Goal: Task Accomplishment & Management: Manage account settings

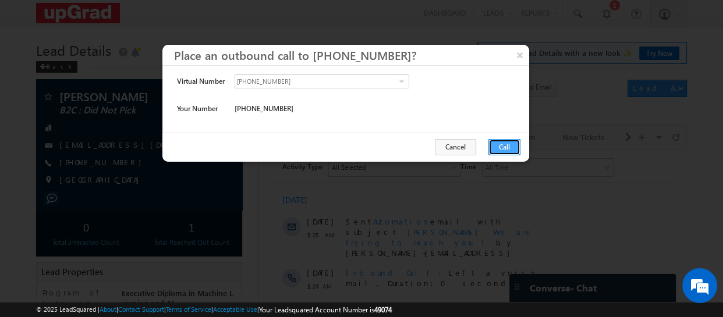
click at [501, 145] on button "Call" at bounding box center [505, 147] width 32 height 16
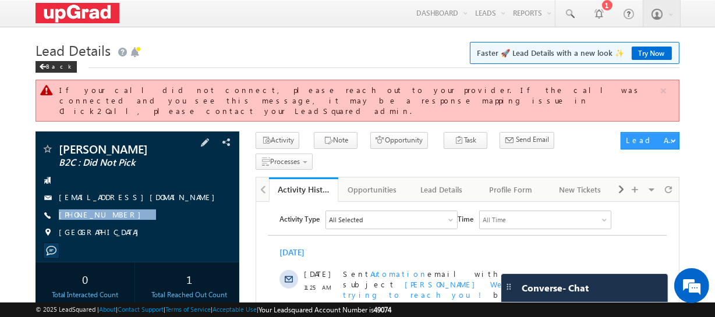
drag, startPoint x: 134, startPoint y: 203, endPoint x: 118, endPoint y: 204, distance: 16.3
click at [118, 215] on div "Gouri biswas B2C : Did Not Pick gouribiswas397@gmail.com +91-8367830987 India" at bounding box center [137, 193] width 192 height 101
copy div "+91-8367830987"
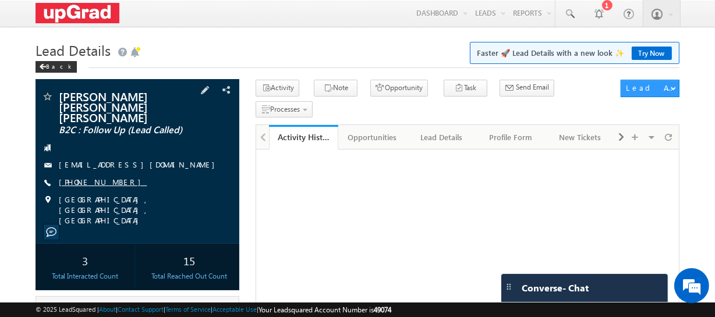
click at [88, 177] on link "+91-7007062600" at bounding box center [103, 182] width 88 height 10
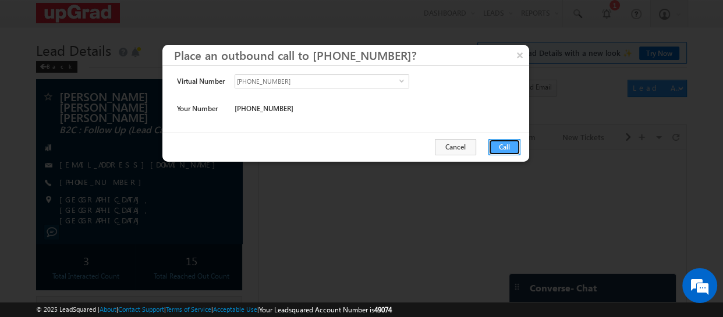
click at [500, 144] on button "Call" at bounding box center [505, 147] width 32 height 16
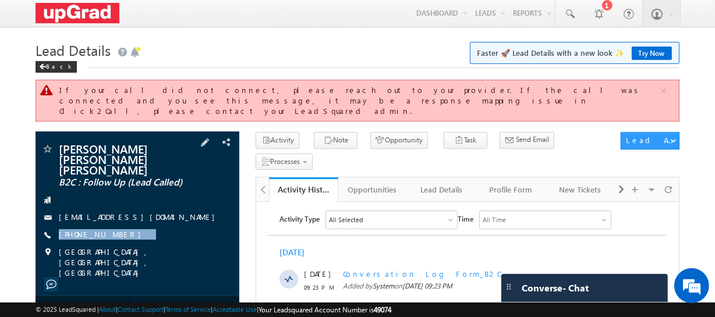
drag, startPoint x: 129, startPoint y: 210, endPoint x: 113, endPoint y: 222, distance: 19.6
click at [113, 222] on div "Abhigyan Vikram Singh Vikram Singh B2C : Follow Up (Lead Called) abhigyanvikram…" at bounding box center [137, 210] width 192 height 135
copy div "+91-7007062600"
click at [566, 9] on span at bounding box center [570, 14] width 12 height 12
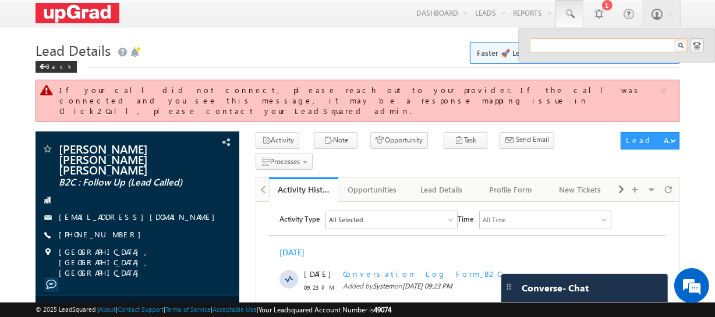
paste input "rohittex07@gmail.com"
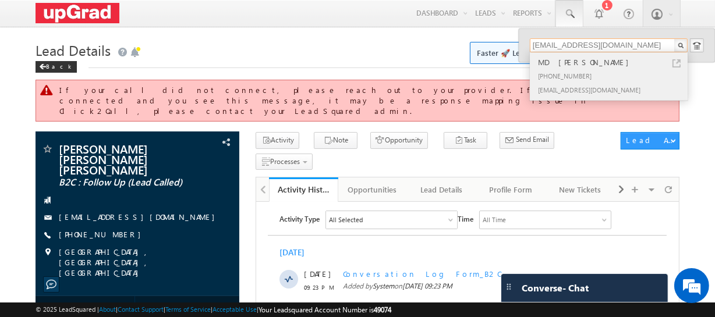
type input "rohittex07@gmail.com"
click at [577, 63] on div "MD SAHIL" at bounding box center [614, 62] width 156 height 13
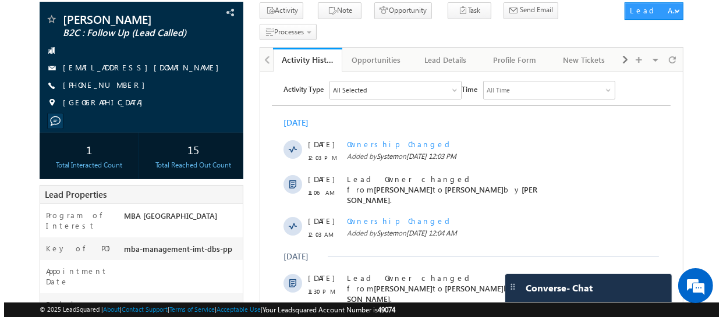
scroll to position [24, 0]
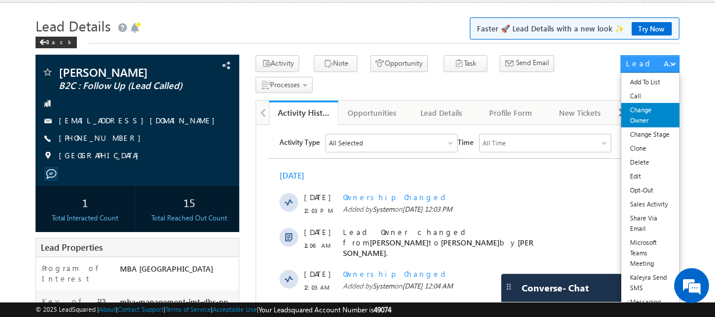
click at [638, 111] on link "Change Owner" at bounding box center [650, 115] width 58 height 24
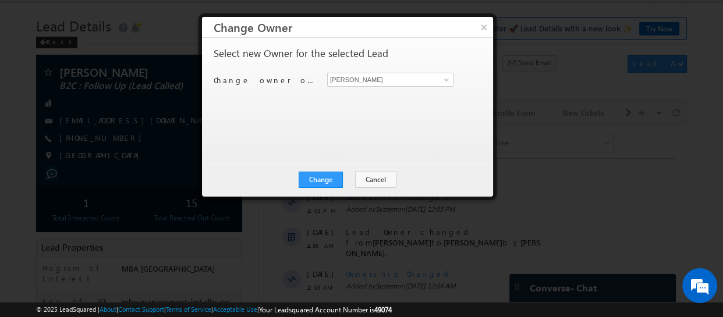
scroll to position [0, 0]
click at [447, 75] on span at bounding box center [446, 79] width 9 height 9
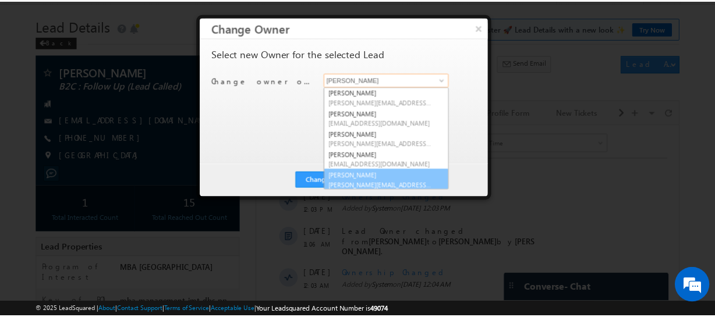
scroll to position [22, 0]
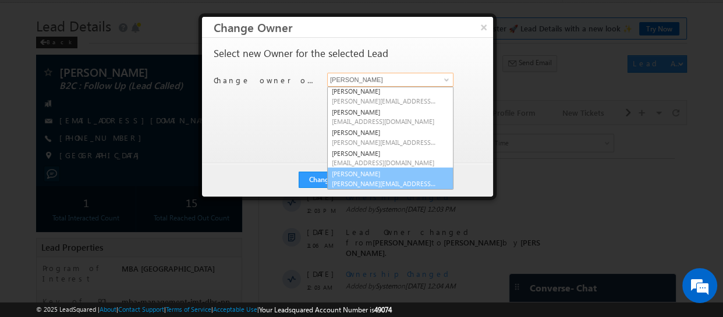
click at [380, 181] on span "veerendra.singh@upgrad.com" at bounding box center [384, 183] width 105 height 9
type input "Veerendra Singh"
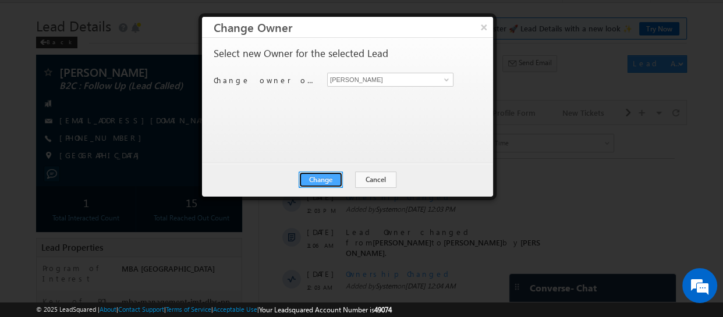
click at [332, 175] on button "Change" at bounding box center [321, 180] width 44 height 16
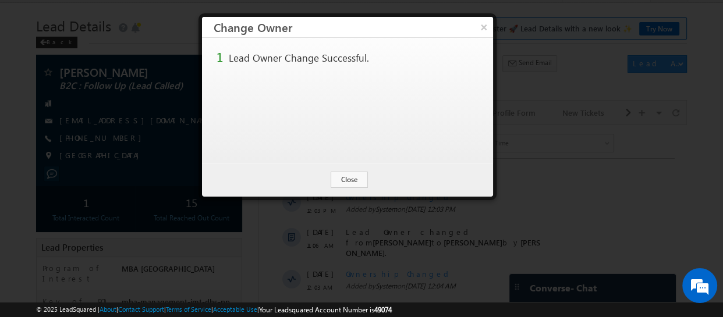
click at [485, 27] on button "×" at bounding box center [484, 27] width 19 height 20
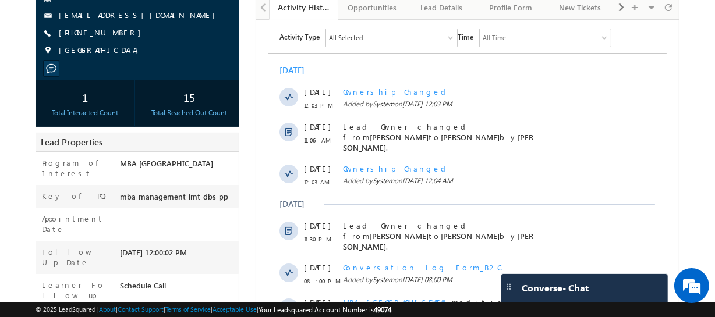
scroll to position [289, 0]
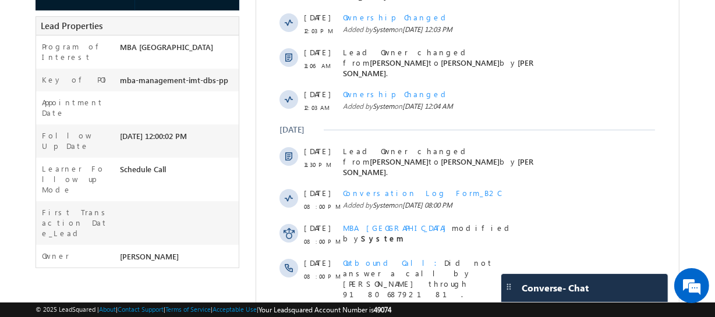
scroll to position [342, 0]
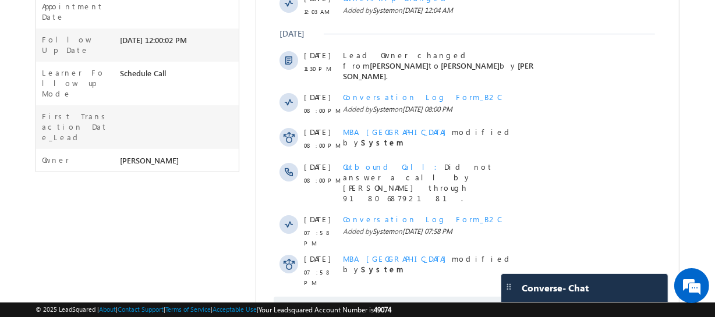
click at [464, 298] on span "Show More" at bounding box center [473, 309] width 62 height 23
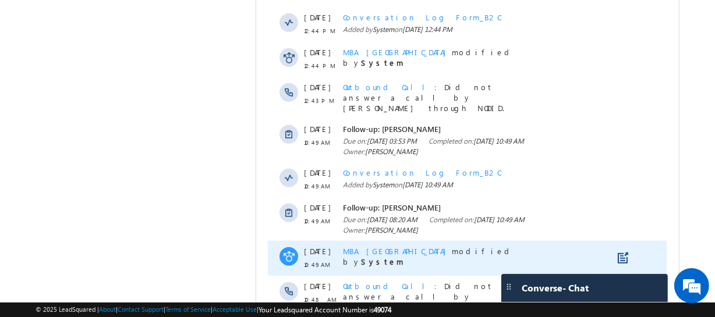
scroll to position [755, 0]
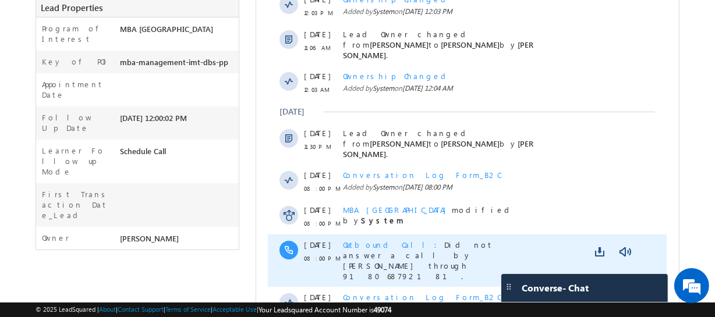
scroll to position [0, 0]
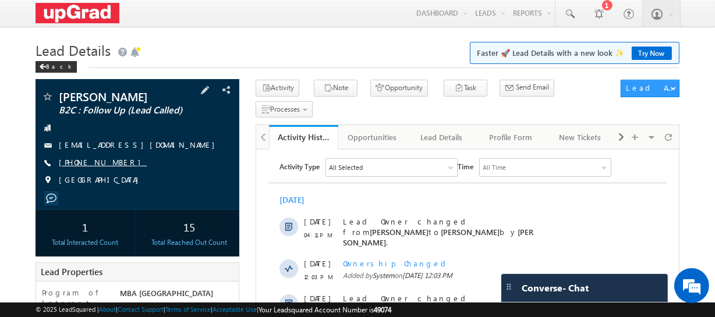
click at [90, 167] on link "[PHONE_NUMBER]" at bounding box center [103, 162] width 88 height 10
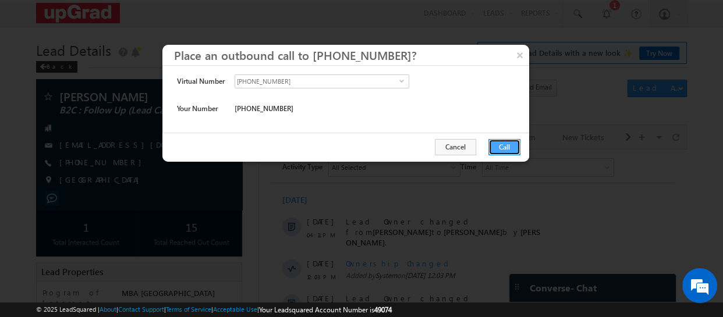
click at [509, 152] on button "Call" at bounding box center [505, 147] width 32 height 16
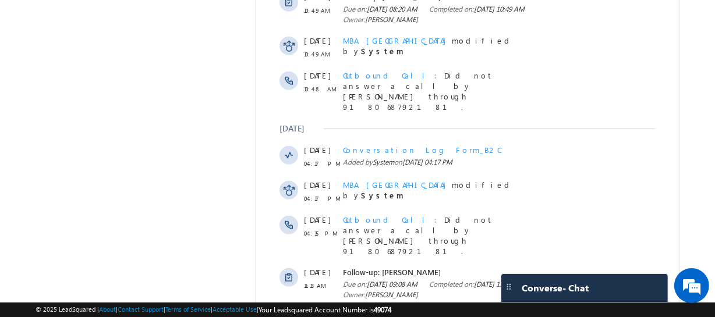
scroll to position [1196, 0]
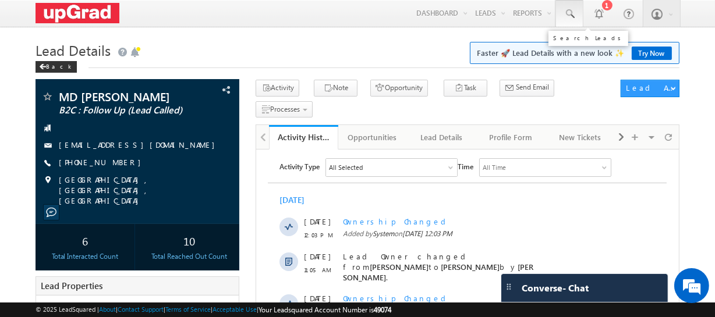
click at [566, 12] on span at bounding box center [570, 14] width 12 height 12
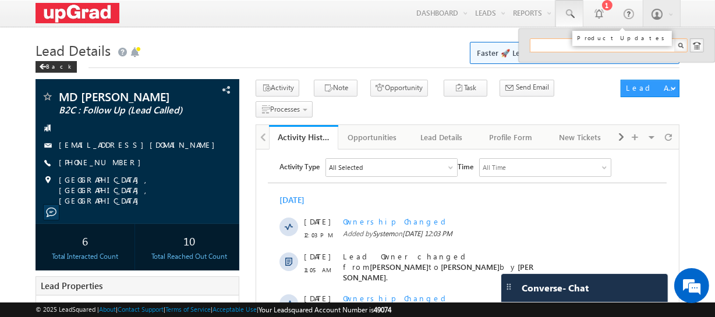
paste input "9704608848"
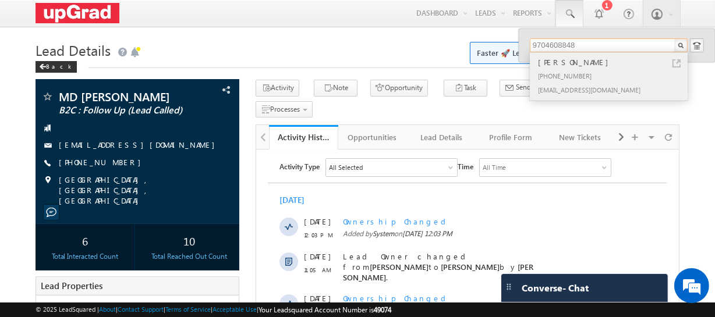
type input "9704608848"
click at [566, 63] on div "[PERSON_NAME]" at bounding box center [614, 62] width 156 height 13
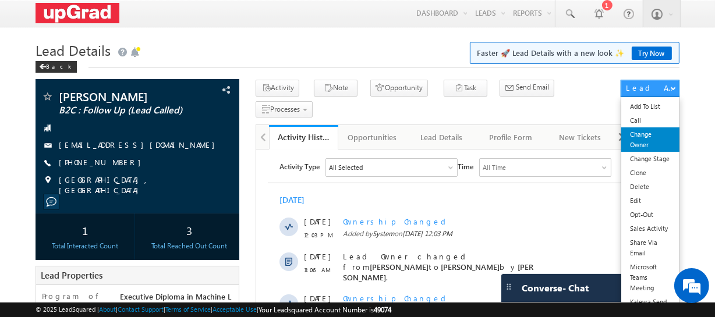
click at [641, 143] on link "Change Owner" at bounding box center [650, 140] width 58 height 24
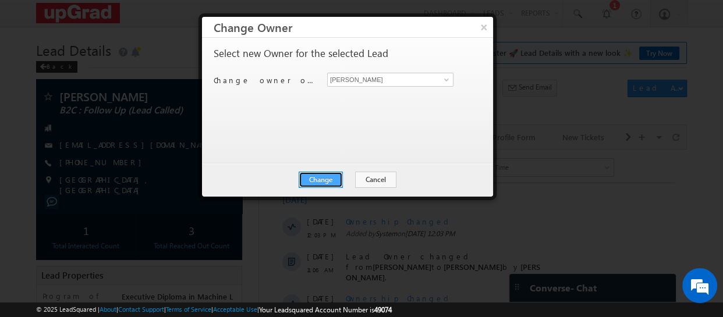
click at [326, 180] on button "Change" at bounding box center [321, 180] width 44 height 16
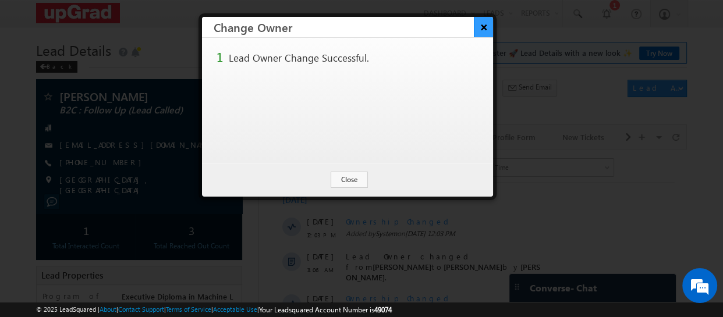
click at [477, 25] on button "×" at bounding box center [483, 27] width 19 height 20
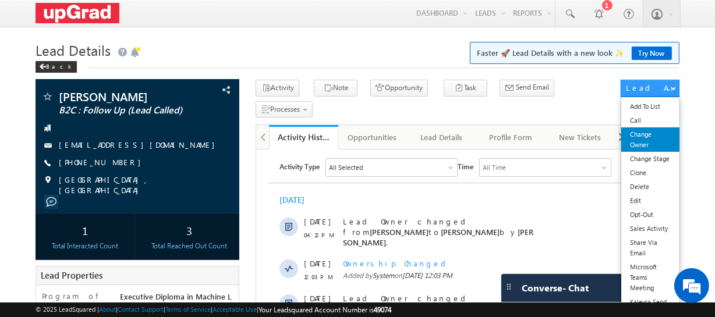
click at [651, 144] on link "Change Owner" at bounding box center [650, 140] width 58 height 24
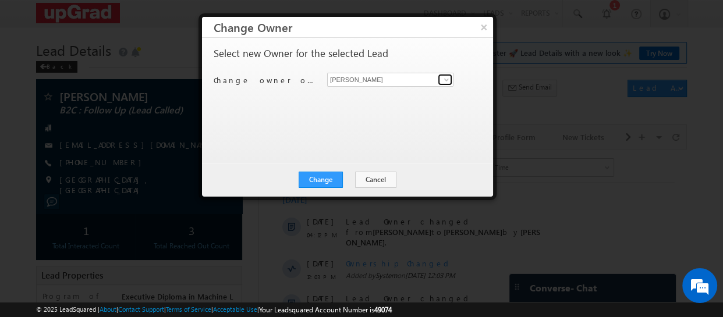
click at [444, 76] on span at bounding box center [446, 79] width 9 height 9
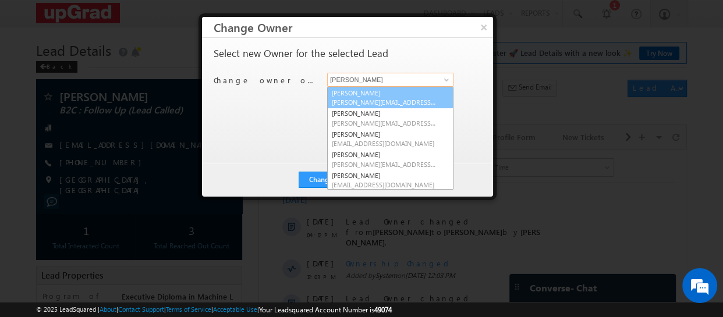
click at [376, 98] on span "[PERSON_NAME][EMAIL_ADDRESS][PERSON_NAME][DOMAIN_NAME]" at bounding box center [384, 102] width 105 height 9
type input "[PERSON_NAME]"
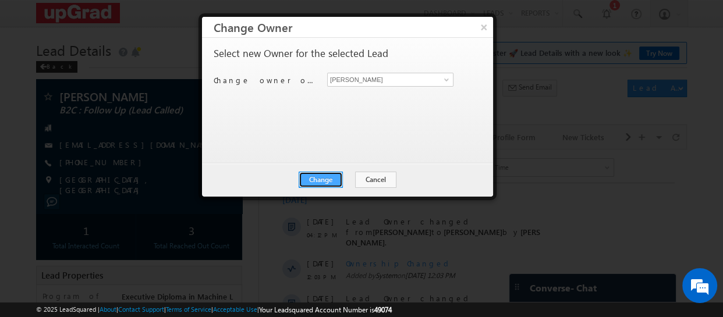
click at [322, 175] on button "Change" at bounding box center [321, 180] width 44 height 16
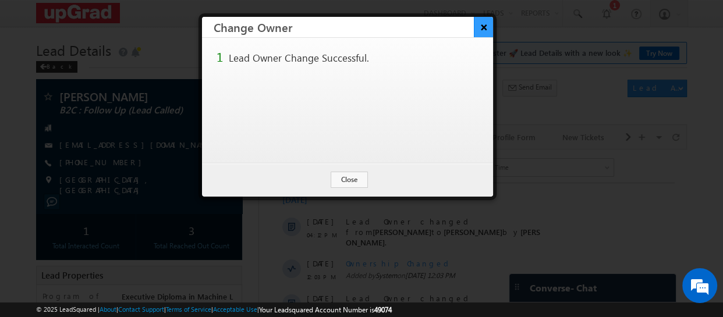
drag, startPoint x: 484, startPoint y: 20, endPoint x: 472, endPoint y: 47, distance: 29.5
click at [483, 20] on button "×" at bounding box center [484, 27] width 19 height 20
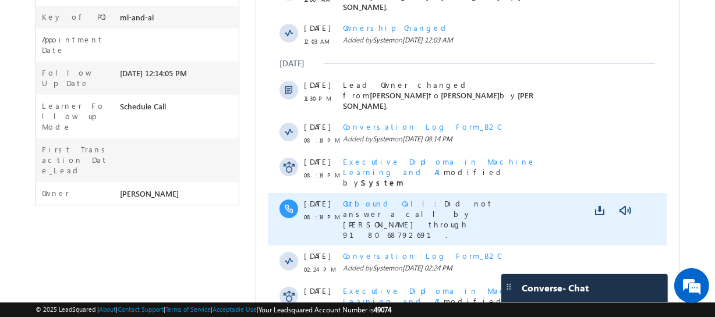
scroll to position [317, 0]
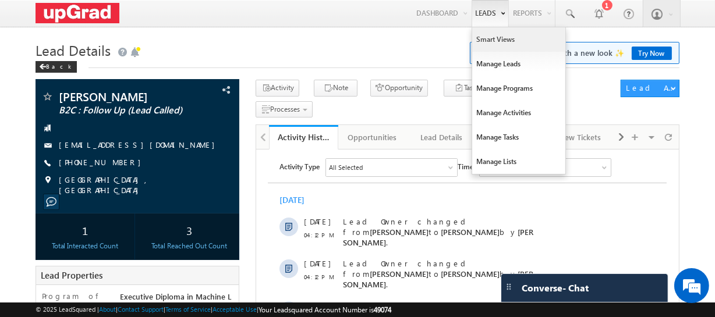
click at [500, 45] on link "Smart Views" at bounding box center [518, 39] width 93 height 24
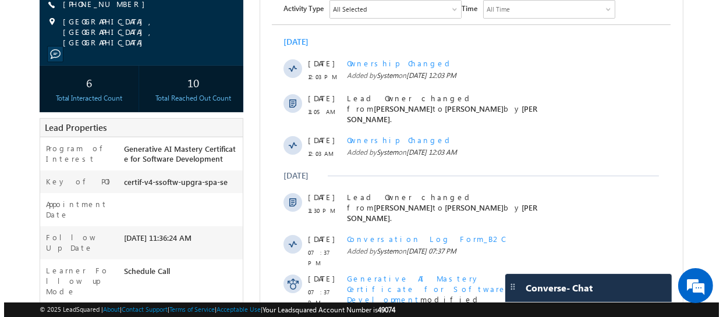
scroll to position [52, 0]
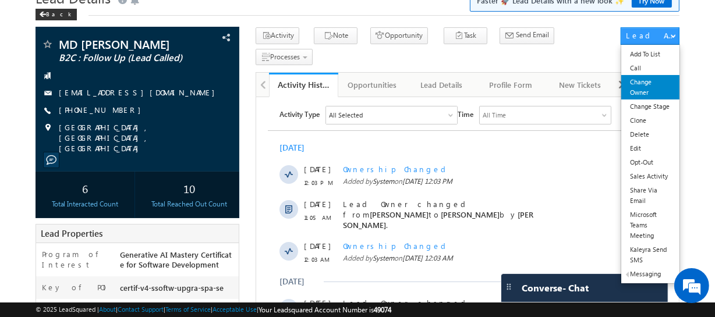
click at [637, 90] on link "Change Owner" at bounding box center [650, 87] width 58 height 24
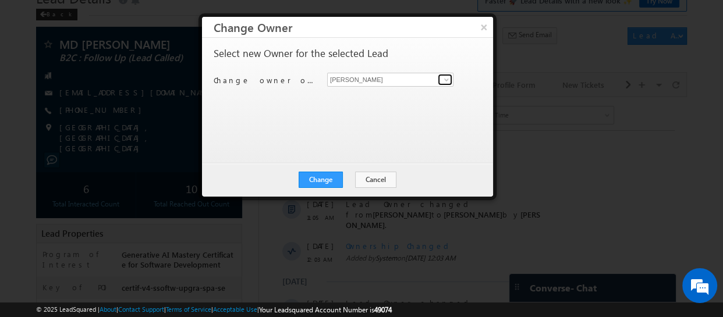
click at [442, 79] on span at bounding box center [446, 79] width 9 height 9
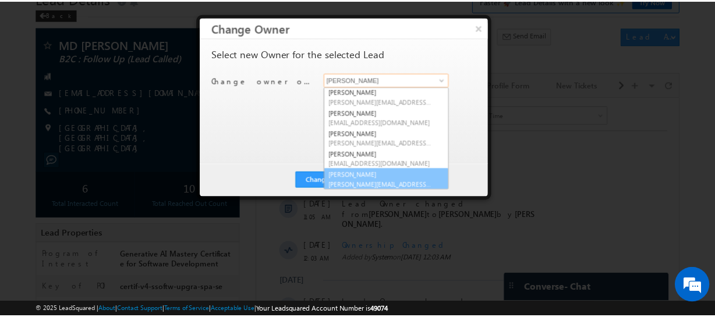
scroll to position [22, 0]
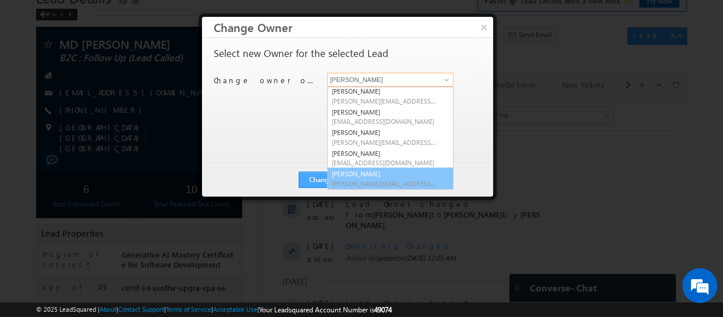
drag, startPoint x: 366, startPoint y: 172, endPoint x: 331, endPoint y: 175, distance: 35.1
click at [360, 174] on link "Veerendra Singh veerendra.singh@upgrad.com" at bounding box center [390, 179] width 126 height 22
type input "[PERSON_NAME]"
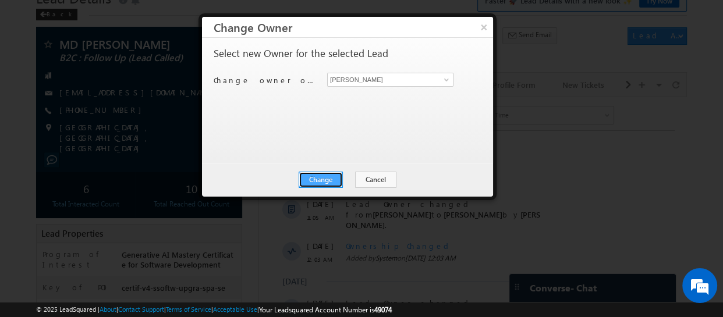
click at [326, 176] on button "Change" at bounding box center [321, 180] width 44 height 16
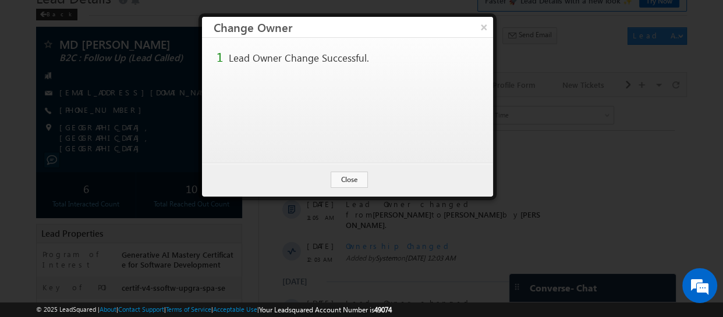
click at [483, 25] on button "×" at bounding box center [484, 27] width 19 height 20
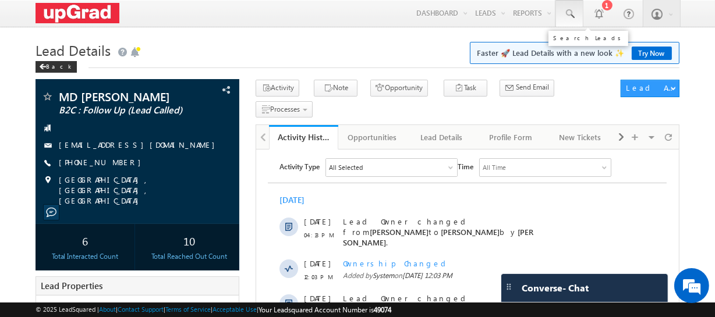
click at [570, 6] on link at bounding box center [570, 13] width 28 height 27
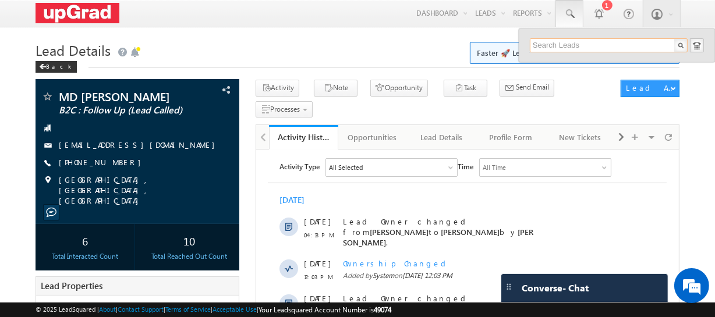
paste input "sup@flowserve.com"
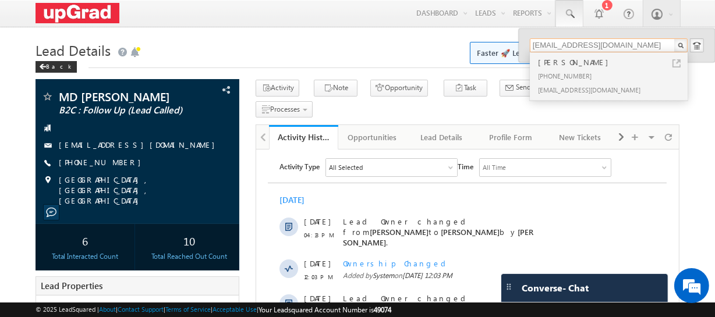
type input "sup@flowserve.com"
drag, startPoint x: 561, startPoint y: 57, endPoint x: 575, endPoint y: 63, distance: 14.6
click at [575, 63] on div "Sudhakar" at bounding box center [614, 62] width 156 height 13
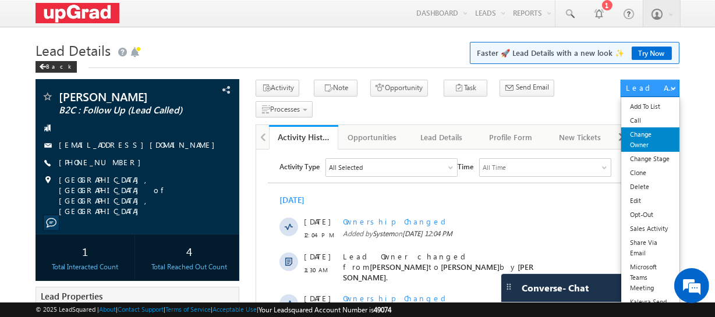
click at [642, 135] on link "Change Owner" at bounding box center [650, 140] width 58 height 24
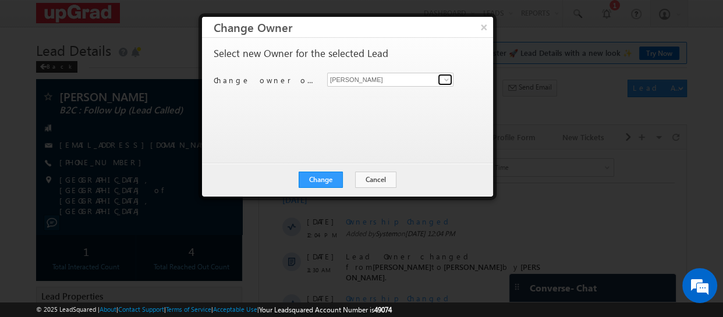
click at [448, 76] on span at bounding box center [446, 79] width 9 height 9
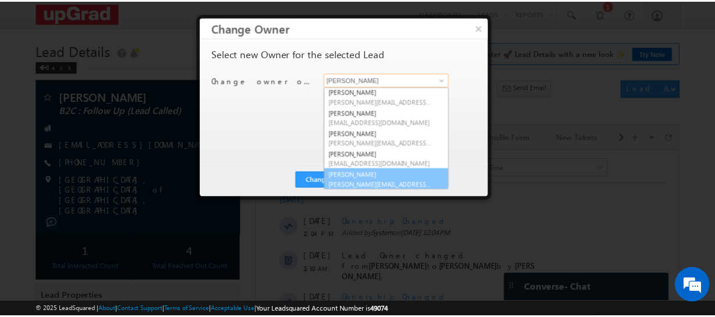
scroll to position [22, 0]
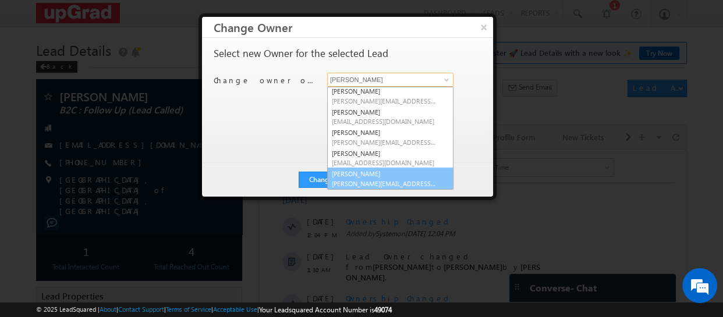
click at [365, 171] on link "Veerendra Singh veerendra.singh@upgrad.com" at bounding box center [390, 179] width 126 height 22
type input "[PERSON_NAME]"
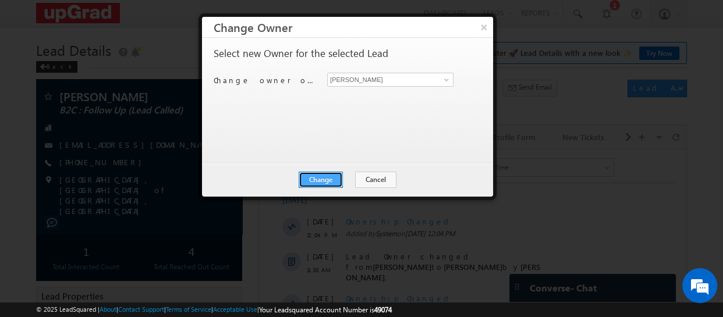
click at [326, 177] on button "Change" at bounding box center [321, 180] width 44 height 16
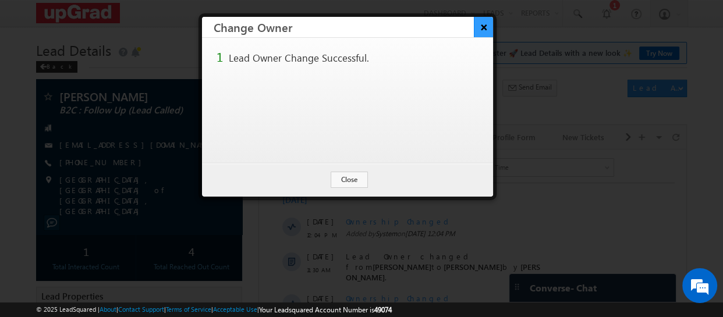
click at [480, 24] on button "×" at bounding box center [483, 27] width 19 height 20
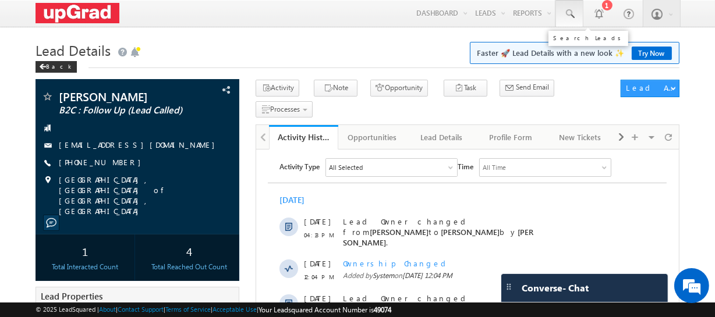
click at [565, 11] on span at bounding box center [570, 14] width 12 height 12
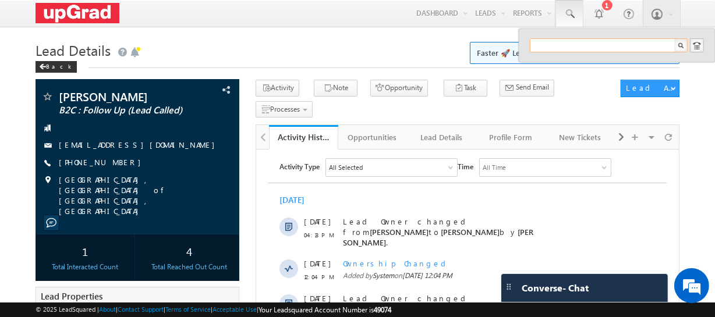
paste input "[EMAIL_ADDRESS][DOMAIN_NAME]"
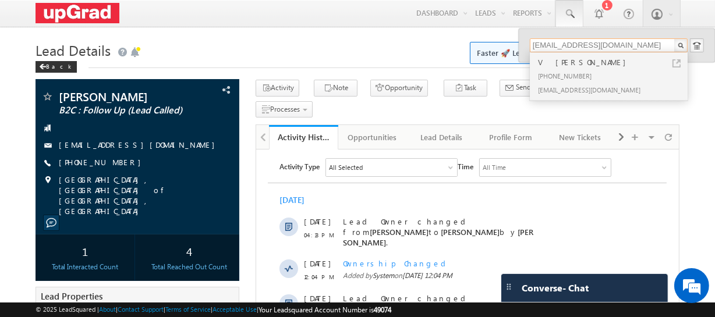
type input "[EMAIL_ADDRESS][DOMAIN_NAME]"
click at [567, 63] on div "V [PERSON_NAME]" at bounding box center [614, 62] width 156 height 13
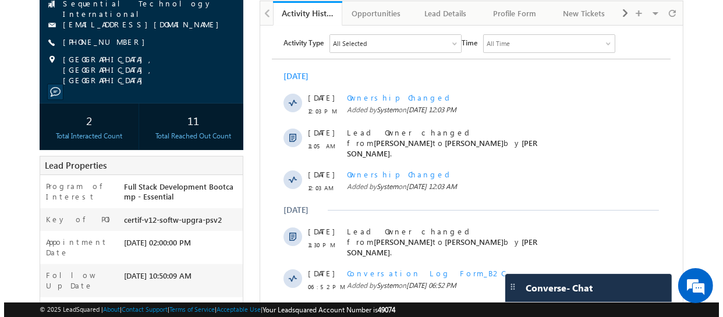
scroll to position [52, 0]
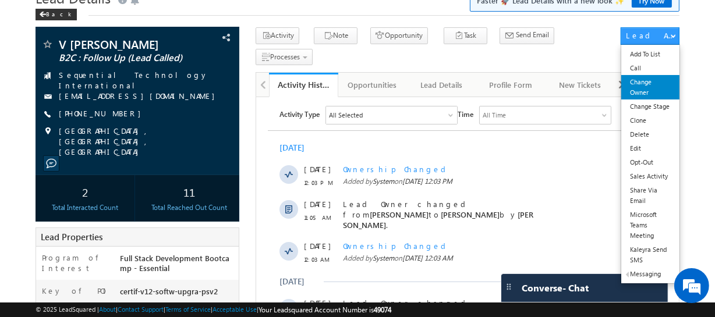
click at [642, 87] on link "Change Owner" at bounding box center [650, 87] width 58 height 24
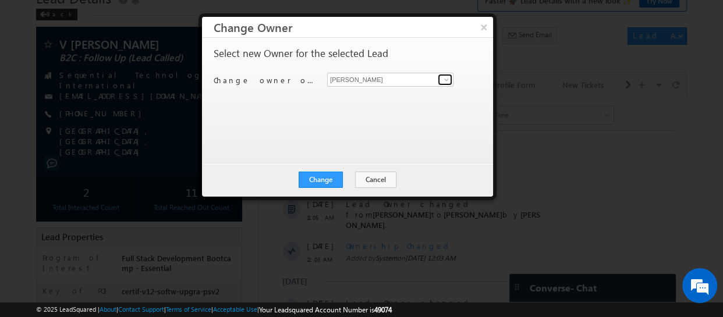
click at [448, 82] on span at bounding box center [446, 79] width 9 height 9
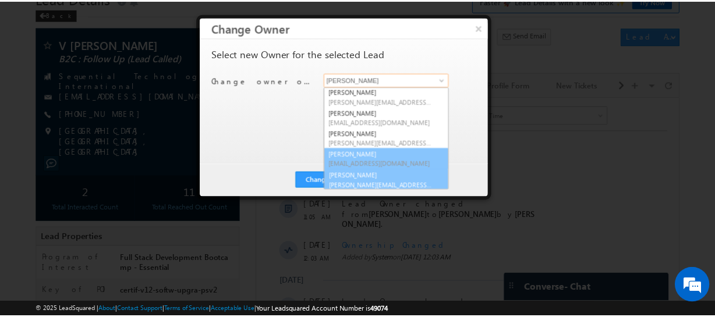
scroll to position [22, 0]
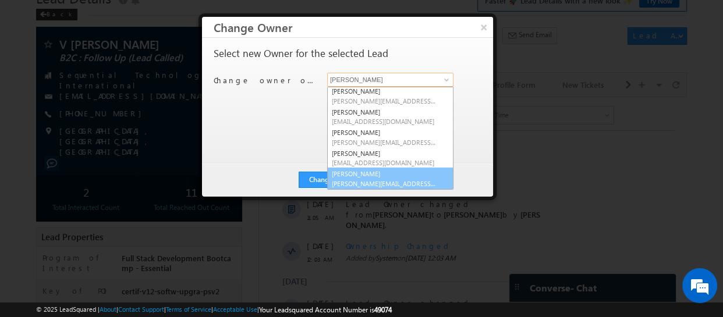
drag, startPoint x: 370, startPoint y: 177, endPoint x: 344, endPoint y: 177, distance: 26.8
click at [368, 177] on link "Veerendra Singh veerendra.singh@upgrad.com" at bounding box center [390, 179] width 126 height 22
type input "[PERSON_NAME]"
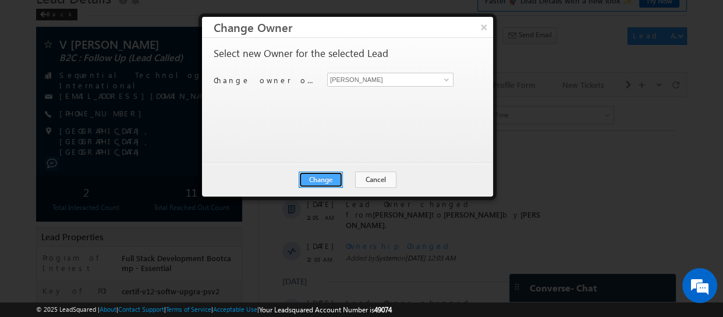
click at [325, 179] on button "Change" at bounding box center [321, 180] width 44 height 16
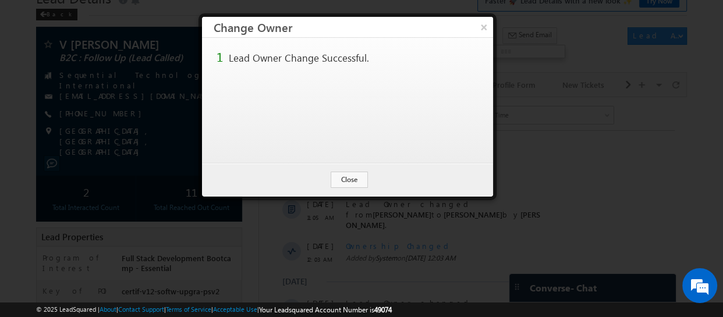
drag, startPoint x: 483, startPoint y: 27, endPoint x: 465, endPoint y: 47, distance: 27.2
click at [483, 27] on button "×" at bounding box center [484, 27] width 19 height 20
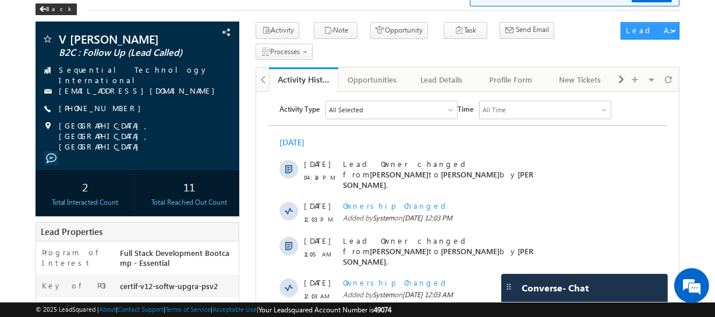
scroll to position [52, 0]
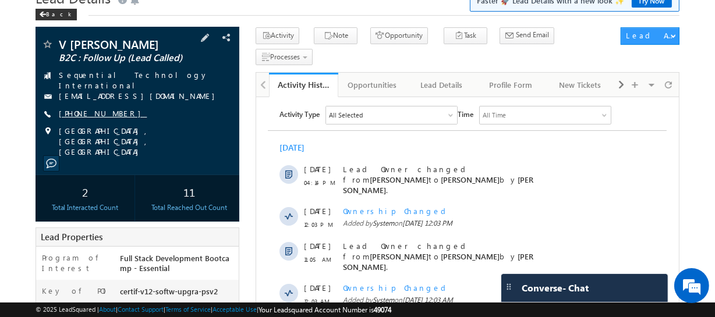
click at [93, 108] on link "+91-9398861970" at bounding box center [103, 113] width 88 height 10
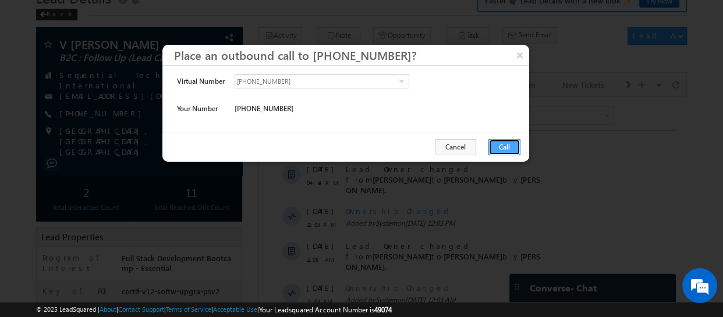
click at [506, 145] on button "Call" at bounding box center [505, 147] width 32 height 16
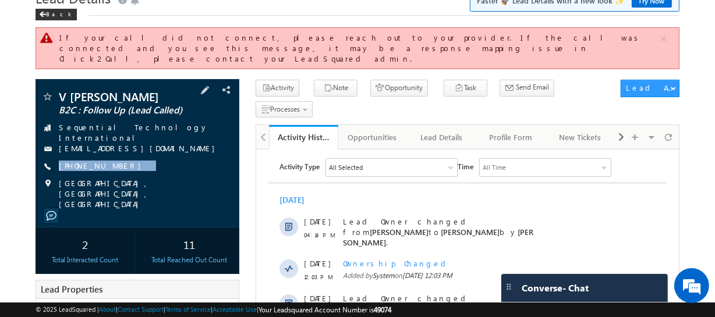
drag, startPoint x: 139, startPoint y: 155, endPoint x: 113, endPoint y: 161, distance: 27.0
click at [113, 161] on div "V Prashanth Kumar B2C : Follow Up (Lead Called) Sequential Technology Internati…" at bounding box center [137, 150] width 192 height 119
copy div "+91-9398861970"
drag, startPoint x: 133, startPoint y: 153, endPoint x: 116, endPoint y: 160, distance: 18.8
click at [116, 160] on div "V Prashanth Kumar B2C : Follow Up (Lead Called) Sequential Technology Internati…" at bounding box center [137, 150] width 192 height 119
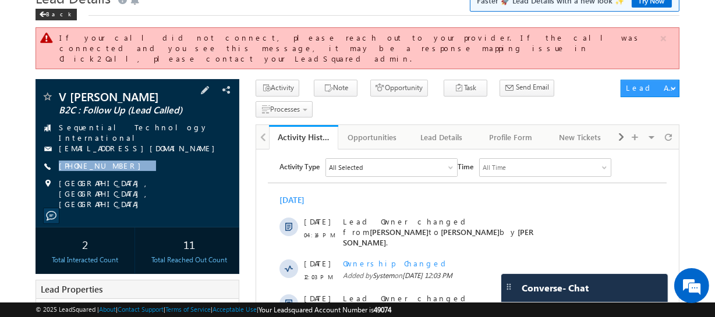
copy div "+91-9398861970"
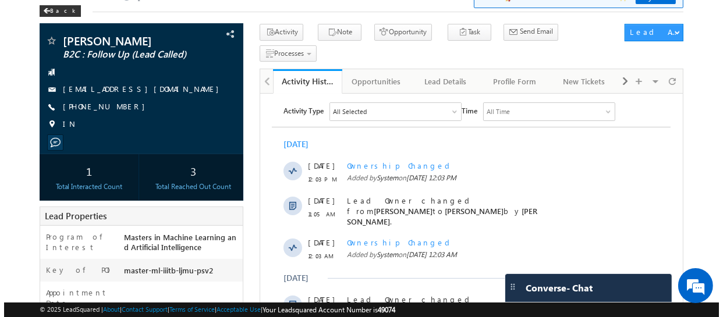
scroll to position [52, 0]
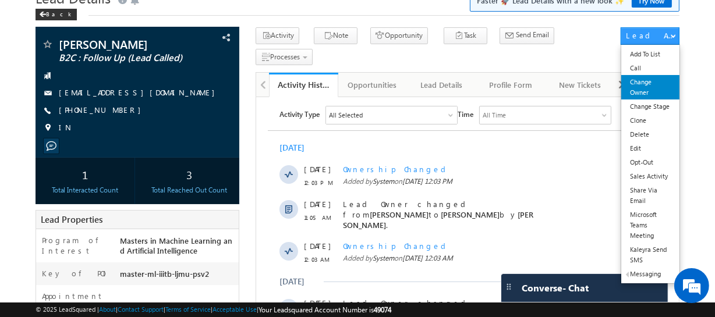
click at [639, 89] on link "Change Owner" at bounding box center [650, 87] width 58 height 24
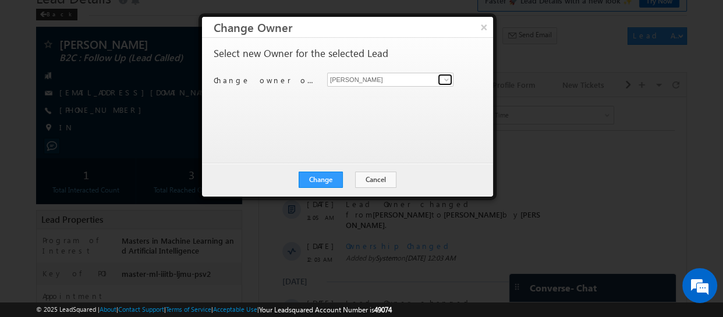
click at [447, 80] on span at bounding box center [446, 79] width 9 height 9
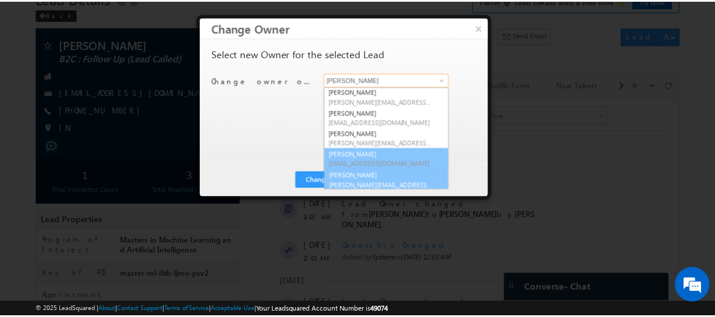
scroll to position [22, 0]
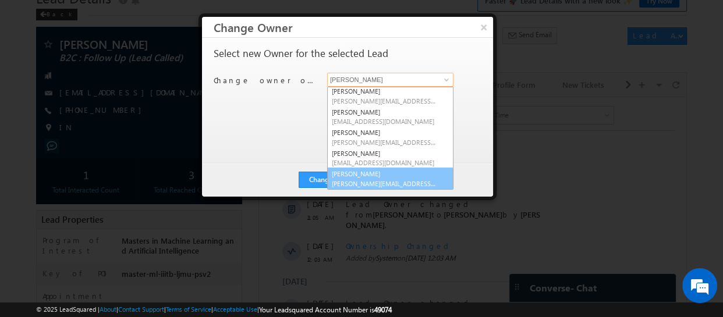
click at [363, 179] on span "veerendra.singh@upgrad.com" at bounding box center [384, 183] width 105 height 9
type input "[PERSON_NAME]"
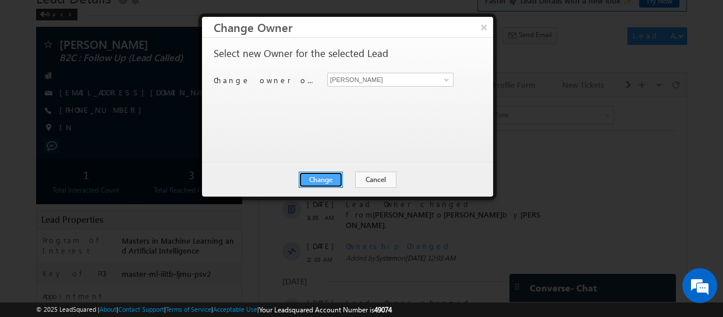
click at [336, 175] on button "Change" at bounding box center [321, 180] width 44 height 16
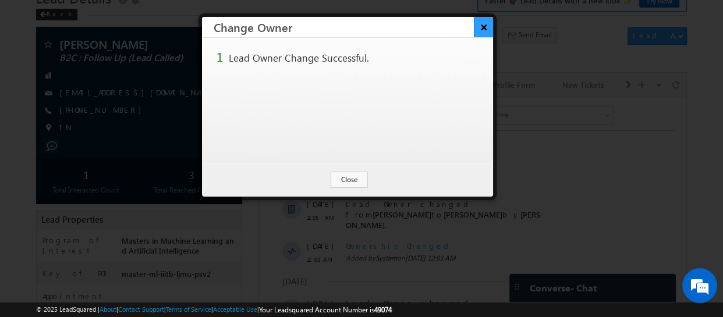
click at [485, 27] on button "×" at bounding box center [483, 27] width 19 height 20
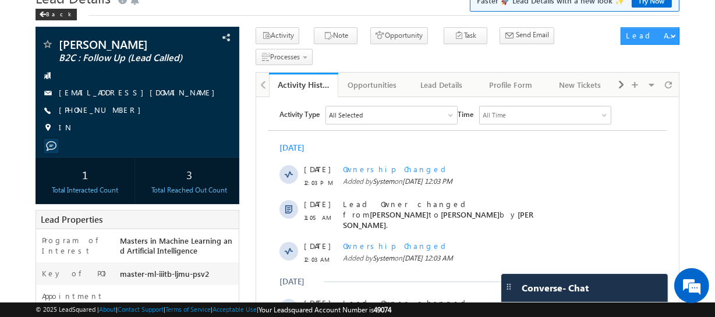
scroll to position [0, 0]
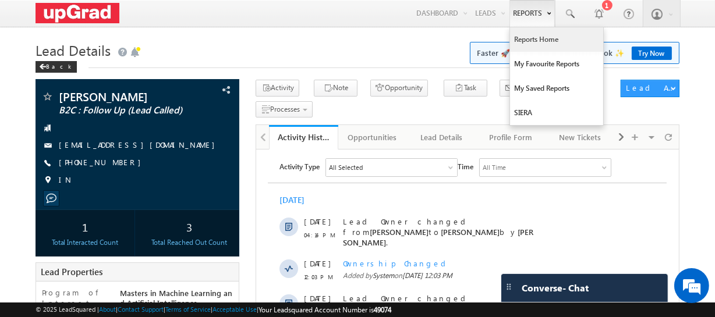
click at [540, 35] on link "Reports Home" at bounding box center [556, 39] width 93 height 24
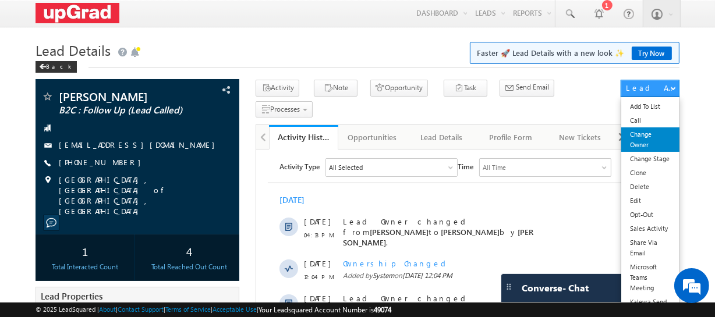
click at [641, 144] on link "Change Owner" at bounding box center [650, 140] width 58 height 24
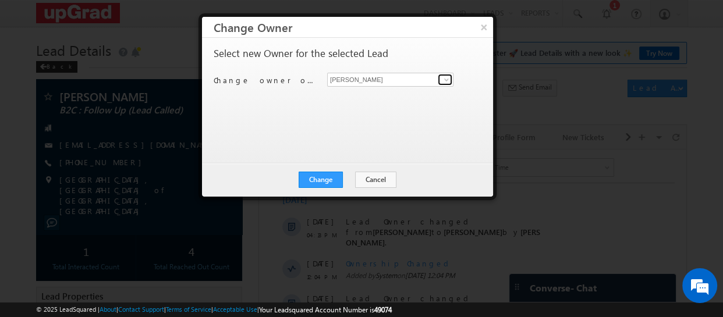
click at [448, 77] on span at bounding box center [446, 79] width 9 height 9
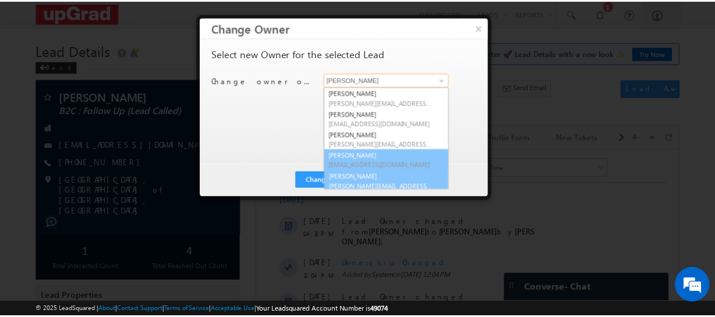
scroll to position [22, 0]
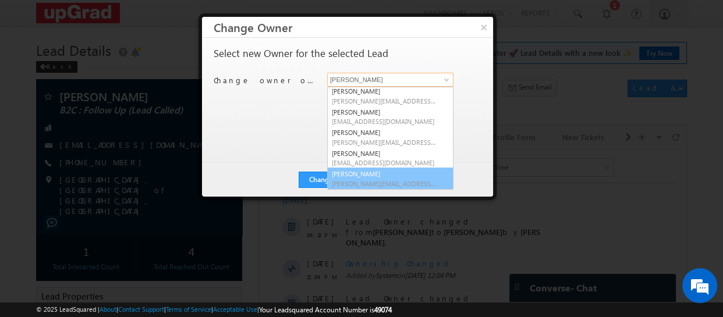
click at [360, 176] on link "Veerendra Singh veerendra.singh@upgrad.com" at bounding box center [390, 179] width 126 height 22
type input "[PERSON_NAME]"
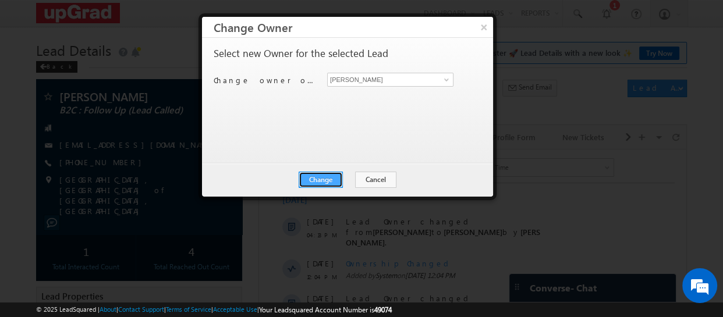
click at [323, 177] on button "Change" at bounding box center [321, 180] width 44 height 16
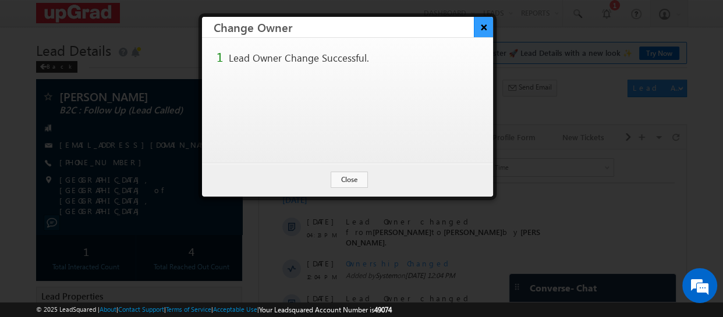
click at [482, 27] on button "×" at bounding box center [483, 27] width 19 height 20
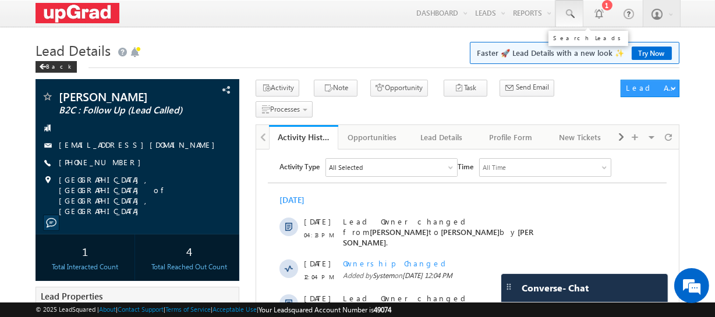
click at [564, 13] on span at bounding box center [570, 14] width 12 height 12
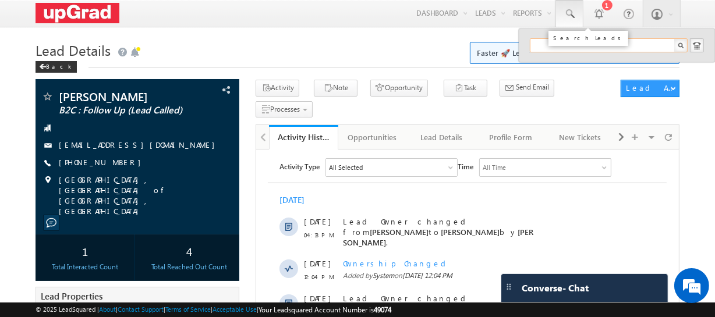
paste input "poonam.rose85@gmail.com"
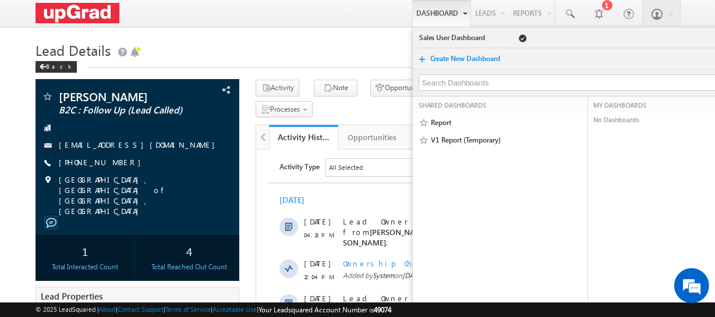
type input "poonam.rose85@gmail.com"
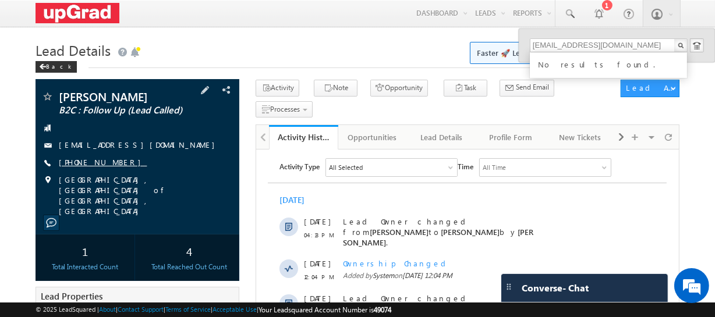
click at [87, 165] on link "+91-8860435102" at bounding box center [103, 162] width 88 height 10
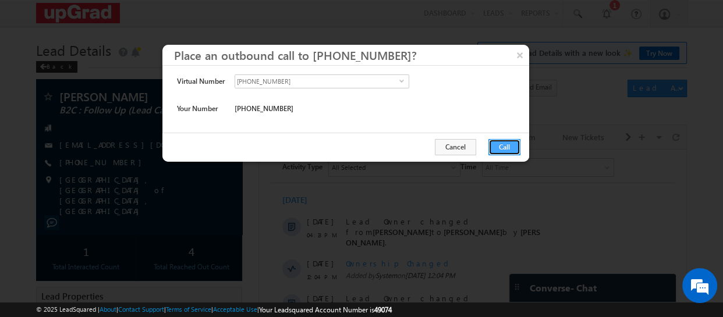
click at [508, 150] on button "Call" at bounding box center [505, 147] width 32 height 16
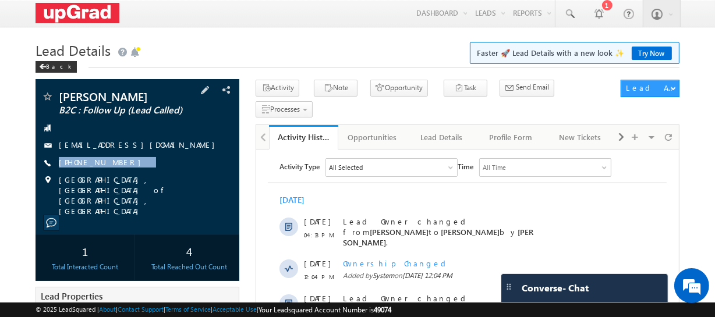
drag, startPoint x: 132, startPoint y: 163, endPoint x: 119, endPoint y: 174, distance: 16.9
click at [116, 175] on div "Divya Sobti B2C : Follow Up (Lead Called) divyasobti90@yahoo.co.in +91-88604351…" at bounding box center [137, 154] width 192 height 126
copy div "+91-8860435102"
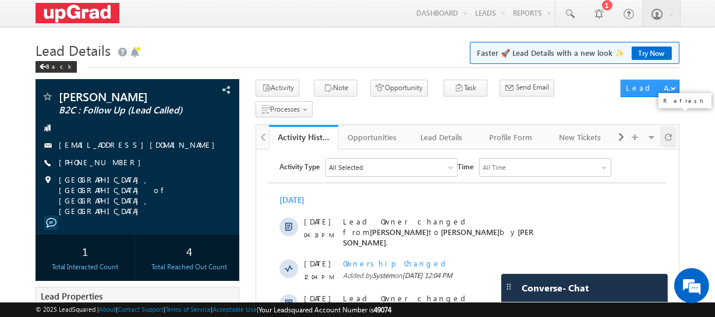
click at [662, 127] on div at bounding box center [668, 137] width 16 height 20
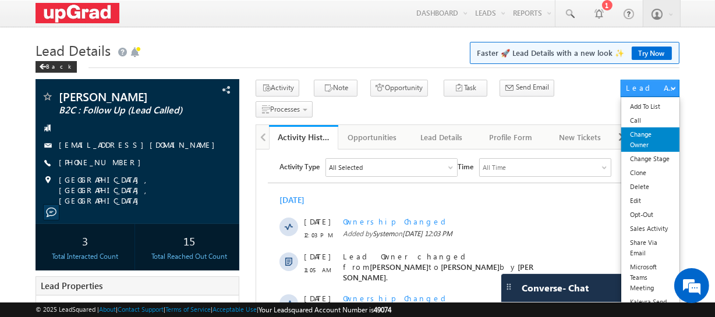
click at [639, 140] on link "Change Owner" at bounding box center [650, 140] width 58 height 24
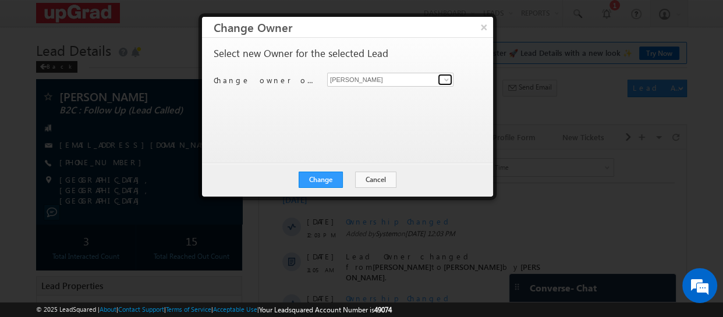
click at [446, 78] on span at bounding box center [446, 79] width 9 height 9
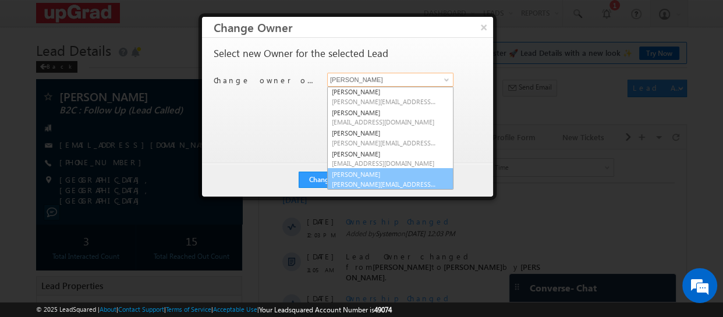
scroll to position [22, 0]
click at [375, 177] on link "Veerendra Singh veerendra.singh@upgrad.com" at bounding box center [390, 179] width 126 height 22
type input "Veerendra Singh"
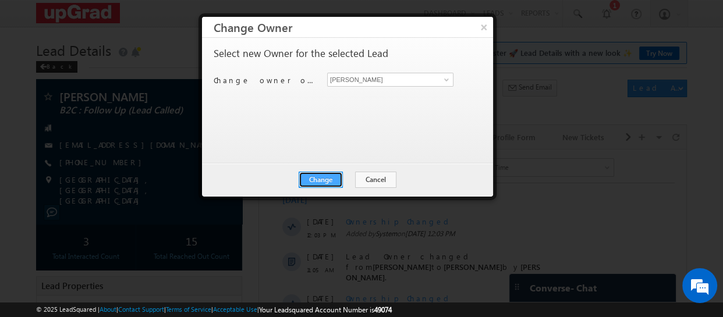
click at [333, 179] on button "Change" at bounding box center [321, 180] width 44 height 16
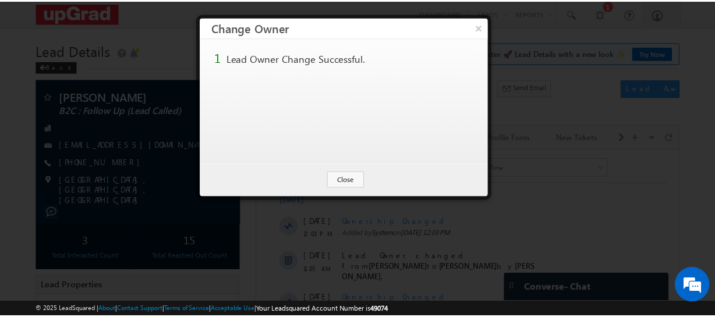
scroll to position [0, 0]
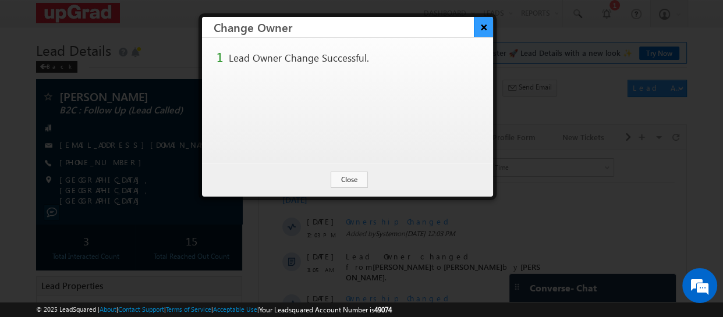
click at [482, 23] on button "×" at bounding box center [483, 27] width 19 height 20
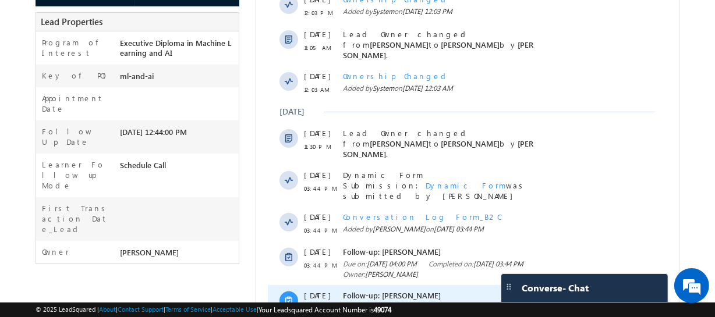
scroll to position [380, 0]
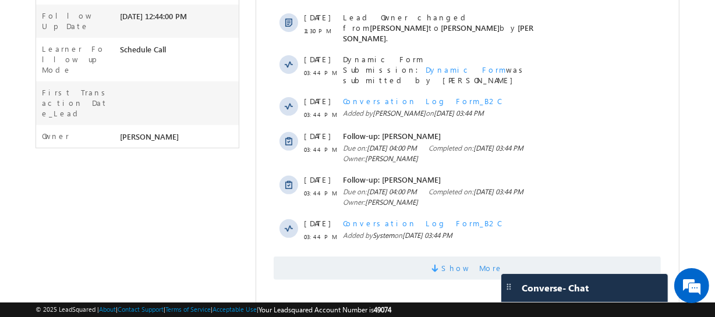
click at [441, 264] on span "Show More" at bounding box center [467, 268] width 387 height 23
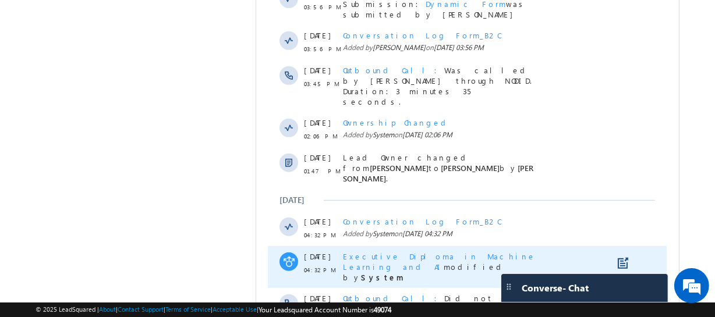
scroll to position [758, 0]
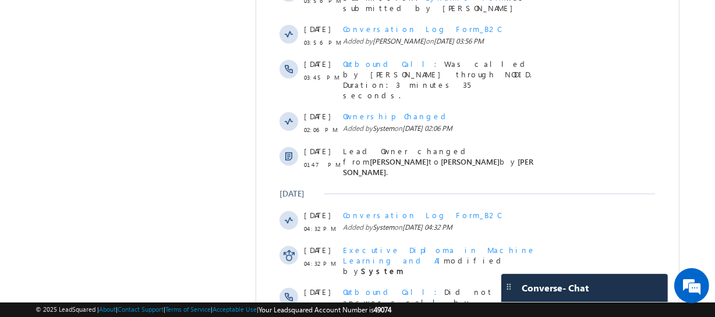
drag, startPoint x: 483, startPoint y: 275, endPoint x: 458, endPoint y: 276, distance: 25.1
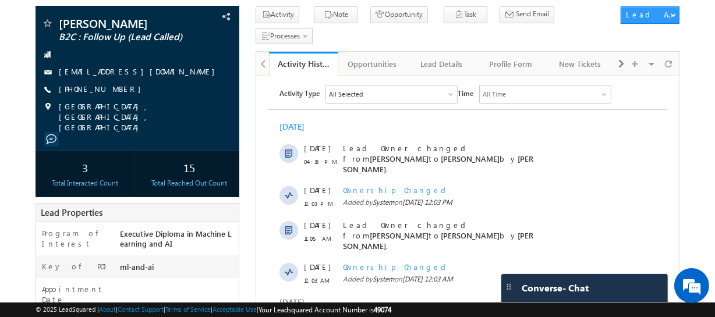
scroll to position [0, 0]
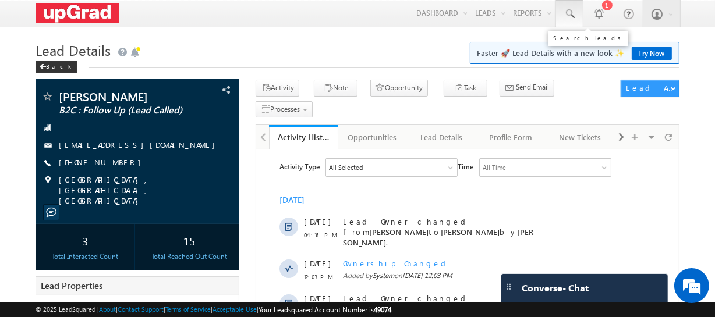
click at [570, 11] on span at bounding box center [570, 14] width 12 height 12
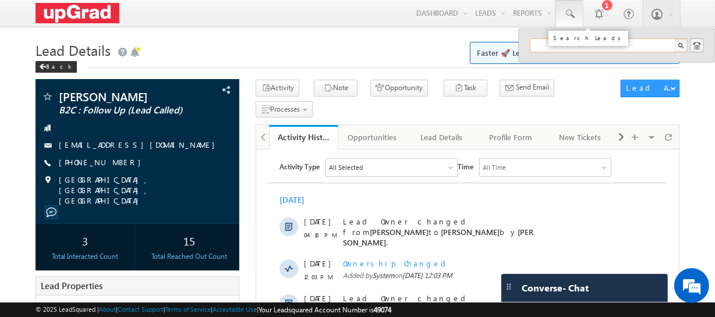
paste input "Poonam chandel chandel"
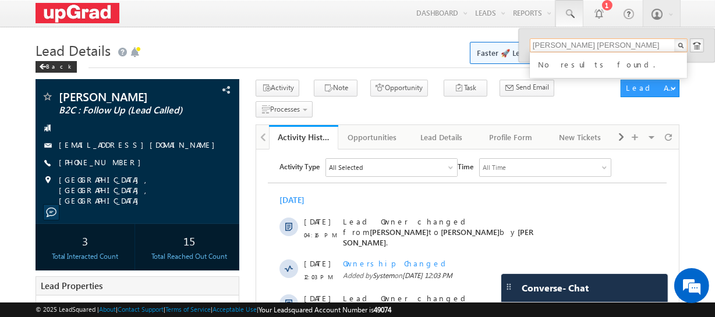
click at [554, 40] on input "Poonam chandel chandel" at bounding box center [609, 45] width 158 height 14
paste input "9923100027"
type input "Poona9923100027m chandel chandel"
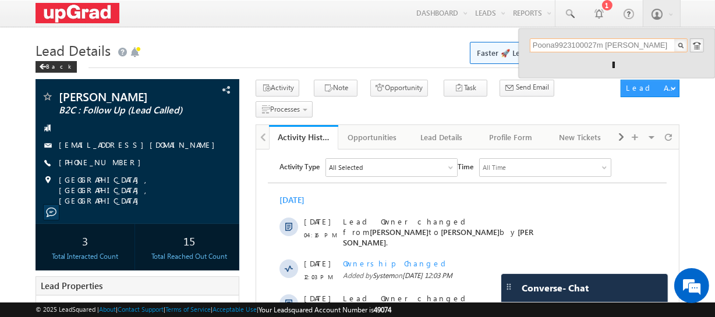
drag, startPoint x: 666, startPoint y: 45, endPoint x: 496, endPoint y: 55, distance: 169.8
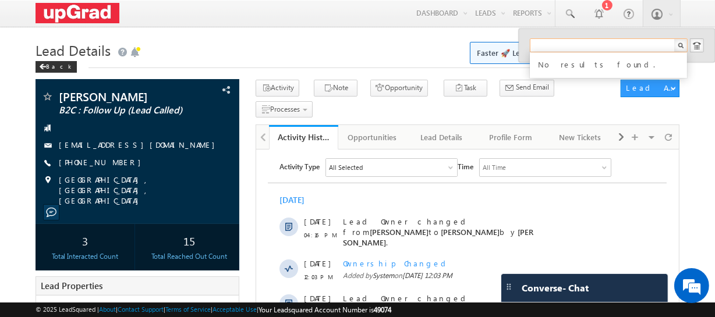
paste input "9923100027"
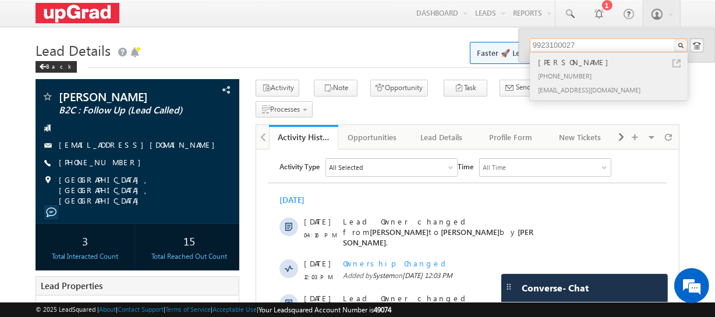
type input "9923100027"
click at [564, 58] on div "Rohan Bhambar" at bounding box center [614, 62] width 156 height 13
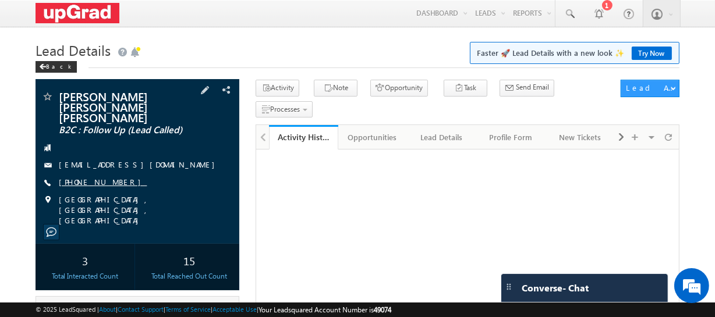
click at [87, 177] on link "+91-7007062600" at bounding box center [103, 182] width 88 height 10
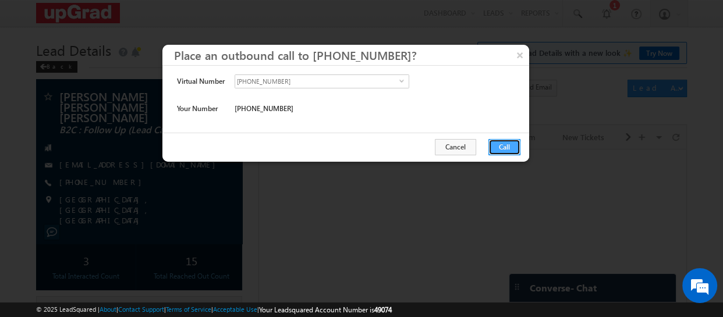
click at [494, 145] on button "Call" at bounding box center [505, 147] width 32 height 16
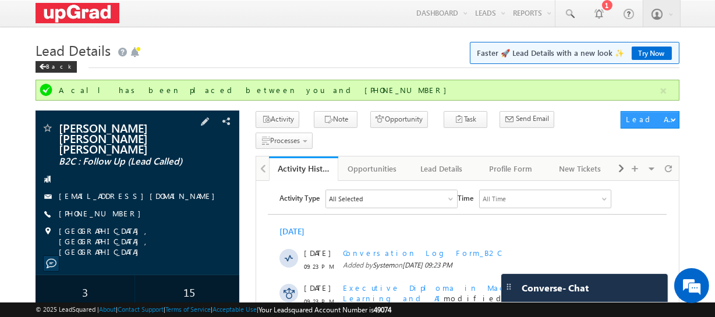
click at [116, 210] on div "Abhigyan Vikram Singh Vikram Singh B2C : Follow Up (Lead Called) abhigyanvikram…" at bounding box center [137, 189] width 192 height 135
drag, startPoint x: 139, startPoint y: 203, endPoint x: 119, endPoint y: 213, distance: 22.4
click at [119, 213] on div "Abhigyan Vikram Singh Vikram Singh B2C : Follow Up (Lead Called) abhigyanvikram…" at bounding box center [137, 189] width 192 height 135
copy div "+91-7007062600"
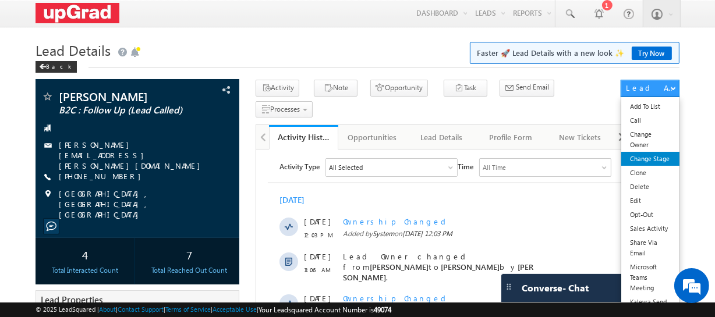
click at [648, 164] on link "Change Stage" at bounding box center [650, 159] width 58 height 14
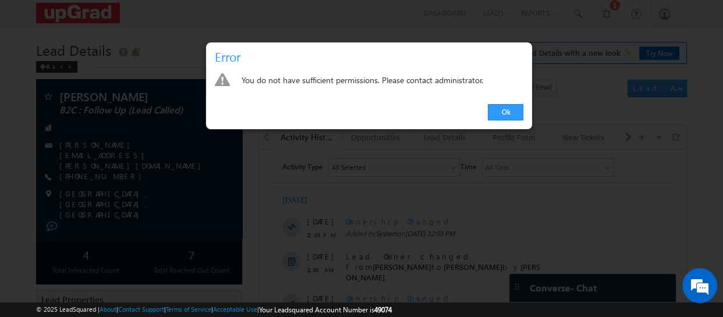
click at [554, 96] on div at bounding box center [361, 158] width 723 height 317
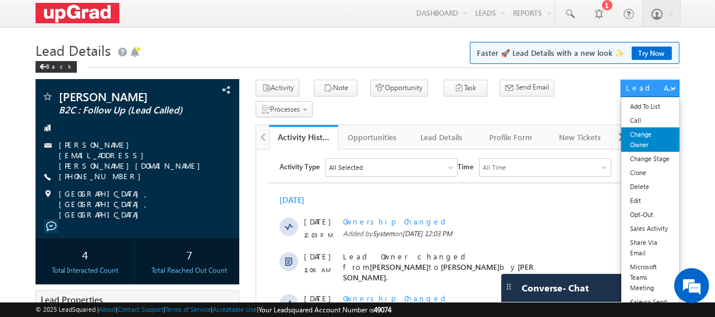
click at [649, 143] on link "Change Owner" at bounding box center [650, 140] width 58 height 24
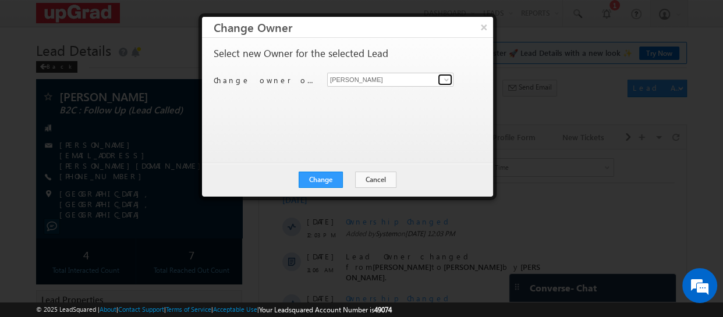
click at [444, 79] on span at bounding box center [446, 79] width 9 height 9
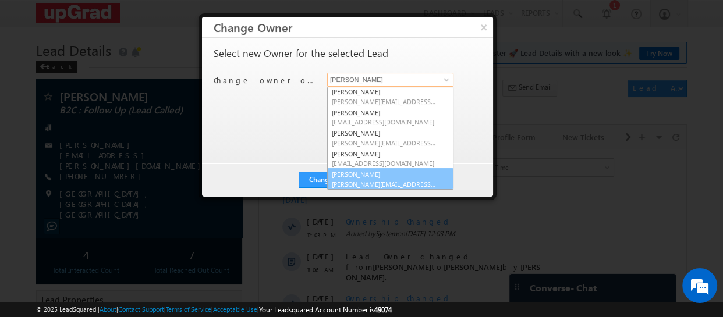
scroll to position [22, 0]
drag, startPoint x: 376, startPoint y: 176, endPoint x: 354, endPoint y: 178, distance: 21.7
click at [373, 177] on link "Veerendra Singh veerendra.singh@upgrad.com" at bounding box center [390, 179] width 126 height 22
type input "Veerendra Singh"
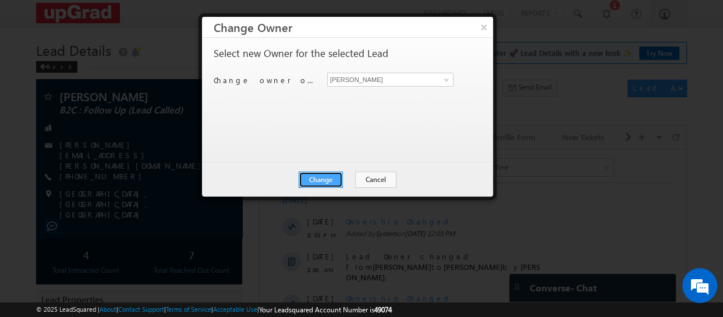
click at [338, 180] on button "Change" at bounding box center [321, 180] width 44 height 16
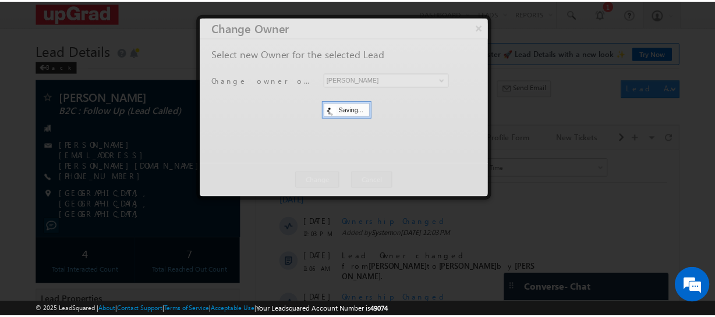
scroll to position [0, 0]
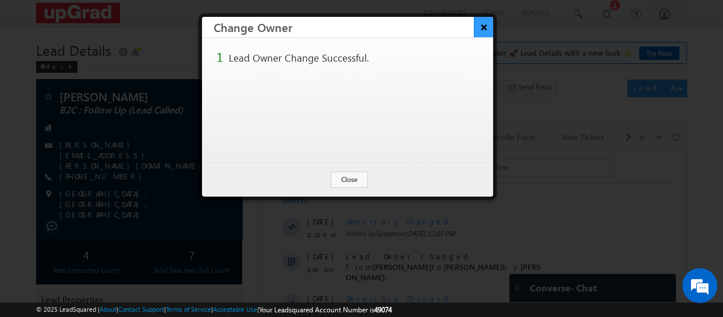
click at [482, 24] on button "×" at bounding box center [483, 27] width 19 height 20
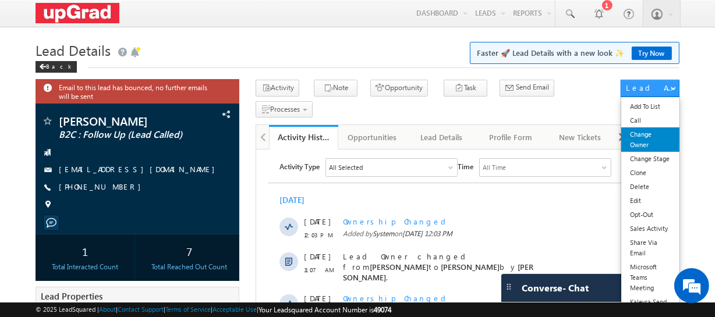
click at [646, 142] on link "Change Owner" at bounding box center [650, 140] width 58 height 24
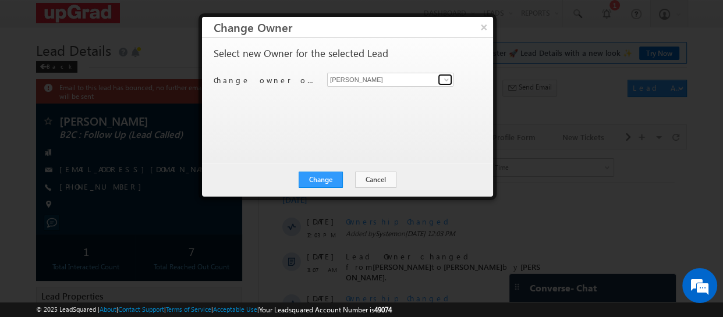
click at [450, 76] on span at bounding box center [446, 79] width 9 height 9
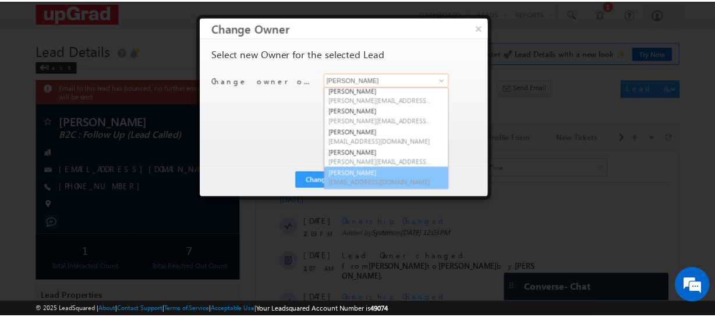
scroll to position [22, 0]
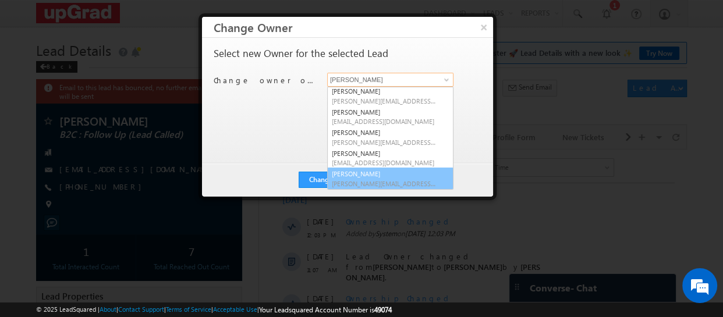
click at [382, 172] on link "Veerendra Singh veerendra.singh@upgrad.com" at bounding box center [390, 179] width 126 height 22
type input "[PERSON_NAME]"
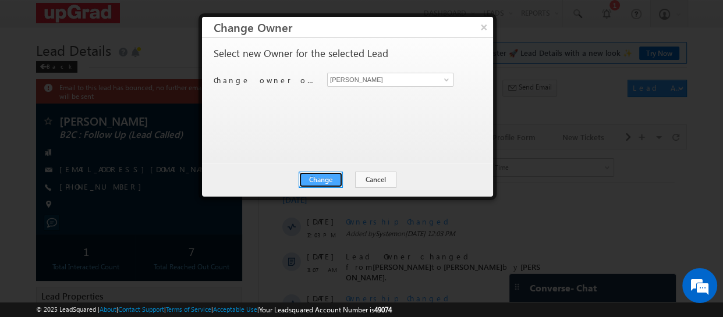
click at [329, 182] on button "Change" at bounding box center [321, 180] width 44 height 16
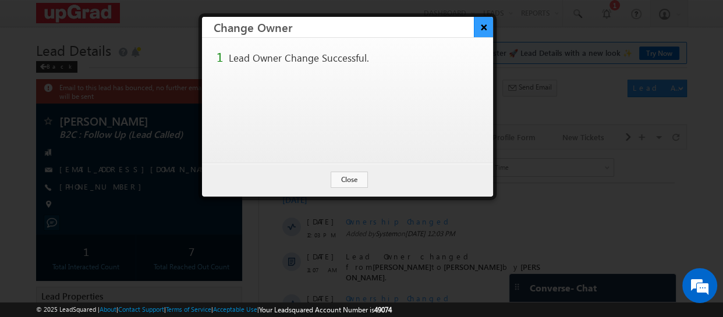
click at [489, 29] on button "×" at bounding box center [483, 27] width 19 height 20
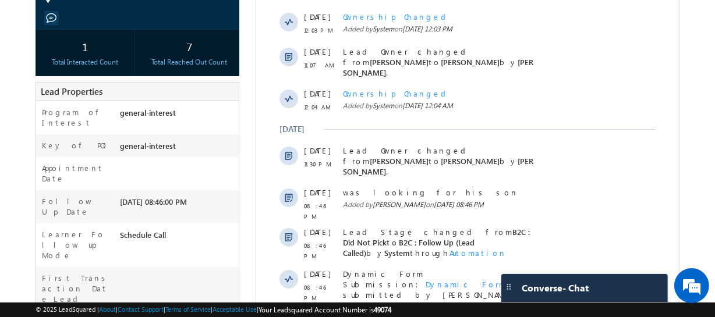
scroll to position [361, 0]
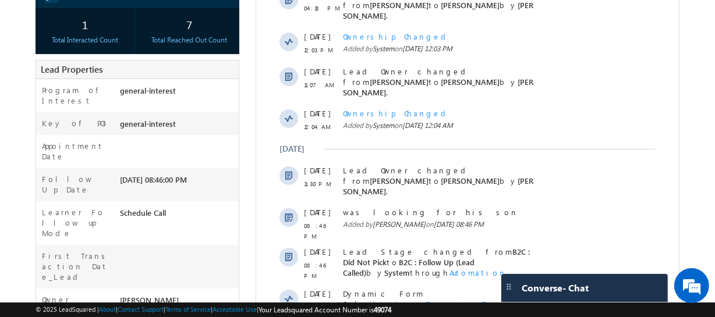
scroll to position [77, 0]
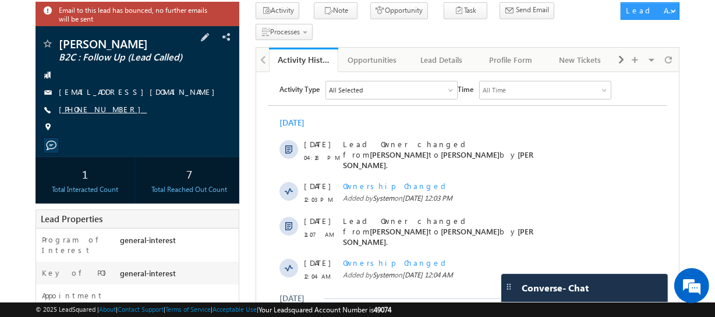
click at [106, 112] on link "[PHONE_NUMBER]" at bounding box center [103, 109] width 88 height 10
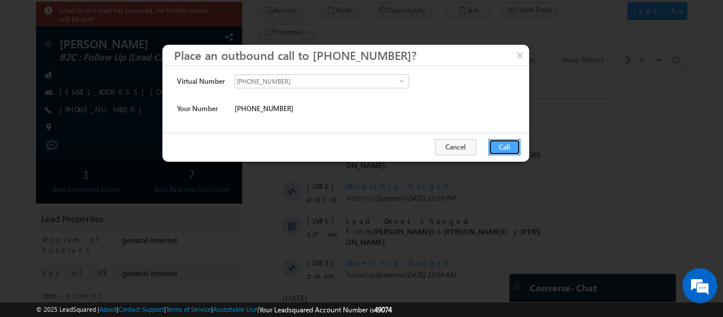
click at [508, 148] on button "Call" at bounding box center [505, 147] width 32 height 16
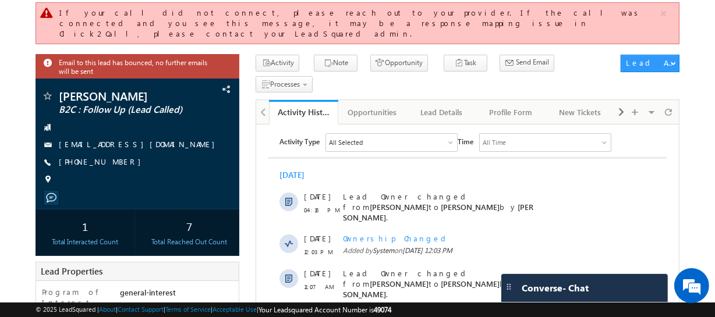
scroll to position [0, 0]
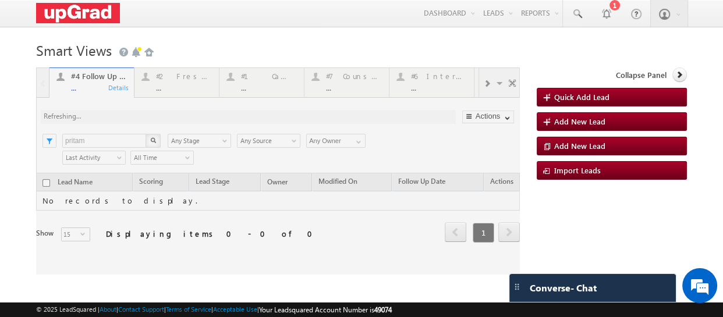
click at [198, 85] on div at bounding box center [278, 171] width 484 height 207
click at [186, 94] on div at bounding box center [278, 171] width 484 height 207
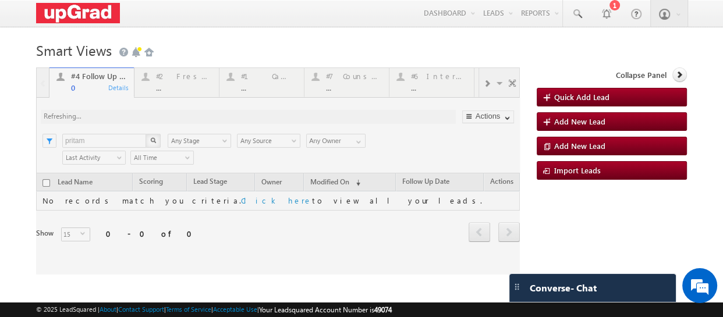
click at [192, 82] on div at bounding box center [278, 171] width 484 height 207
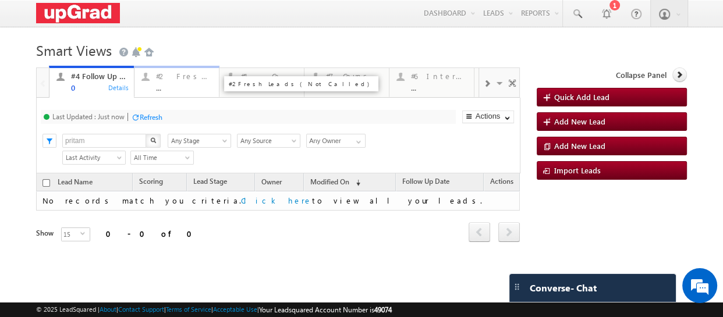
click at [185, 84] on div "..." at bounding box center [184, 87] width 56 height 9
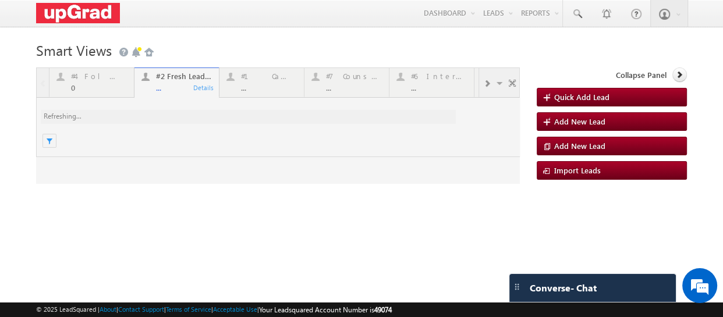
click at [177, 90] on div at bounding box center [278, 126] width 484 height 116
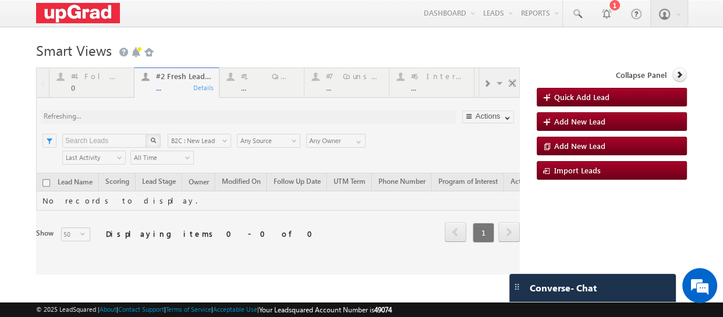
click at [173, 89] on div at bounding box center [278, 171] width 484 height 207
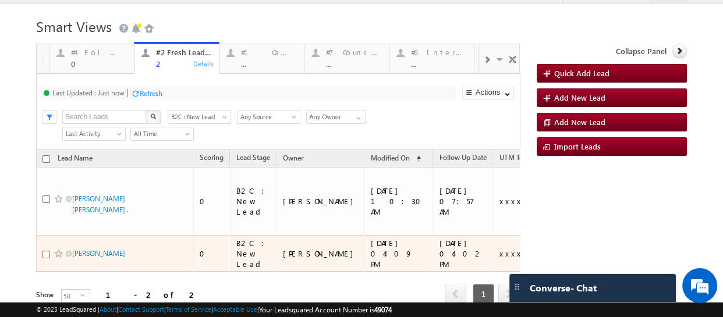
scroll to position [42, 0]
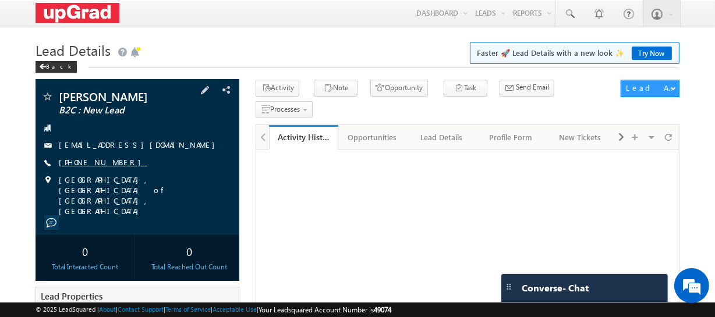
click at [101, 164] on link "[PHONE_NUMBER]" at bounding box center [103, 162] width 88 height 10
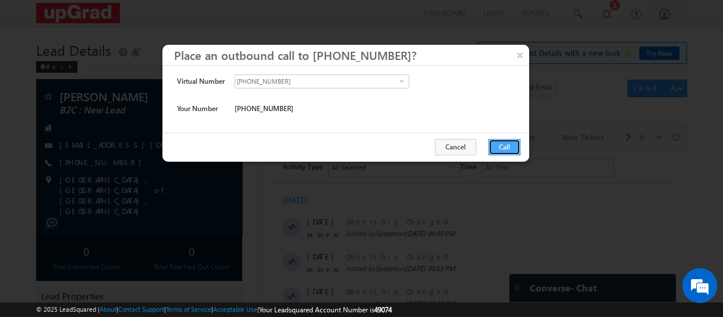
click at [494, 149] on button "Call" at bounding box center [505, 147] width 32 height 16
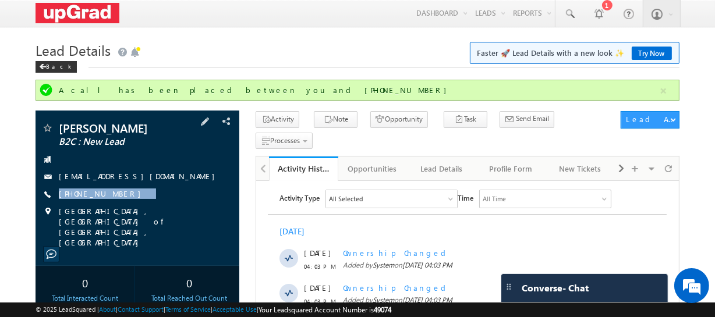
drag, startPoint x: 134, startPoint y: 195, endPoint x: 111, endPoint y: 204, distance: 24.3
click at [111, 204] on div "Ankit Bhatia B2C : New Lead ankit0743@gmail.com +91-9999753618" at bounding box center [137, 185] width 192 height 126
copy div "[PHONE_NUMBER]"
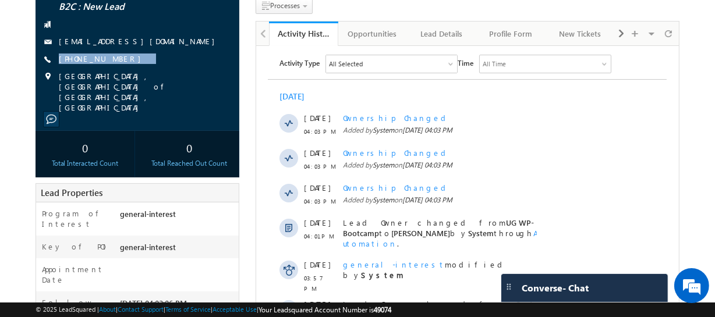
scroll to position [105, 0]
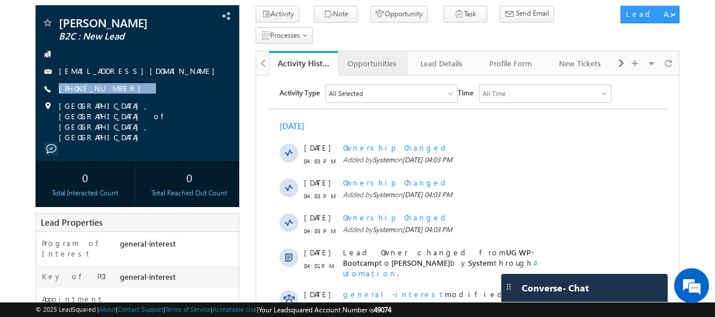
click at [386, 56] on div "Opportunities" at bounding box center [373, 63] width 50 height 14
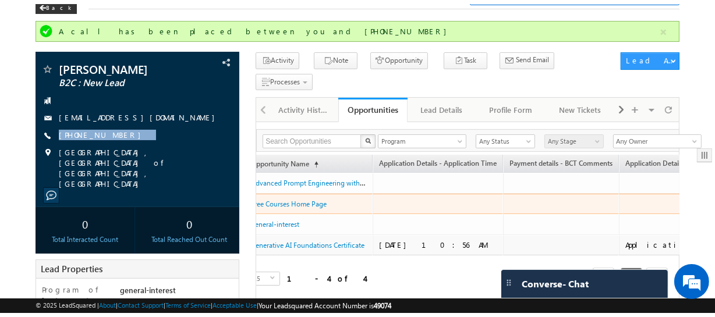
scroll to position [52, 0]
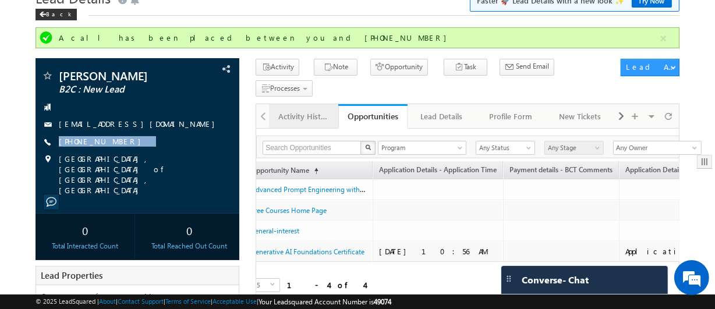
click at [298, 109] on div "Activity History" at bounding box center [303, 116] width 50 height 14
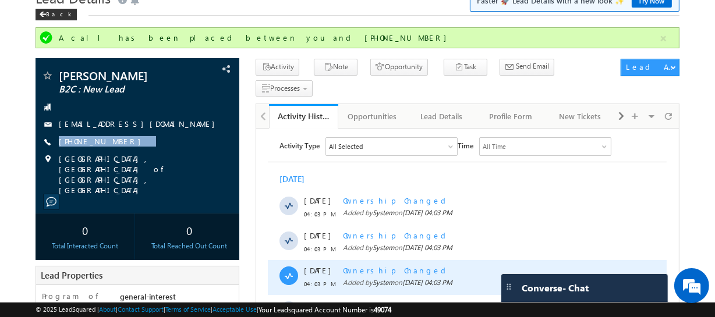
scroll to position [351, 0]
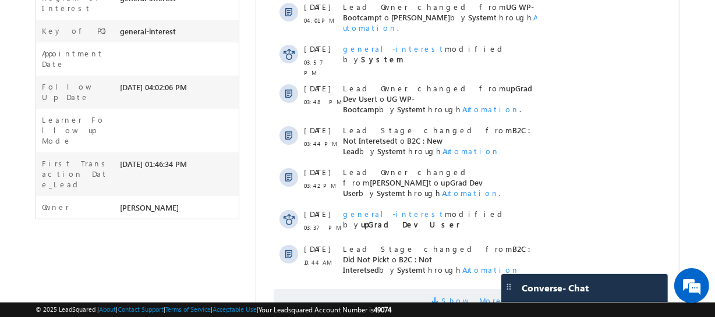
click at [455, 290] on span "Show More" at bounding box center [473, 301] width 62 height 23
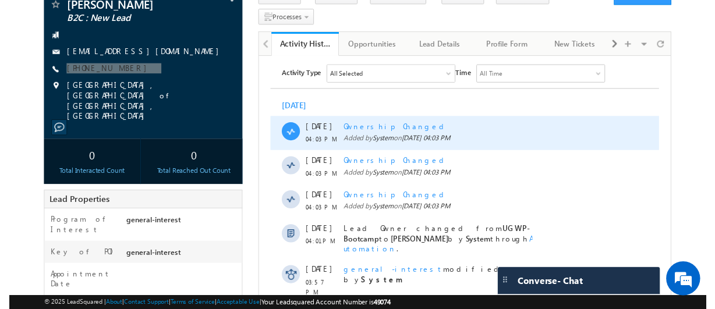
scroll to position [0, 0]
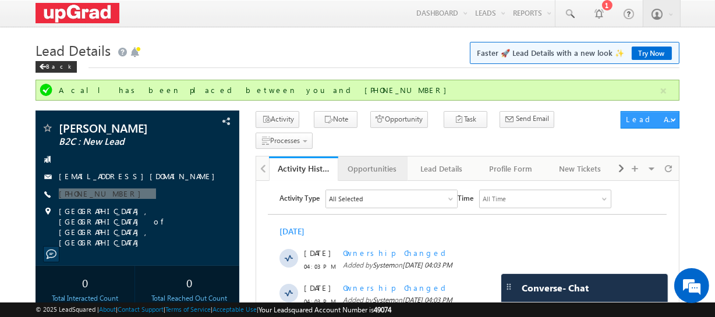
click at [366, 162] on div "Opportunities" at bounding box center [373, 169] width 50 height 14
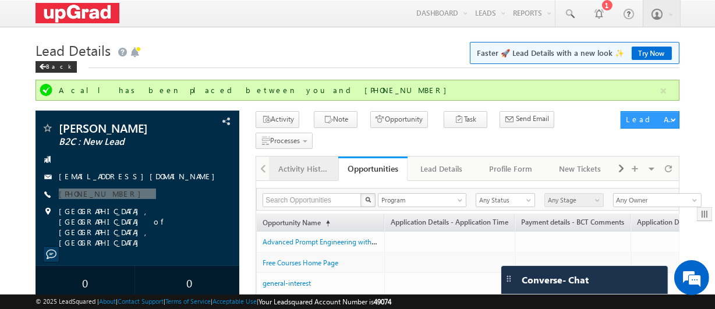
click at [292, 162] on div "Activity History" at bounding box center [303, 169] width 50 height 14
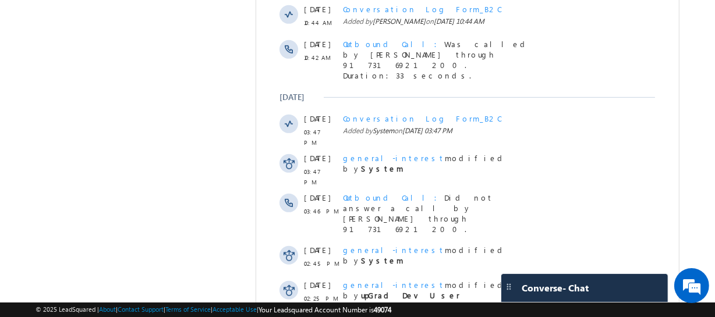
scroll to position [706, 0]
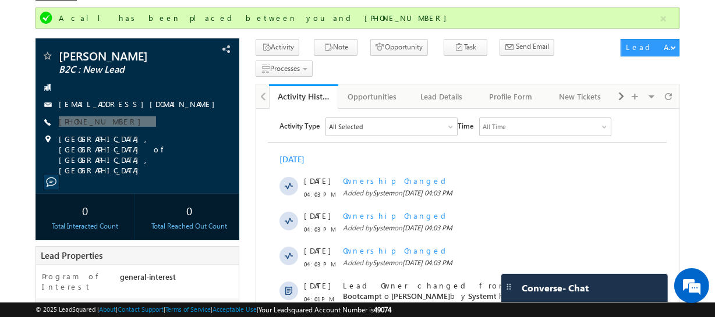
scroll to position [0, 0]
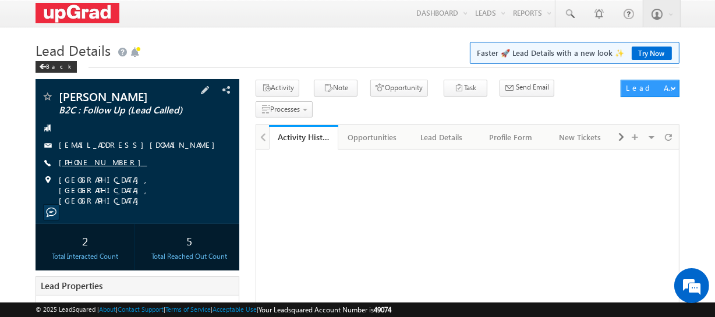
click at [86, 162] on link "[PHONE_NUMBER]" at bounding box center [103, 162] width 88 height 10
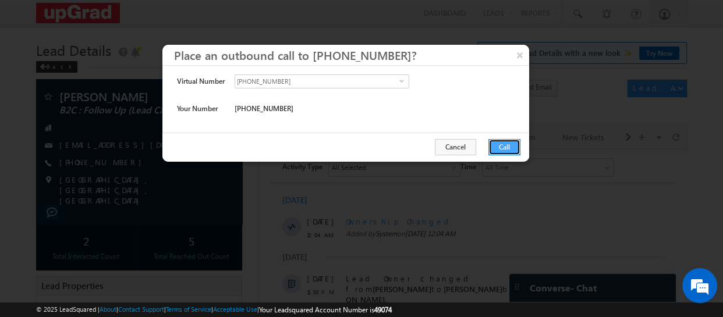
click at [497, 145] on button "Call" at bounding box center [505, 147] width 32 height 16
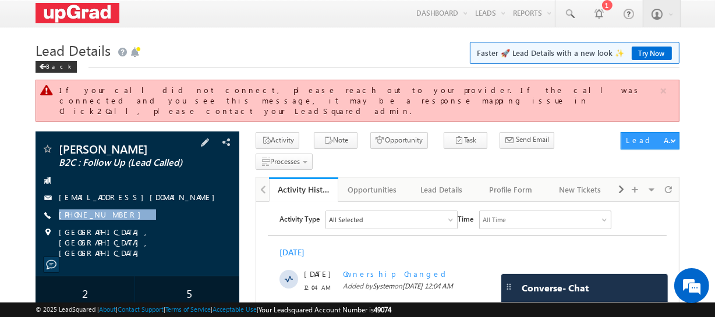
drag, startPoint x: 126, startPoint y: 210, endPoint x: 111, endPoint y: 215, distance: 16.0
click at [111, 215] on div "Rohan Bhambar B2C : Follow Up (Lead Called) doctrader.rohan@gmail.com +91-99231…" at bounding box center [137, 200] width 192 height 115
copy div "+91-9923100027"
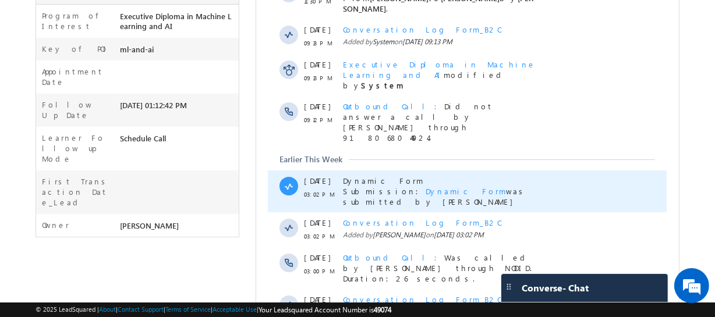
scroll to position [406, 0]
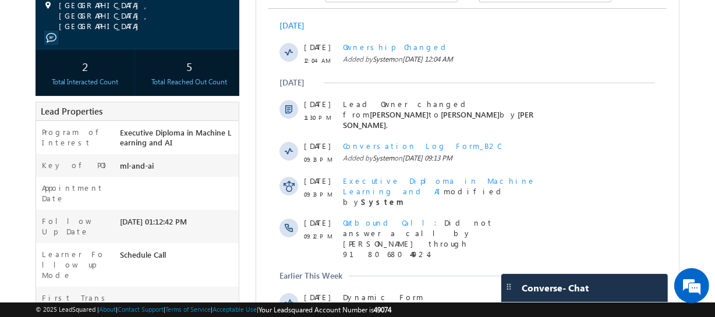
scroll to position [126, 0]
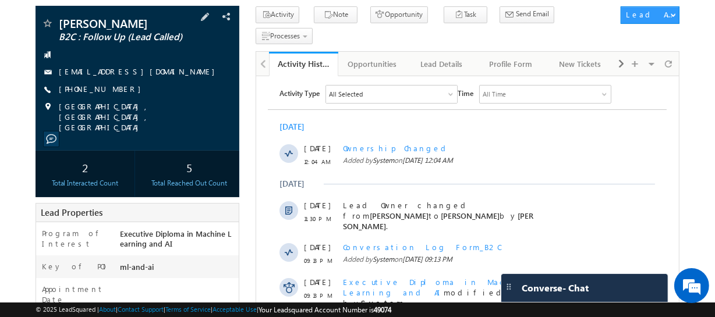
click at [160, 86] on div "+91-9923100027" at bounding box center [137, 90] width 192 height 12
drag, startPoint x: 153, startPoint y: 82, endPoint x: 134, endPoint y: 86, distance: 19.2
click at [127, 88] on div "Rohan Bhambar B2C : Follow Up (Lead Called) doctrader.rohan@gmail.com +91-99231…" at bounding box center [137, 74] width 192 height 115
copy div "+91-9923100027"
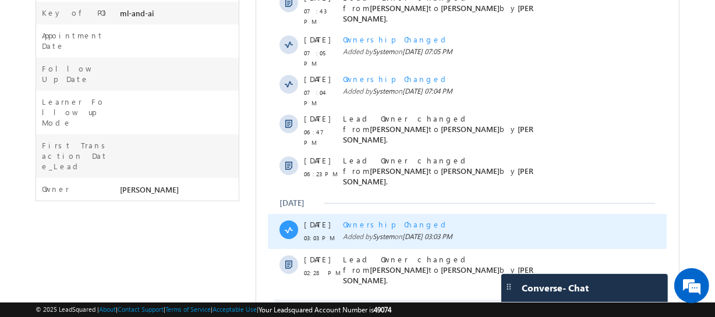
scroll to position [342, 0]
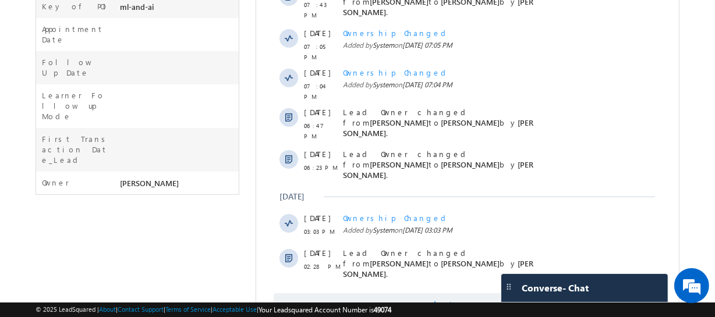
click at [442, 302] on span at bounding box center [437, 307] width 10 height 11
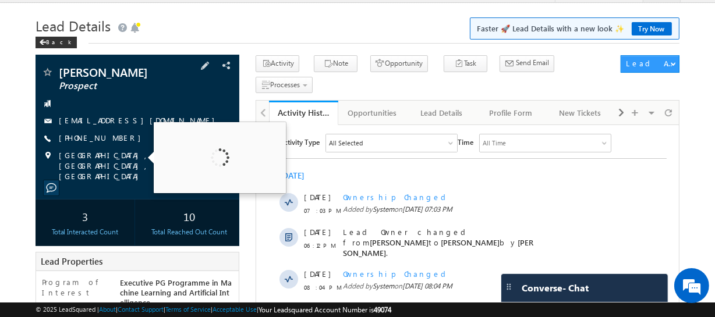
scroll to position [0, 0]
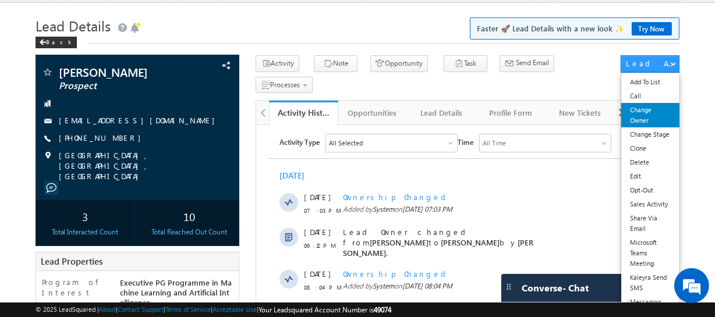
click at [646, 121] on link "Change Owner" at bounding box center [650, 115] width 58 height 24
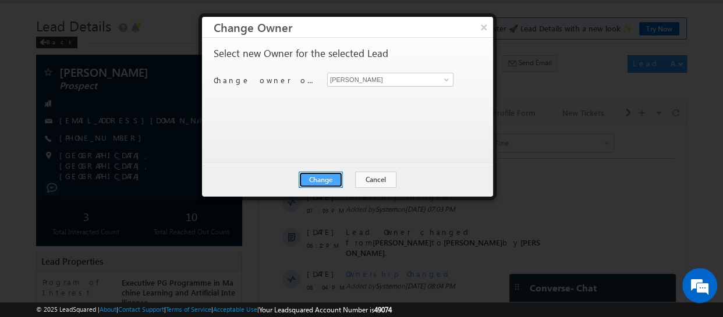
click at [322, 174] on button "Change" at bounding box center [321, 180] width 44 height 16
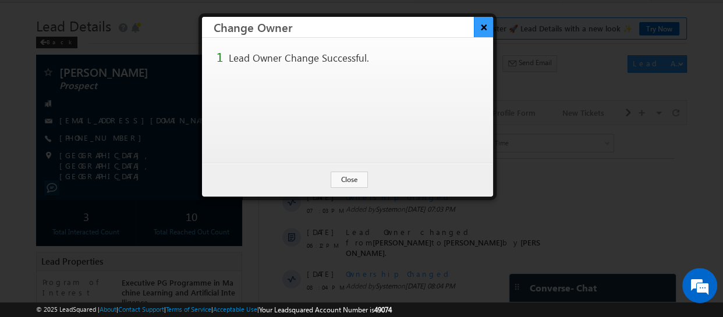
click at [479, 25] on button "×" at bounding box center [483, 27] width 19 height 20
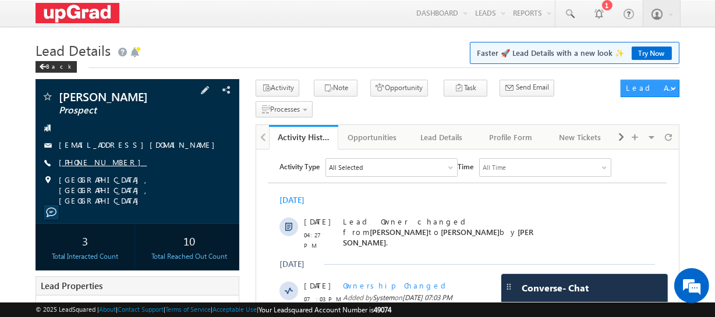
click at [87, 161] on link "[PHONE_NUMBER]" at bounding box center [103, 162] width 88 height 10
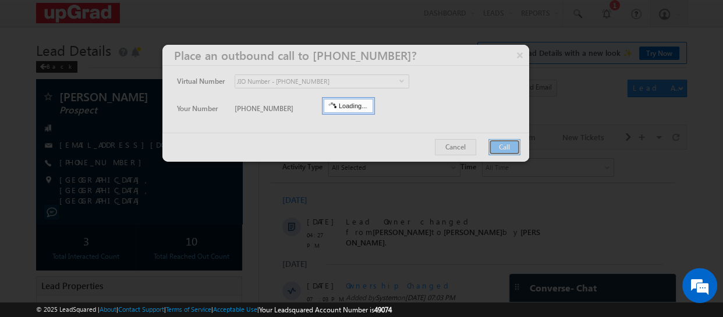
click at [508, 141] on button "Call" at bounding box center [505, 147] width 32 height 16
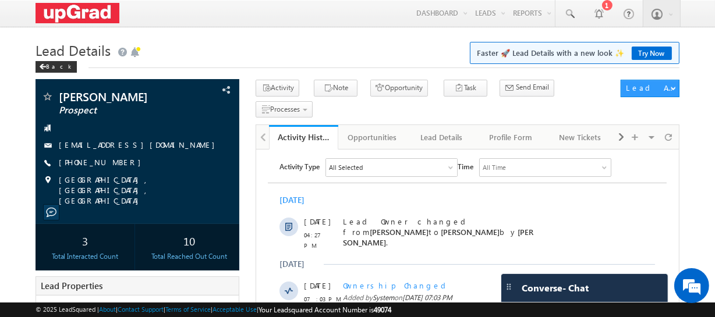
click at [503, 160] on div "All Time" at bounding box center [545, 166] width 131 height 17
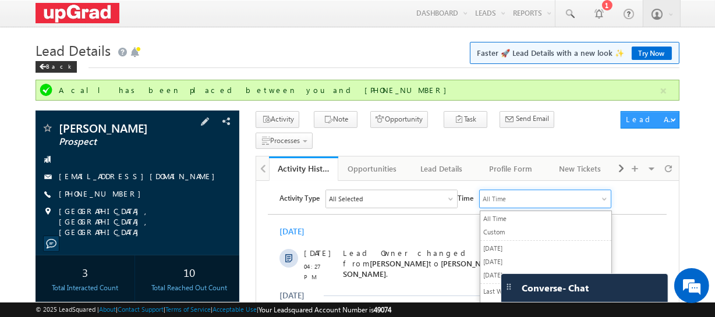
drag, startPoint x: 140, startPoint y: 195, endPoint x: 116, endPoint y: 201, distance: 24.7
click at [116, 200] on div "[PHONE_NUMBER]" at bounding box center [137, 195] width 192 height 12
drag, startPoint x: 136, startPoint y: 197, endPoint x: 125, endPoint y: 204, distance: 12.6
click at [125, 204] on div "Ravindra Suthar Prospect sutharravindra999@gmail.com +91-09016291962" at bounding box center [137, 179] width 192 height 115
copy div "+91-09016291962"
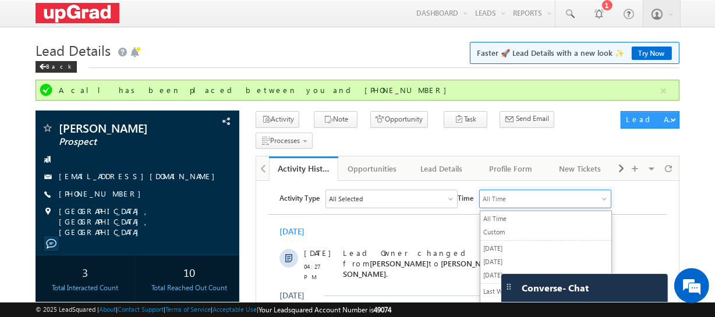
click at [601, 112] on div "Activity Note Opportunity Task" at bounding box center [436, 132] width 360 height 43
click at [658, 195] on div "Activity Type All Selected Select All Sales Activities 1 Sales Activity Opportu…" at bounding box center [473, 198] width 387 height 19
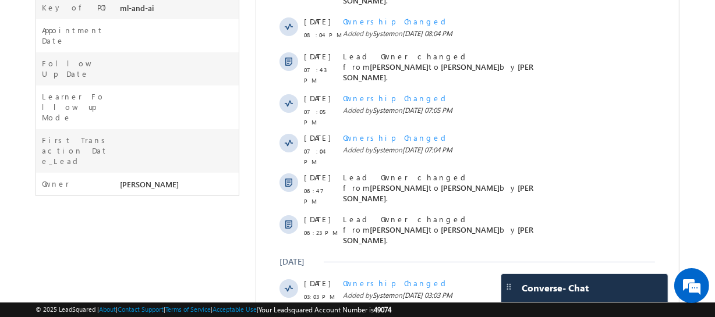
scroll to position [396, 0]
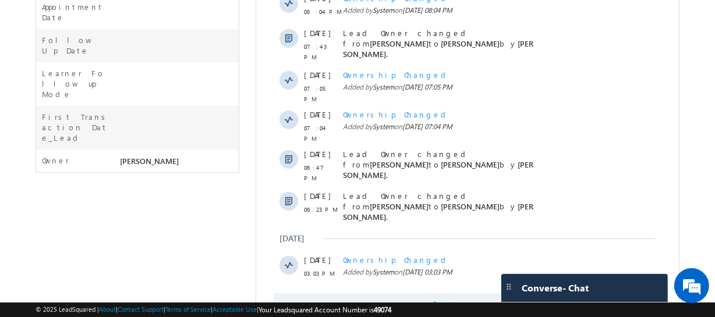
click at [464, 294] on span "Show More" at bounding box center [473, 305] width 62 height 23
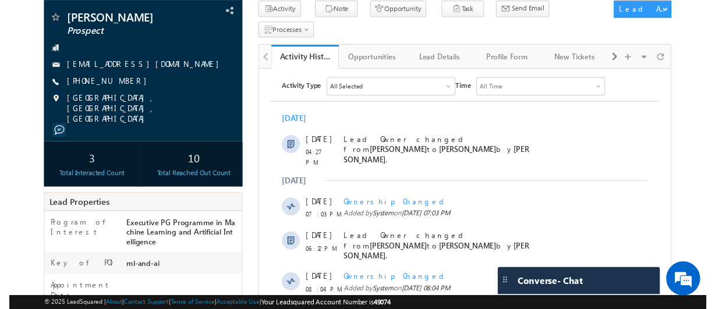
scroll to position [50, 0]
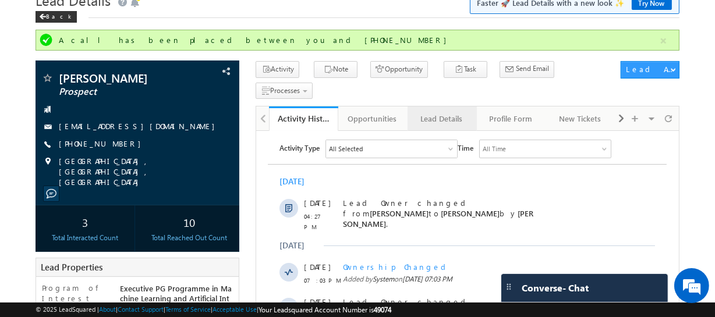
click at [443, 112] on div "Lead Details" at bounding box center [442, 119] width 50 height 14
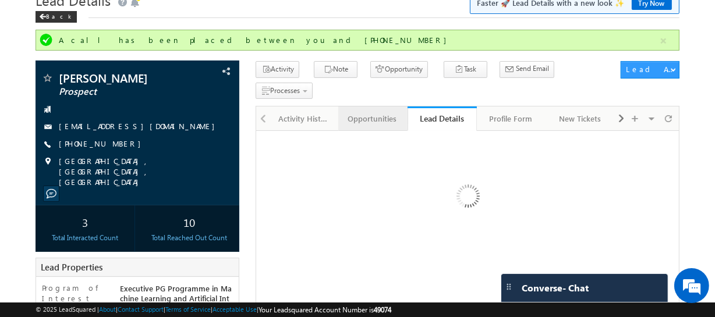
click at [370, 112] on div "Opportunities" at bounding box center [373, 119] width 50 height 14
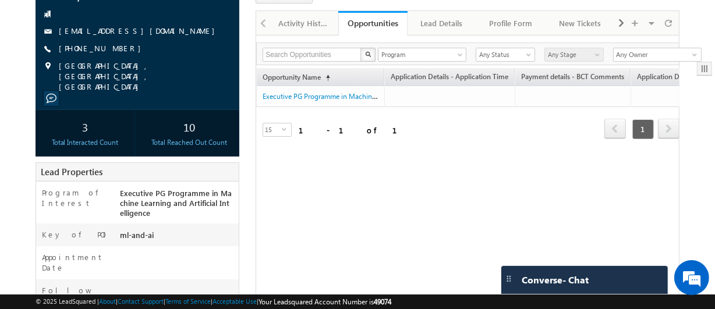
scroll to position [0, 0]
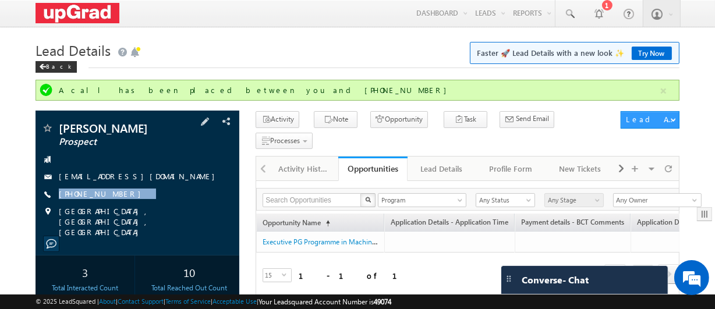
drag, startPoint x: 142, startPoint y: 192, endPoint x: 116, endPoint y: 204, distance: 28.1
click at [116, 204] on div "Ravindra Suthar Prospect sutharravindra999@gmail.com +91-09016291962" at bounding box center [137, 179] width 192 height 115
copy div "+91-09016291962"
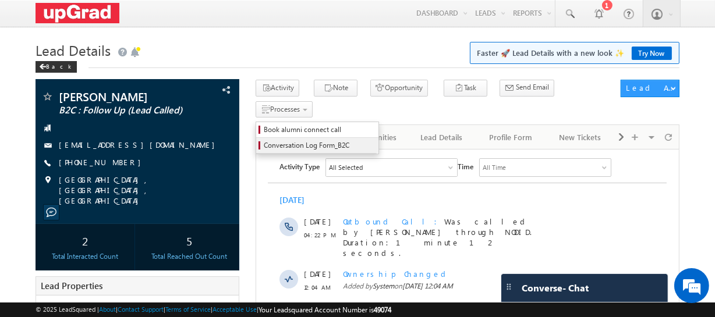
click at [374, 140] on span "Conversation Log Form_B2C" at bounding box center [319, 145] width 111 height 10
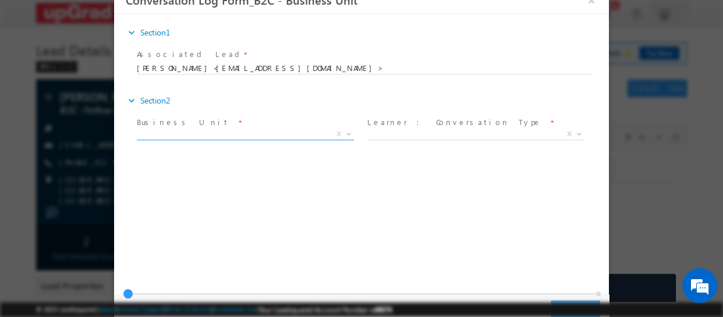
click at [294, 135] on span "X" at bounding box center [245, 135] width 217 height 12
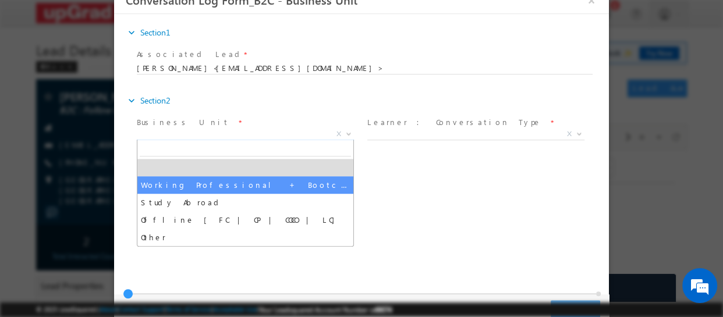
drag, startPoint x: 199, startPoint y: 186, endPoint x: 222, endPoint y: 181, distance: 24.4
select select "Working Professional + Bootcamp"
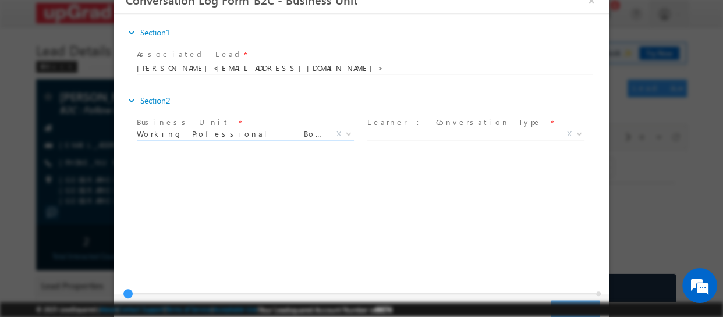
click at [433, 125] on label "Learner : Conversation Type" at bounding box center [455, 122] width 174 height 11
click at [438, 130] on span "X" at bounding box center [476, 135] width 217 height 12
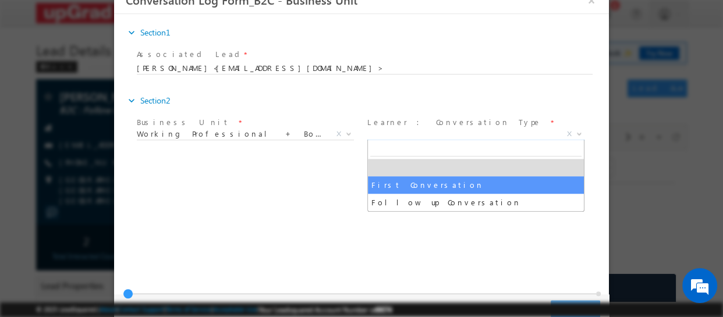
select select "First Conversation"
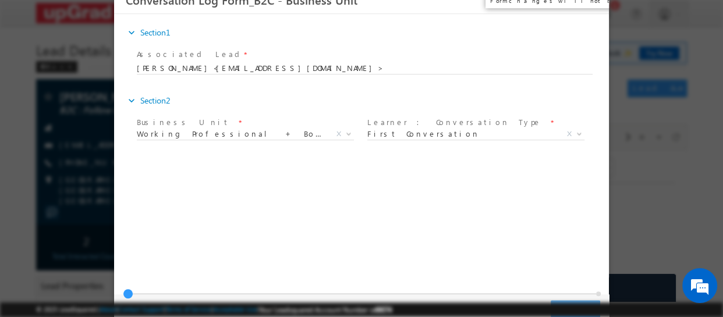
click at [592, 0] on button "×" at bounding box center [592, 1] width 20 height 22
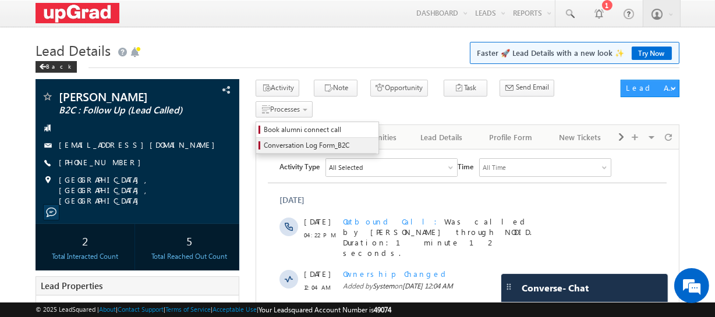
click at [374, 140] on span "Conversation Log Form_B2C" at bounding box center [319, 145] width 111 height 10
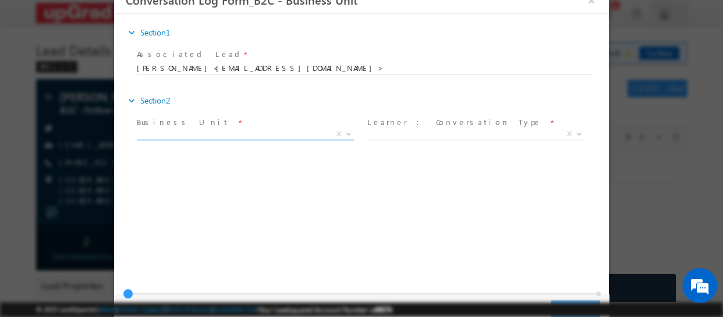
click at [287, 136] on span "X" at bounding box center [245, 135] width 217 height 12
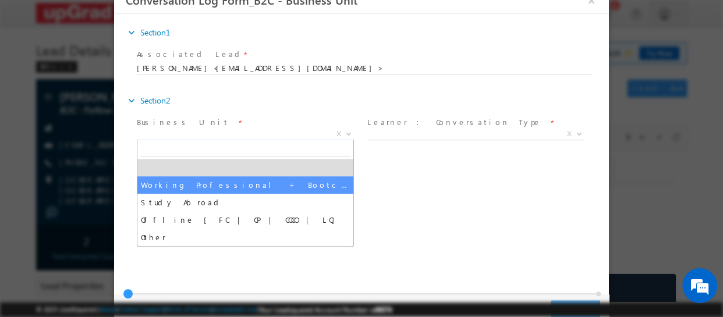
drag, startPoint x: 213, startPoint y: 184, endPoint x: 226, endPoint y: 181, distance: 13.3
select select "Working Professional + Bootcamp"
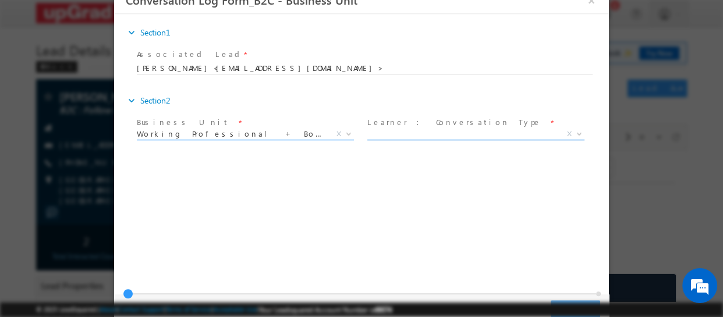
click at [416, 133] on span "X" at bounding box center [476, 135] width 217 height 12
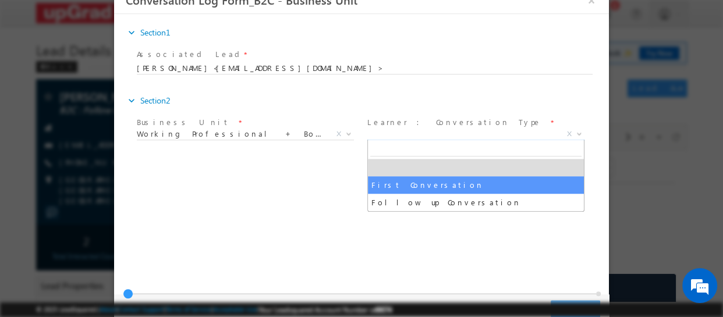
drag, startPoint x: 418, startPoint y: 182, endPoint x: 448, endPoint y: 177, distance: 31.2
select select "First Conversation"
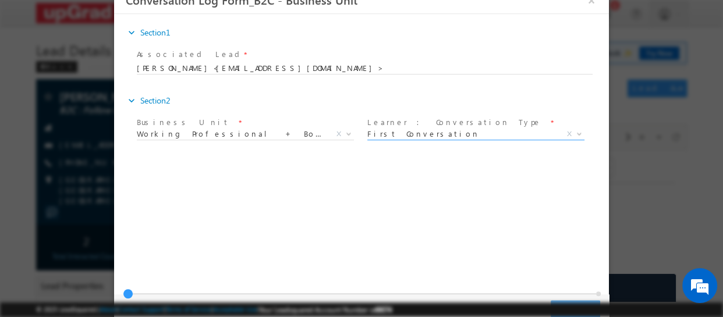
click at [341, 56] on div "Associated Lead * Rohan Bhambar<doctrader.rohan@gmail.com> Rohan Bhambar<doctra…" at bounding box center [366, 61] width 458 height 27
click at [592, 0] on button "×" at bounding box center [592, 1] width 20 height 22
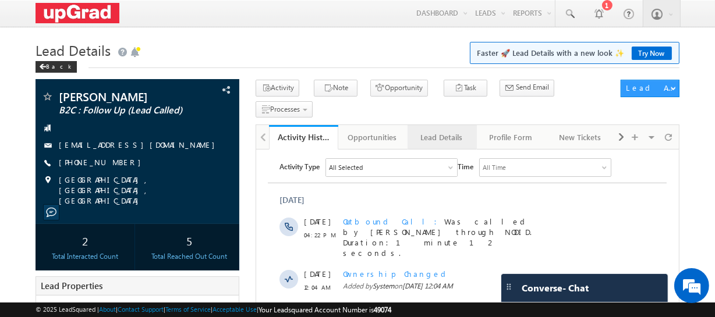
click at [439, 130] on div "Lead Details" at bounding box center [442, 137] width 50 height 14
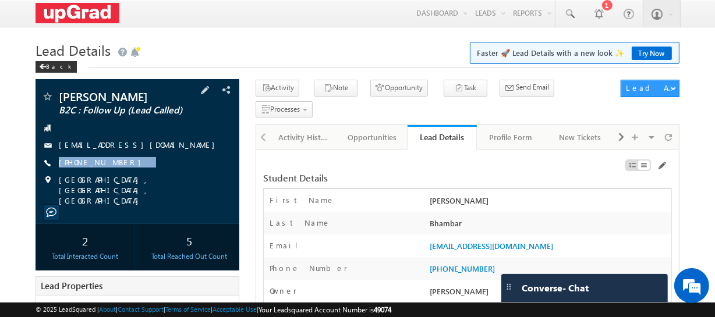
drag, startPoint x: 162, startPoint y: 166, endPoint x: 137, endPoint y: 175, distance: 26.0
click at [137, 175] on div "Rohan Bhambar B2C : Follow Up (Lead Called) doctrader.rohan@gmail.com +91-99231…" at bounding box center [137, 148] width 192 height 115
copy div "+91-9923100027"
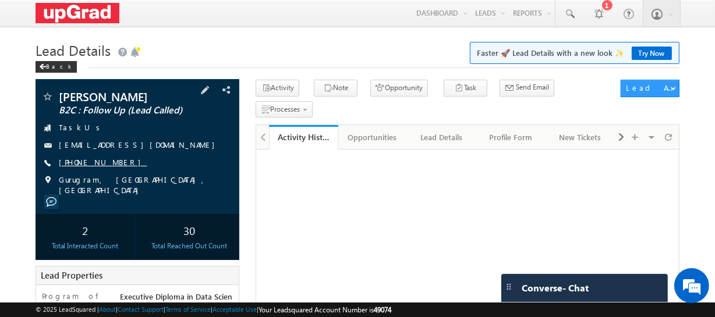
click at [97, 162] on link "[PHONE_NUMBER]" at bounding box center [103, 162] width 88 height 10
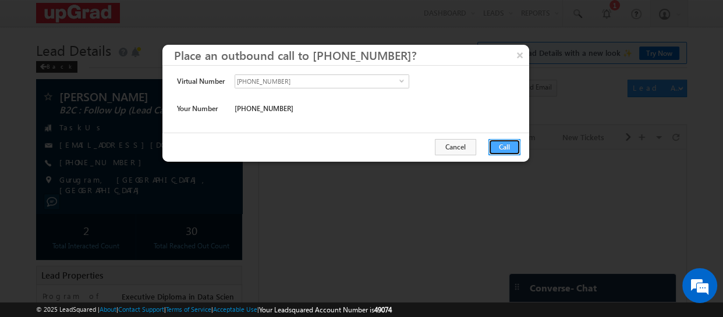
click at [507, 147] on button "Call" at bounding box center [505, 147] width 32 height 16
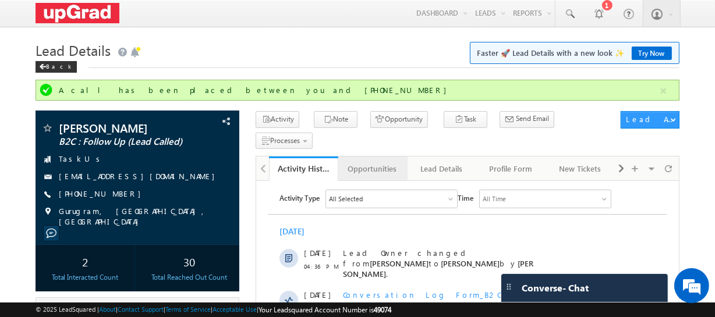
click at [367, 162] on div "Opportunities" at bounding box center [373, 169] width 50 height 14
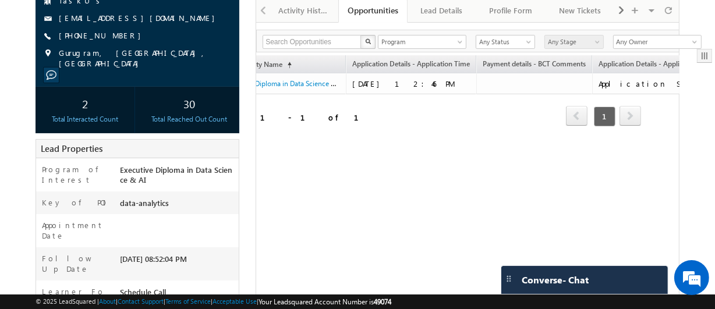
scroll to position [0, 55]
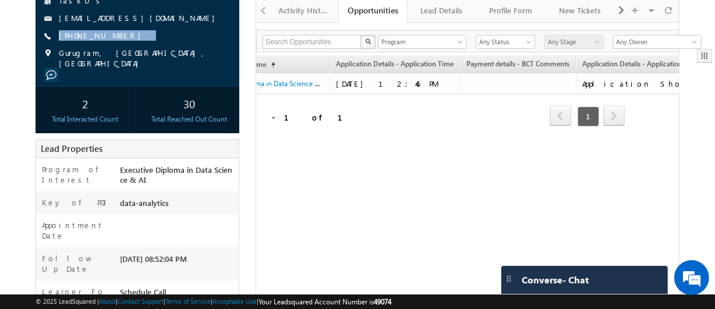
drag, startPoint x: 154, startPoint y: 40, endPoint x: 120, endPoint y: 47, distance: 34.4
click at [120, 47] on div "[PERSON_NAME] B2C : Follow Up (Lead Called) TaskUs [EMAIL_ADDRESS][DOMAIN_NAME]…" at bounding box center [137, 16] width 192 height 105
copy div "[PHONE_NUMBER]"
drag, startPoint x: 356, startPoint y: 121, endPoint x: 296, endPoint y: 116, distance: 59.5
click at [296, 116] on div "Opportunity Name (sorted ascending) Application Details - Application Time Paym…" at bounding box center [467, 98] width 423 height 87
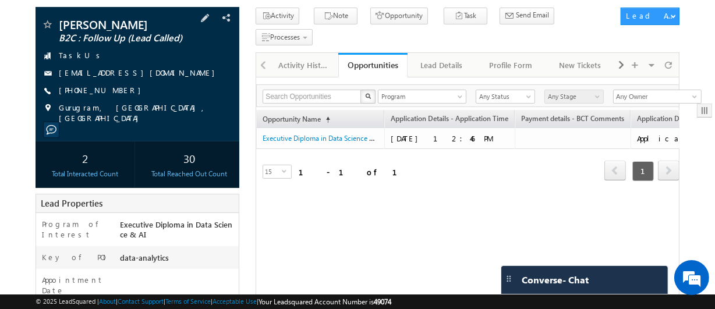
scroll to position [105, 0]
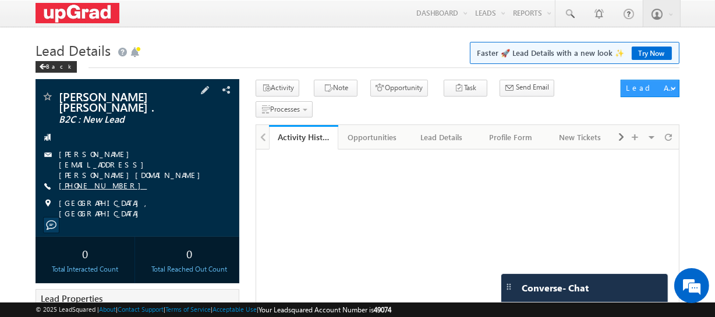
click at [88, 181] on link "[PHONE_NUMBER]" at bounding box center [103, 186] width 88 height 10
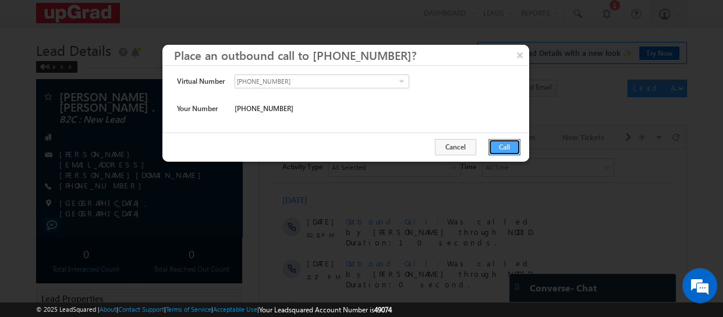
click at [504, 146] on button "Call" at bounding box center [505, 147] width 32 height 16
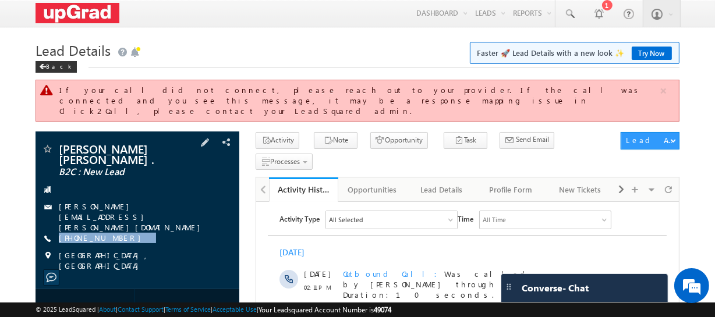
drag, startPoint x: 131, startPoint y: 213, endPoint x: 125, endPoint y: 188, distance: 25.7
click at [116, 222] on div "Nagesh Venkat Ramiah . B2C : New Lead Nagesh.Ramiah@gmail.com +91-9845713804" at bounding box center [137, 207] width 192 height 128
copy div "+91-9845713804"
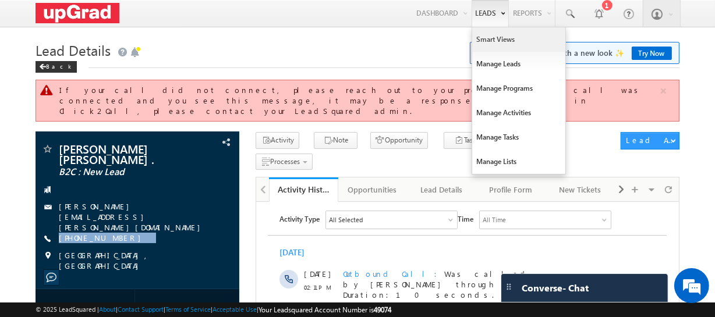
click at [500, 36] on link "Smart Views" at bounding box center [518, 39] width 93 height 24
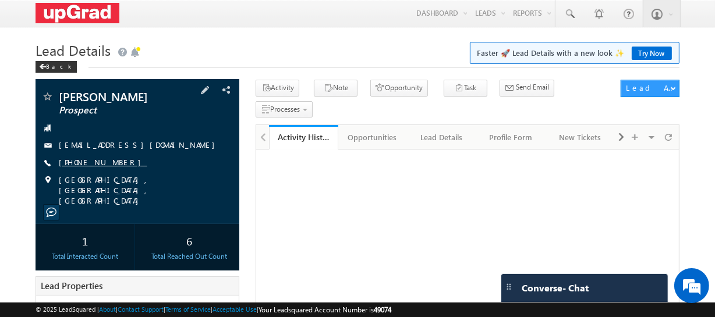
click at [93, 162] on link "[PHONE_NUMBER]" at bounding box center [103, 162] width 88 height 10
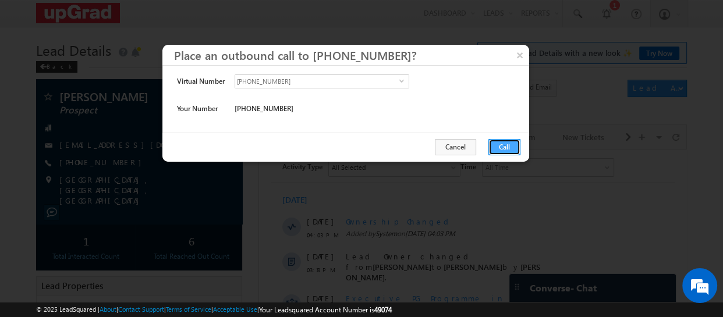
drag, startPoint x: 497, startPoint y: 147, endPoint x: 240, endPoint y: 15, distance: 289.4
click at [497, 147] on button "Call" at bounding box center [505, 147] width 32 height 16
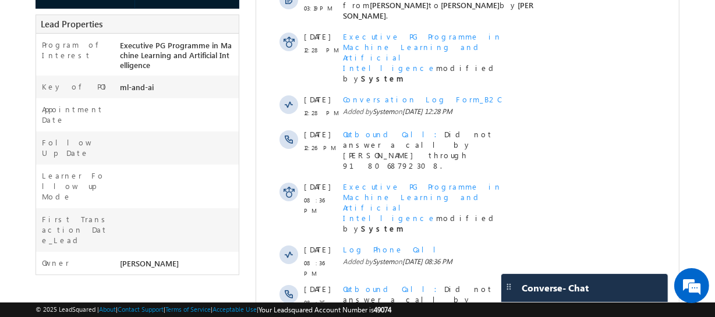
scroll to position [317, 0]
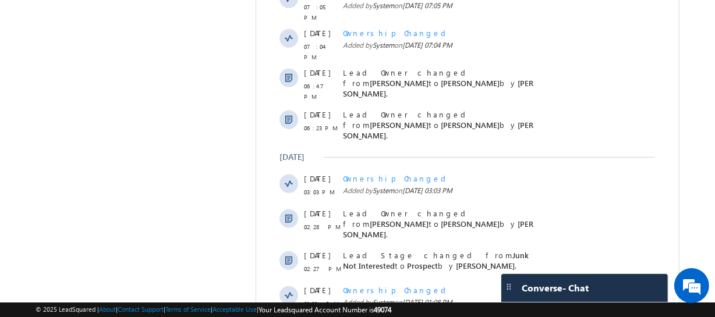
scroll to position [0, 0]
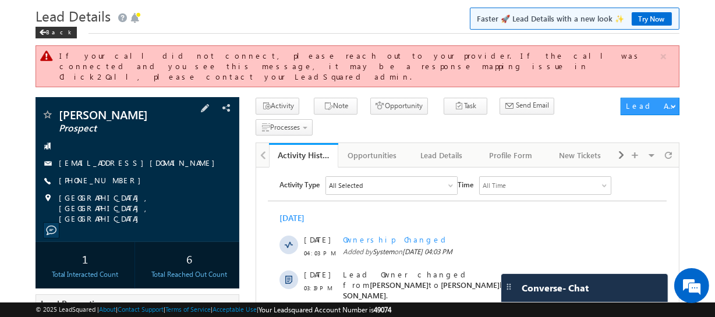
scroll to position [52, 0]
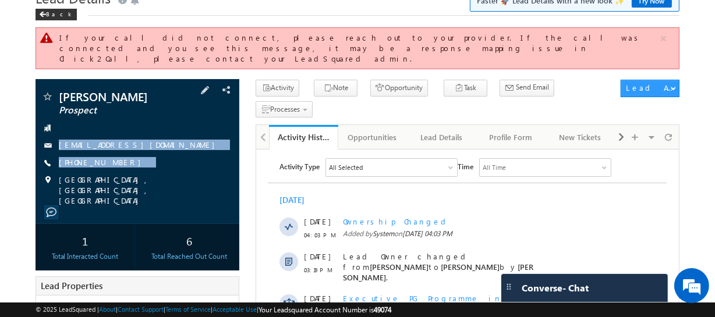
copy div "shivasakthivelu004@gmail.com +91-9940580944"
drag, startPoint x: 63, startPoint y: 116, endPoint x: 175, endPoint y: 174, distance: 125.6
click at [175, 174] on div "Vicky Prospect shivasakthivelu004@gmail.com +91-9940580944" at bounding box center [137, 148] width 192 height 115
click at [128, 157] on div "+91-9940580944" at bounding box center [137, 163] width 192 height 12
click at [124, 158] on div "+91-9940580944" at bounding box center [137, 163] width 192 height 12
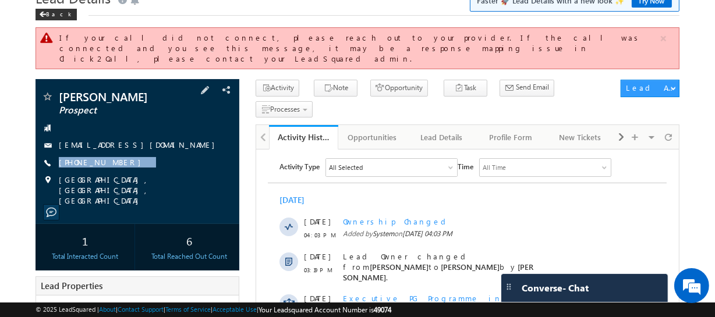
drag, startPoint x: 129, startPoint y: 154, endPoint x: 115, endPoint y: 163, distance: 17.3
click at [115, 163] on div "Vicky Prospect shivasakthivelu004@gmail.com +91-9940580944" at bounding box center [137, 148] width 192 height 115
copy div "+91-9940580944"
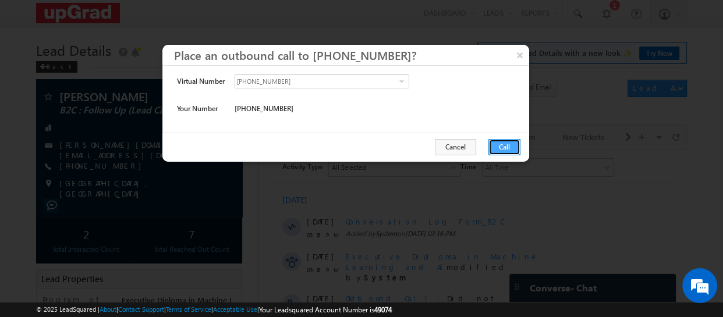
click at [507, 140] on button "Call" at bounding box center [505, 147] width 32 height 16
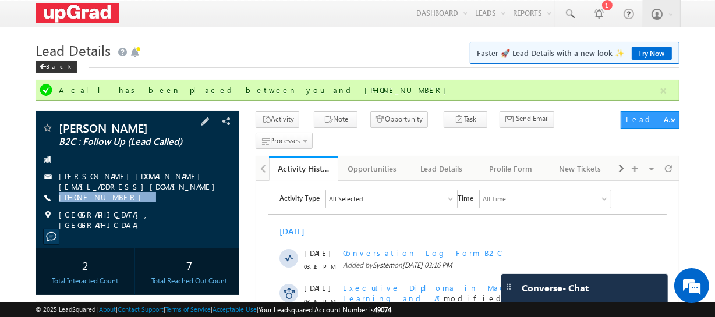
drag, startPoint x: 146, startPoint y: 190, endPoint x: 116, endPoint y: 204, distance: 33.1
click at [116, 204] on div "[PERSON_NAME] B2C : Follow Up (Lead Called) [PERSON_NAME][DOMAIN_NAME][EMAIL_AD…" at bounding box center [137, 176] width 192 height 108
copy div "[PHONE_NUMBER]"
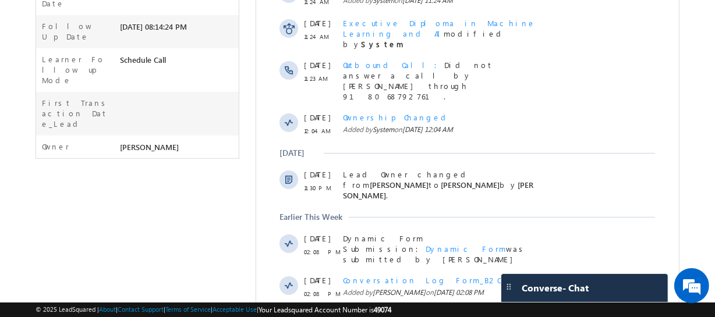
scroll to position [396, 0]
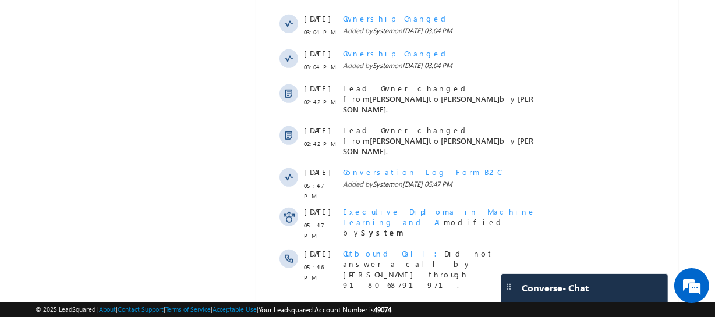
scroll to position [751, 0]
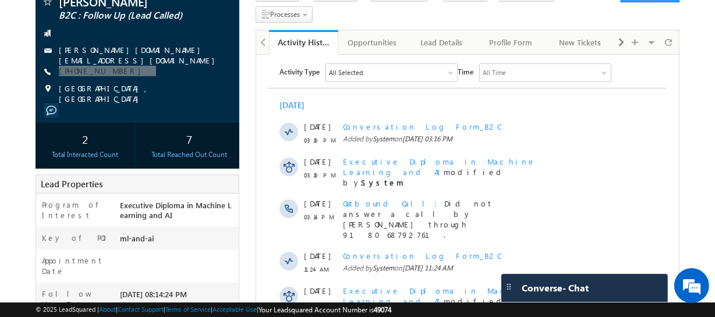
scroll to position [0, 0]
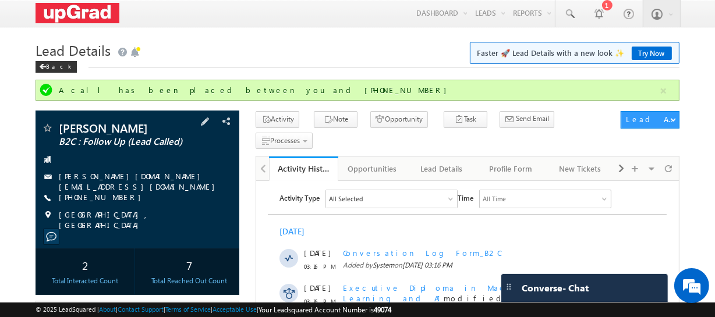
click at [144, 198] on div "+91-8638225654" at bounding box center [137, 198] width 192 height 12
drag, startPoint x: 144, startPoint y: 194, endPoint x: 122, endPoint y: 202, distance: 23.6
click at [122, 202] on div "Apurba Das B2C : Follow Up (Lead Called) aparupa.sd@gmail.com +91-8638225654" at bounding box center [137, 176] width 192 height 108
copy div "+91-8638225654"
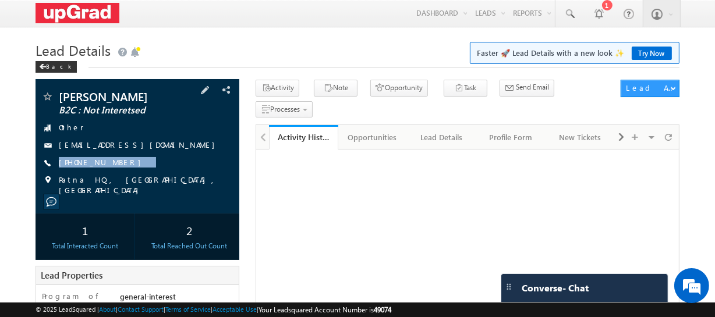
drag, startPoint x: 143, startPoint y: 161, endPoint x: 122, endPoint y: 172, distance: 24.0
click at [122, 172] on div "[PERSON_NAME] B2C : Not Interetsed Other [EMAIL_ADDRESS][DOMAIN_NAME] [PHONE_NU…" at bounding box center [137, 143] width 192 height 105
copy div "[PHONE_NUMBER]"
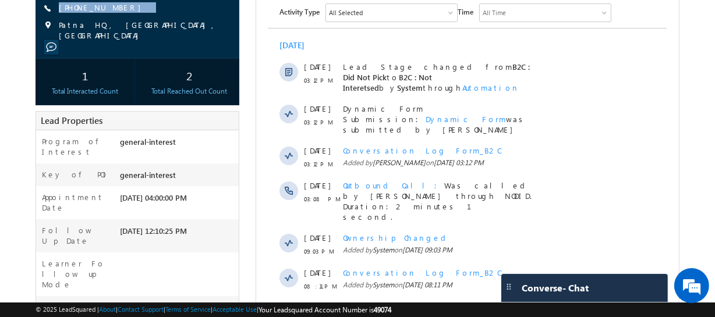
scroll to position [18, 0]
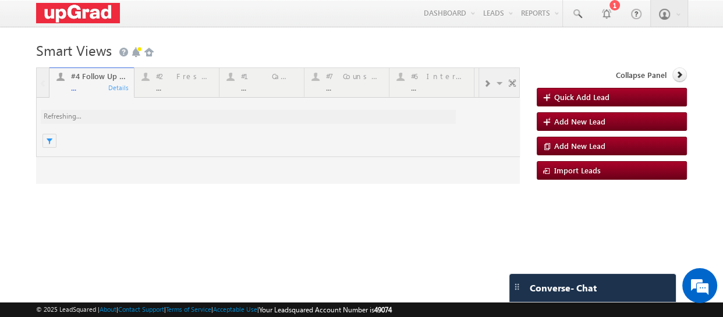
click at [169, 82] on div at bounding box center [278, 126] width 484 height 116
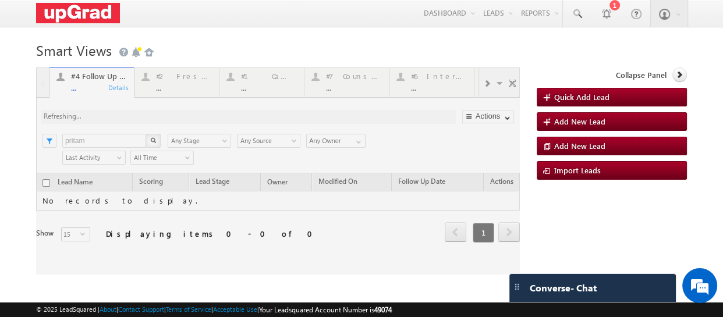
click at [175, 91] on div at bounding box center [278, 171] width 484 height 207
click at [181, 88] on div at bounding box center [278, 171] width 484 height 207
click at [177, 87] on div at bounding box center [278, 171] width 484 height 207
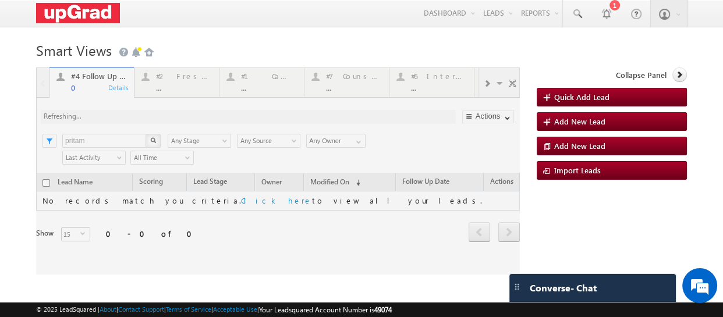
click at [181, 86] on div at bounding box center [278, 171] width 484 height 207
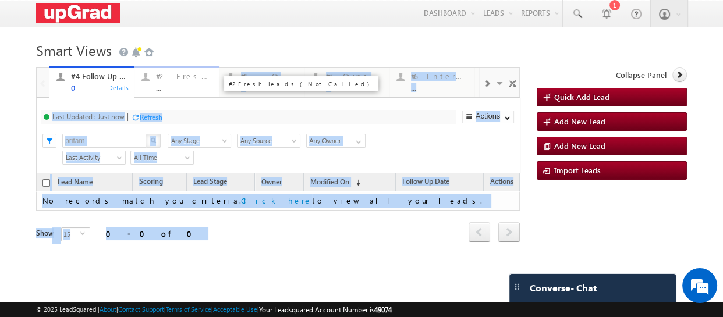
click at [183, 85] on div "..." at bounding box center [184, 87] width 56 height 9
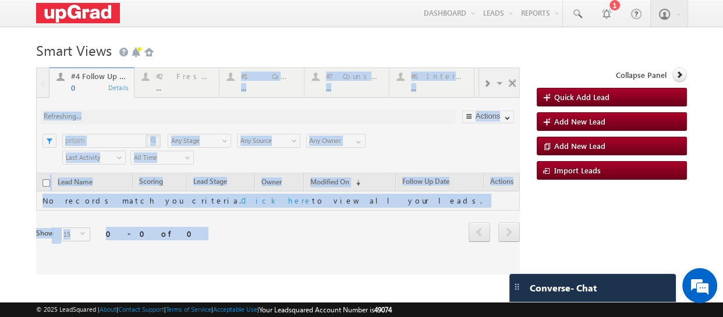
click at [715, 317] on html "Menu Ritu Raj ritu. raj@u pgrad .com" at bounding box center [361, 179] width 723 height 358
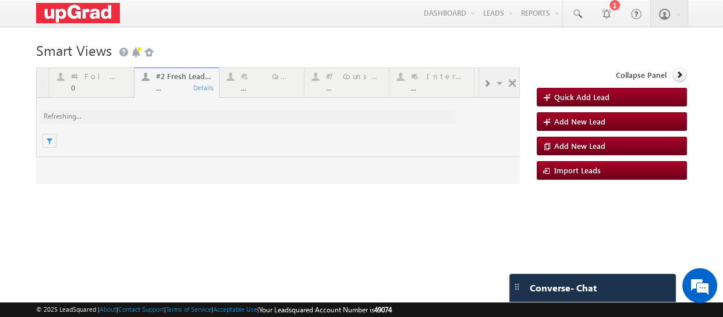
click at [181, 87] on div at bounding box center [278, 126] width 484 height 116
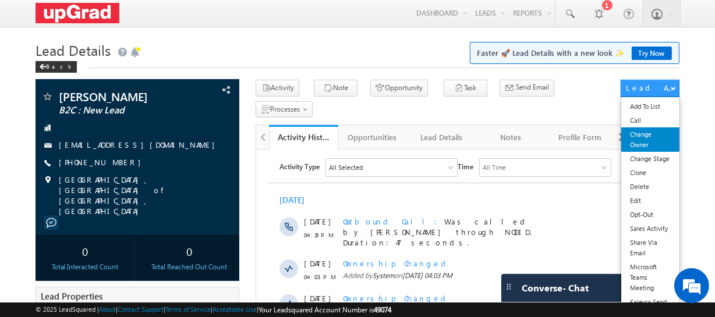
click at [652, 140] on link "Change Owner" at bounding box center [650, 140] width 58 height 24
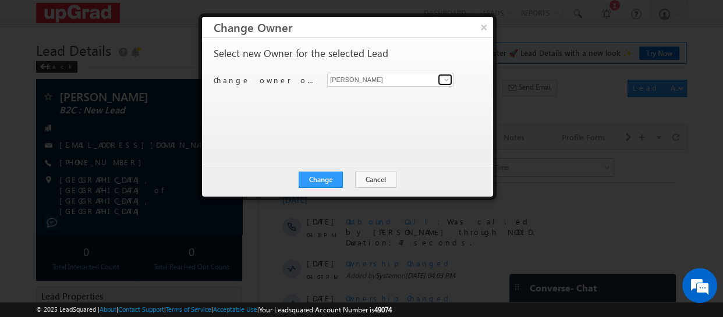
click at [448, 80] on span at bounding box center [446, 79] width 9 height 9
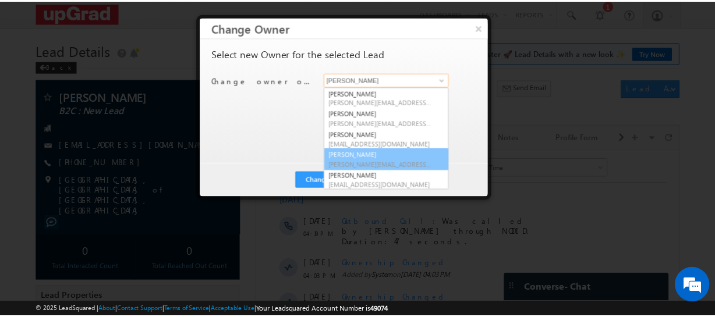
scroll to position [2, 0]
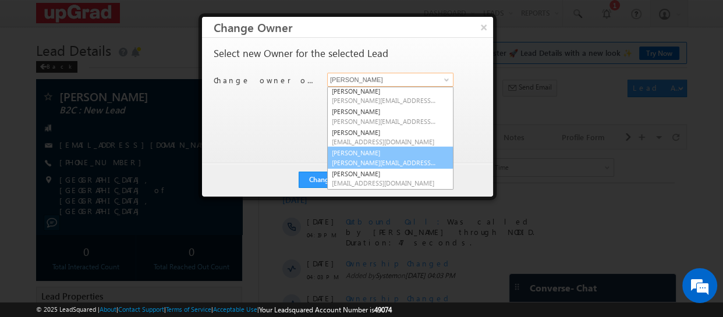
click at [368, 155] on link "Smrita Panday smrita.panday@upgrad.com" at bounding box center [390, 158] width 126 height 22
type input "[PERSON_NAME]"
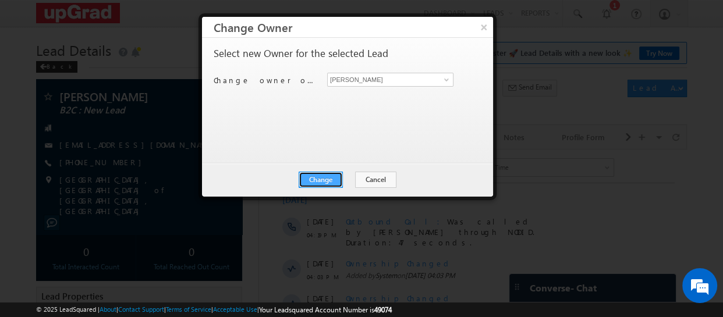
click at [326, 173] on button "Change" at bounding box center [321, 180] width 44 height 16
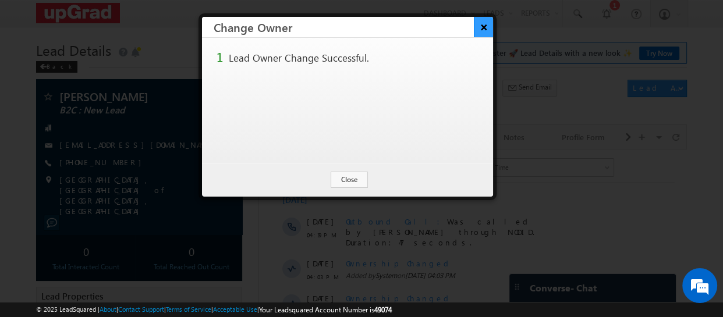
click at [480, 26] on button "×" at bounding box center [483, 27] width 19 height 20
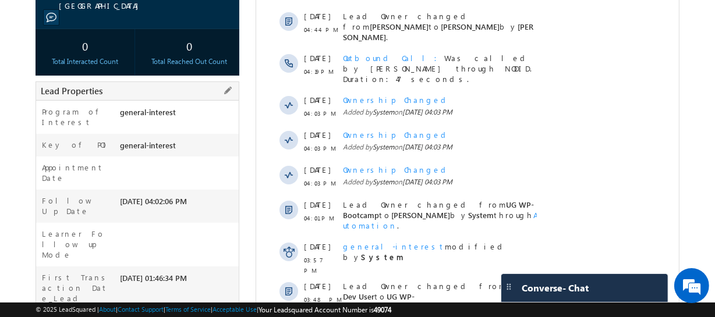
scroll to position [317, 0]
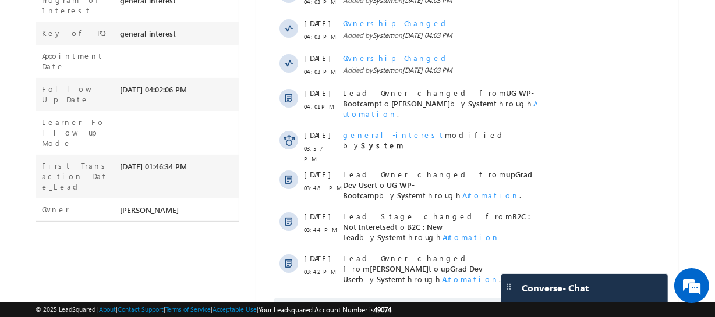
drag, startPoint x: 453, startPoint y: 273, endPoint x: 443, endPoint y: 267, distance: 11.5
click at [451, 299] on span "Show More" at bounding box center [467, 310] width 387 height 23
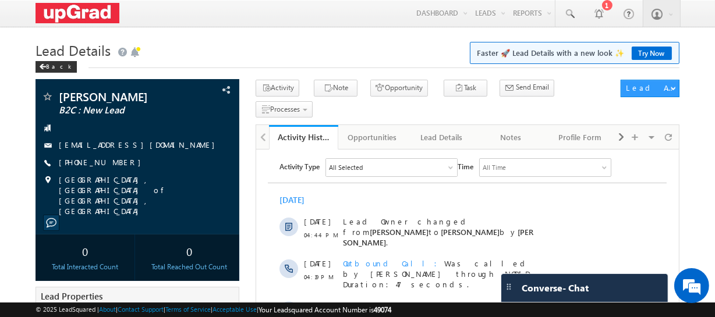
scroll to position [0, 0]
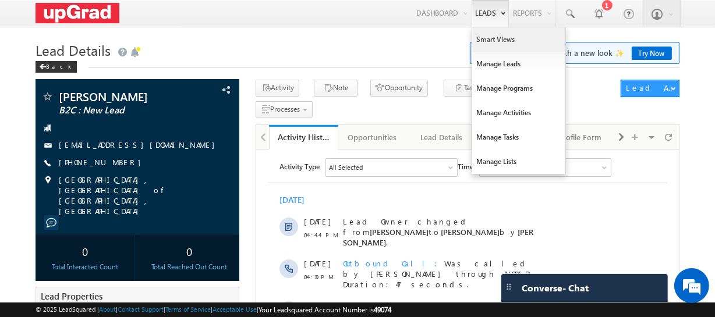
click at [500, 39] on link "Smart Views" at bounding box center [518, 39] width 93 height 24
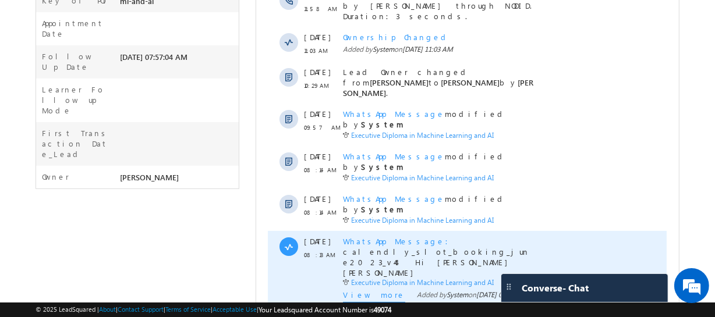
scroll to position [361, 0]
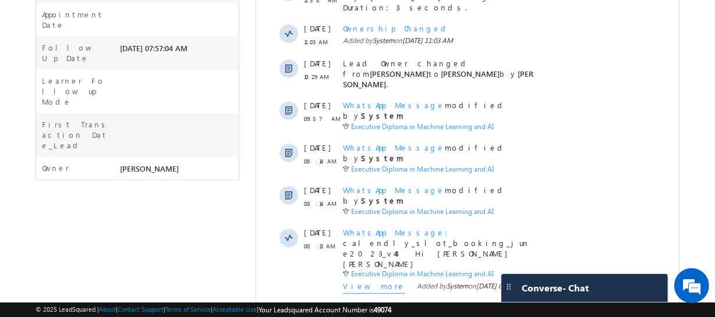
click at [415, 309] on span "Show More" at bounding box center [467, 320] width 387 height 23
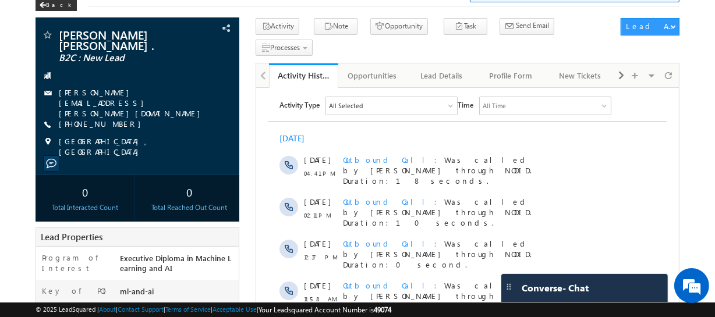
scroll to position [59, 0]
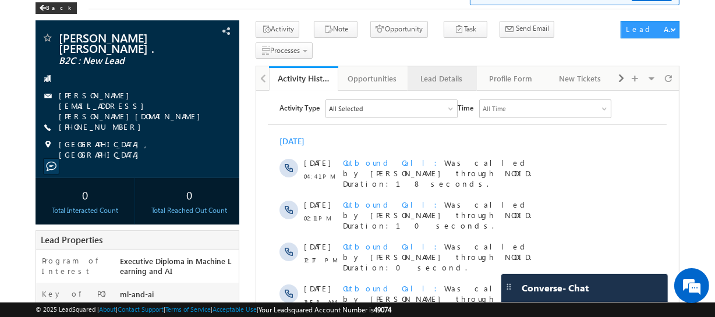
click at [429, 72] on div "Lead Details" at bounding box center [442, 79] width 50 height 14
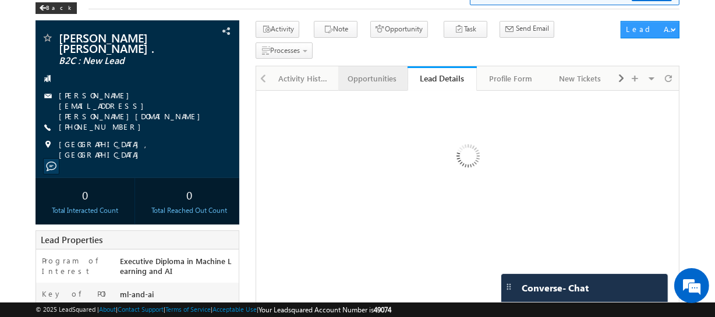
scroll to position [0, 0]
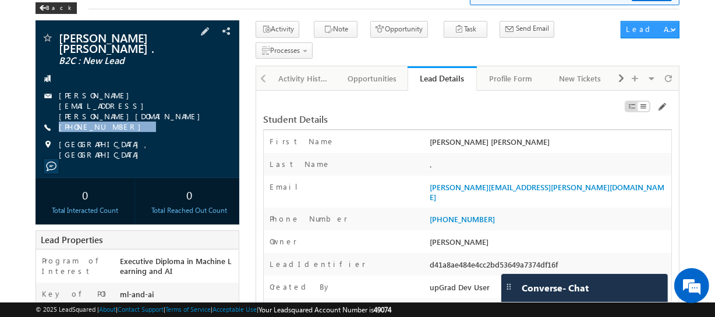
drag, startPoint x: 136, startPoint y: 115, endPoint x: 121, endPoint y: 122, distance: 16.7
click at [121, 122] on div "Nagesh Venkat Ramiah . B2C : New Lead Nagesh.Ramiah@gmail.com +91-9845713804" at bounding box center [137, 96] width 192 height 128
copy div "+91-9845713804"
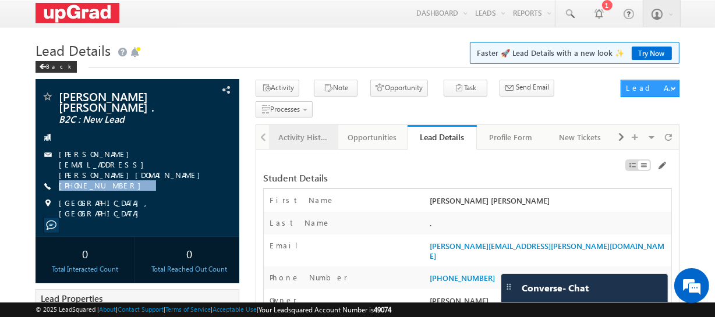
click at [299, 130] on div "Activity History" at bounding box center [303, 137] width 50 height 14
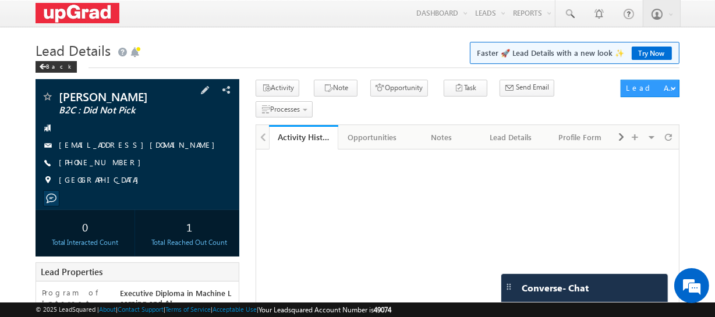
click at [84, 158] on div "Gouri biswas B2C : Did Not Pick gouribiswas397@gmail.com +91-8367830987 India" at bounding box center [137, 141] width 192 height 101
click at [100, 165] on link "+91-8367830987" at bounding box center [103, 162] width 88 height 10
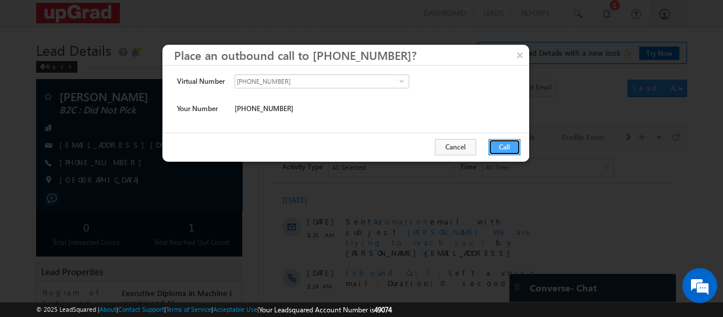
click at [495, 147] on button "Call" at bounding box center [505, 147] width 32 height 16
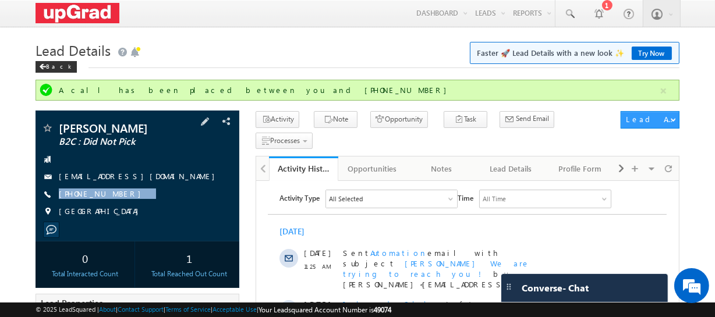
drag, startPoint x: 133, startPoint y: 201, endPoint x: 222, endPoint y: 200, distance: 89.7
click at [112, 206] on div "Gouri biswas B2C : Did Not Pick gouribiswas397@gmail.com +91-8367830987 India" at bounding box center [137, 172] width 192 height 101
copy div "+91-8367830987"
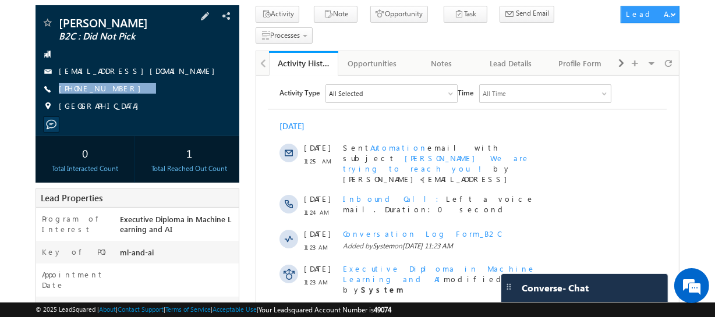
click at [126, 99] on div "Gouri biswas B2C : Did Not Pick gouribiswas397@gmail.com +91-8367830987 India" at bounding box center [137, 67] width 192 height 101
drag, startPoint x: 132, startPoint y: 93, endPoint x: 112, endPoint y: 102, distance: 21.6
click at [112, 102] on div "Gouri biswas B2C : Did Not Pick gouribiswas397@gmail.com +91-8367830987 India" at bounding box center [137, 67] width 192 height 101
copy div "+91-8367830987"
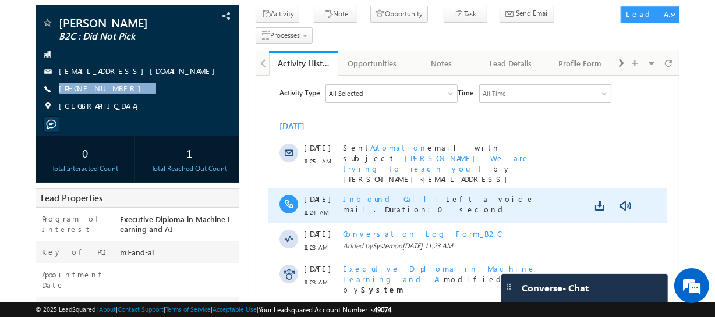
scroll to position [373, 0]
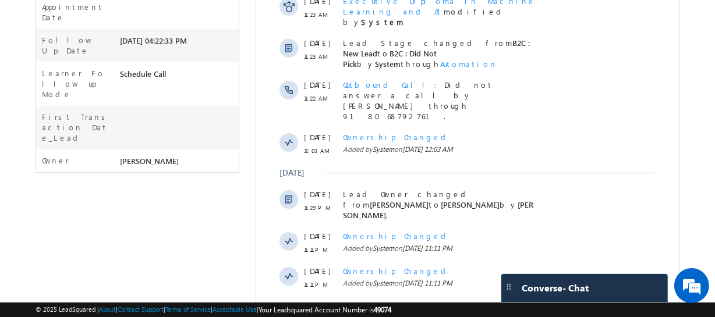
drag, startPoint x: 467, startPoint y: 281, endPoint x: 437, endPoint y: 280, distance: 30.3
click at [467, 281] on html "Activity Type All Selected Select All Sales Activities 1 Sales Activity Opportu…" at bounding box center [467, 72] width 422 height 529
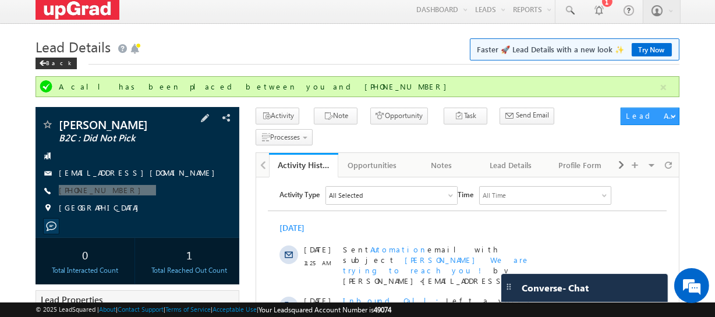
scroll to position [0, 0]
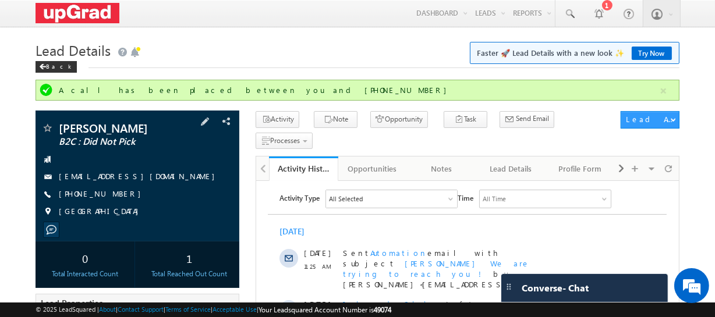
drag, startPoint x: 161, startPoint y: 186, endPoint x: 163, endPoint y: 193, distance: 6.8
click at [161, 186] on div "Gouri biswas B2C : Did Not Pick gouribiswas397@gmail.com +91-8367830987 India" at bounding box center [137, 172] width 192 height 101
drag, startPoint x: 144, startPoint y: 206, endPoint x: 123, endPoint y: 213, distance: 22.1
click at [123, 213] on div "Gouri biswas B2C : Did Not Pick gouribiswas397@gmail.com +91-8367830987 India" at bounding box center [137, 172] width 192 height 101
copy div "+91-8367830987"
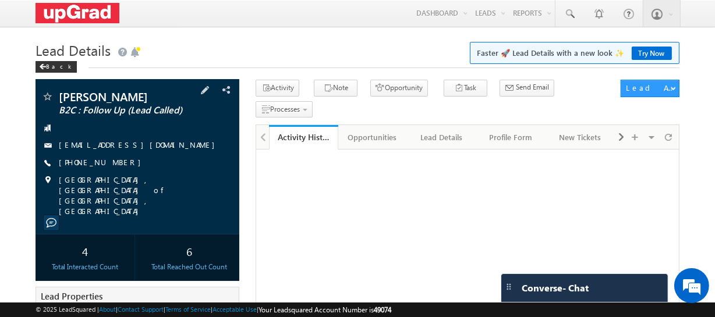
click at [114, 169] on div "[PHONE_NUMBER]" at bounding box center [137, 163] width 192 height 12
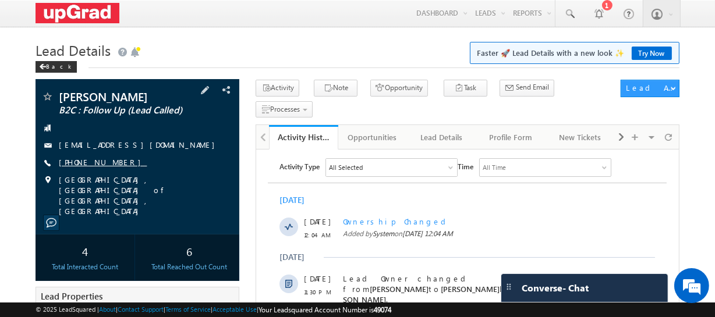
click at [98, 165] on link "[PHONE_NUMBER]" at bounding box center [103, 162] width 88 height 10
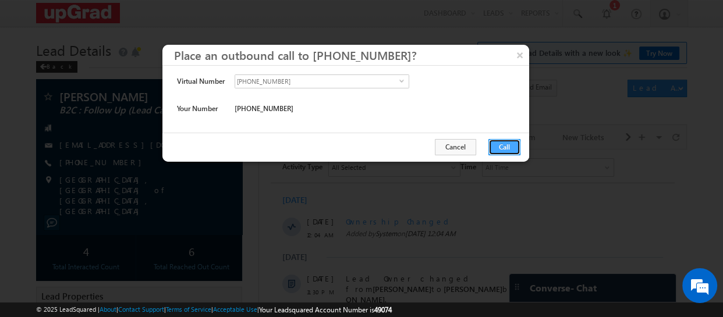
click at [503, 143] on button "Call" at bounding box center [505, 147] width 32 height 16
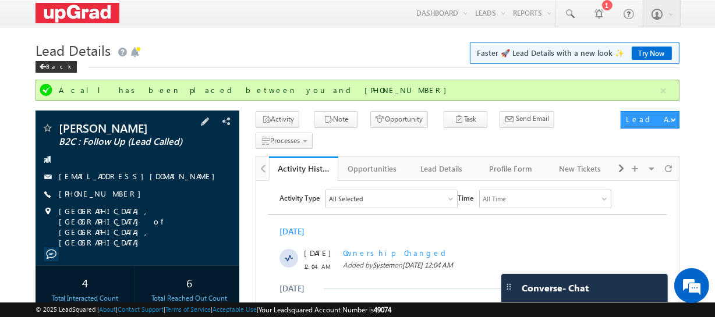
drag, startPoint x: 136, startPoint y: 161, endPoint x: 132, endPoint y: 165, distance: 6.2
click at [132, 165] on div at bounding box center [137, 160] width 192 height 12
drag, startPoint x: 140, startPoint y: 189, endPoint x: 116, endPoint y: 202, distance: 26.8
click at [116, 202] on div "[PERSON_NAME] B2C : Follow Up (Lead Called) [EMAIL_ADDRESS][DOMAIN_NAME] [PHONE…" at bounding box center [137, 185] width 192 height 126
drag, startPoint x: 126, startPoint y: 196, endPoint x: 119, endPoint y: 204, distance: 11.1
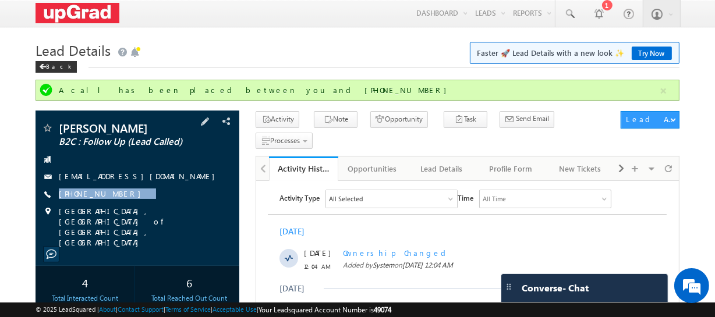
click at [119, 204] on div "[PERSON_NAME] B2C : Follow Up (Lead Called) [EMAIL_ADDRESS][DOMAIN_NAME] [PHONE…" at bounding box center [137, 185] width 192 height 126
copy div "[PHONE_NUMBER]"
drag, startPoint x: 183, startPoint y: 190, endPoint x: 167, endPoint y: 196, distance: 16.6
click at [181, 192] on div "[PHONE_NUMBER]" at bounding box center [137, 195] width 192 height 12
drag, startPoint x: 154, startPoint y: 197, endPoint x: 118, endPoint y: 204, distance: 36.2
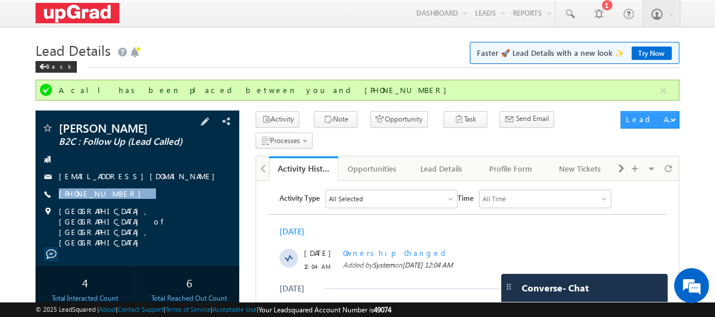
click at [118, 204] on div "[PERSON_NAME] B2C : Follow Up (Lead Called) [EMAIL_ADDRESS][DOMAIN_NAME] [PHONE…" at bounding box center [137, 185] width 192 height 126
copy div "[PHONE_NUMBER]"
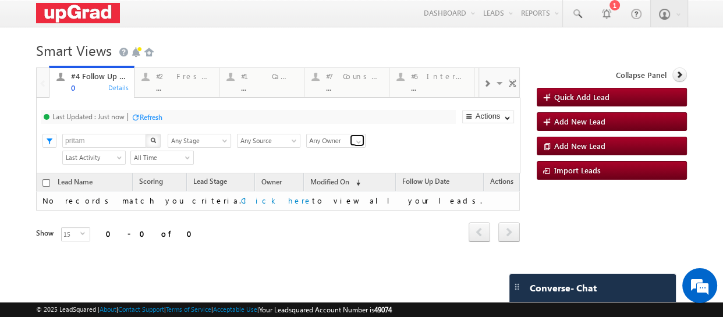
click at [355, 143] on span at bounding box center [358, 141] width 9 height 9
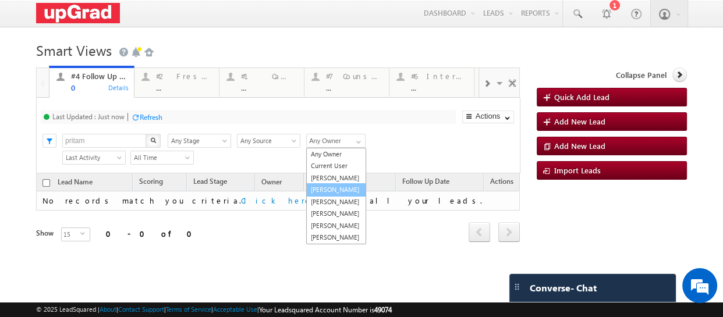
click at [324, 197] on link "[PERSON_NAME]" at bounding box center [336, 189] width 60 height 13
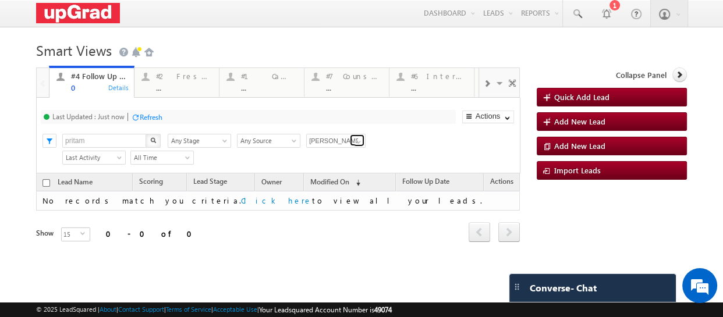
click at [354, 141] on span at bounding box center [358, 141] width 9 height 9
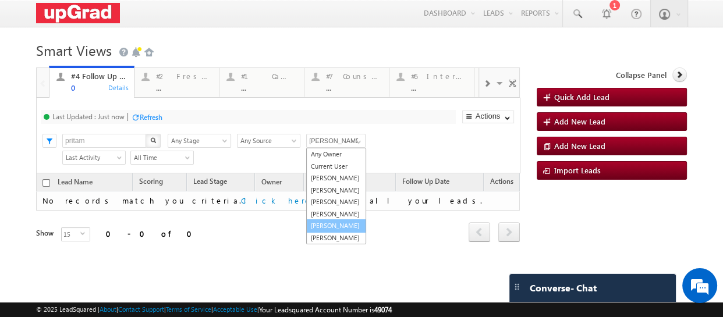
scroll to position [12, 0]
click at [331, 233] on link "Sphoorthi Valmiki" at bounding box center [336, 226] width 60 height 13
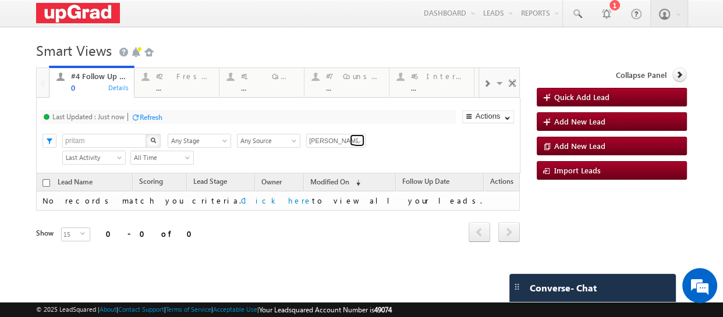
click at [355, 144] on span at bounding box center [358, 141] width 9 height 9
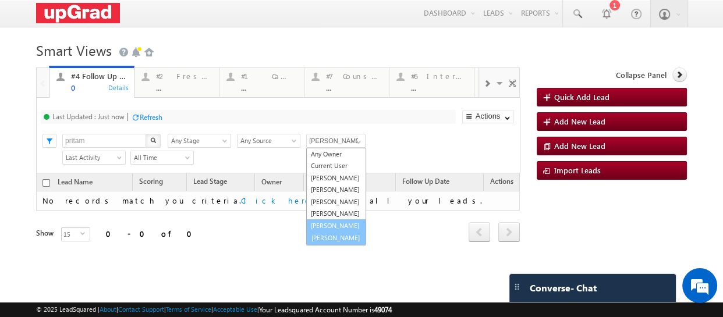
scroll to position [32, 0]
click at [326, 241] on link "Veerendra Singh" at bounding box center [336, 237] width 60 height 13
type input "Veerendra Singh"
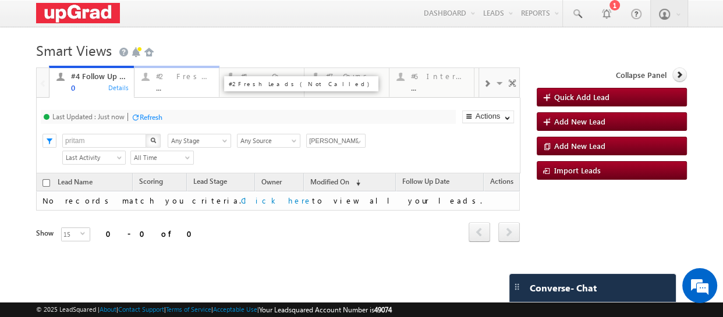
click at [175, 84] on div "..." at bounding box center [184, 87] width 56 height 9
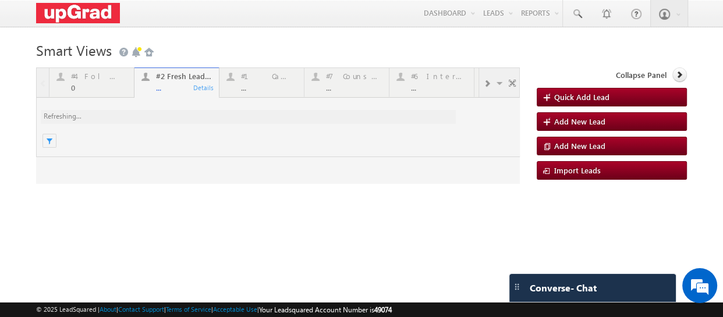
scroll to position [0, 0]
click at [177, 86] on div at bounding box center [278, 126] width 484 height 116
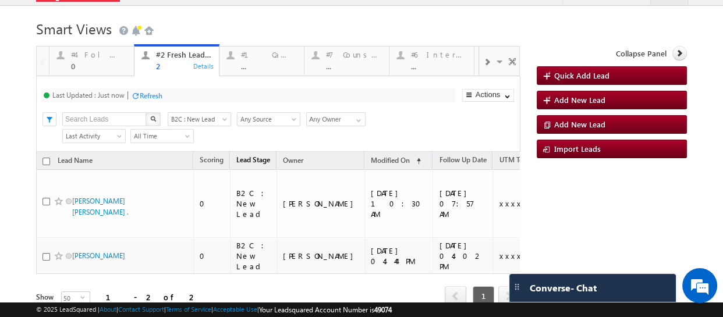
scroll to position [42, 0]
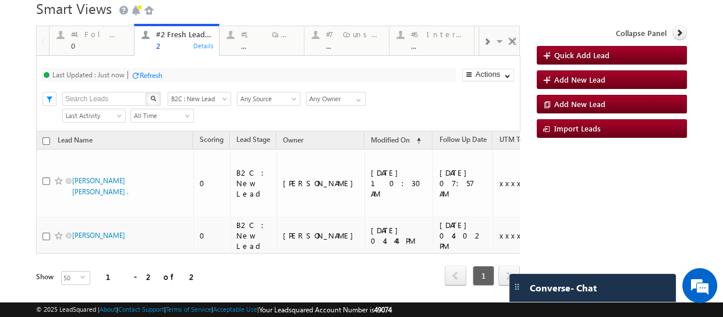
click at [483, 42] on span at bounding box center [486, 41] width 7 height 9
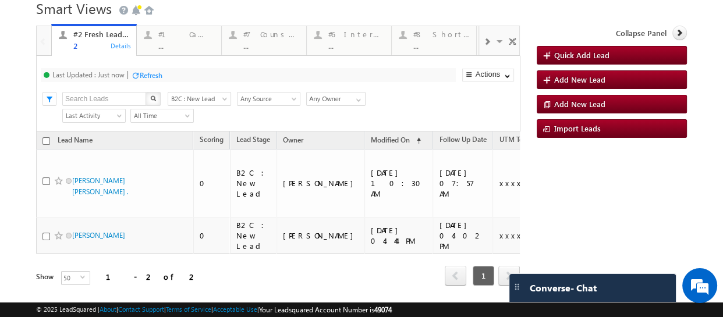
click at [483, 44] on span at bounding box center [486, 41] width 7 height 9
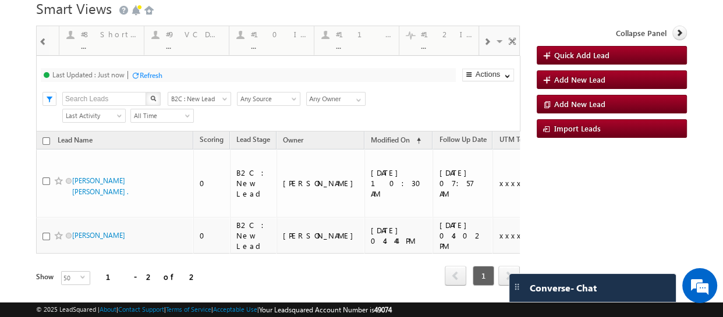
click at [483, 44] on span at bounding box center [486, 41] width 7 height 9
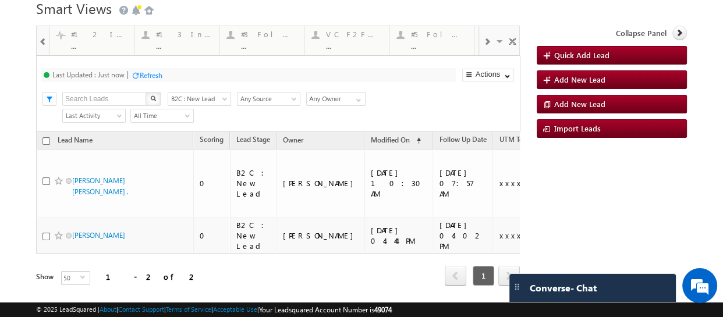
click at [483, 44] on span at bounding box center [486, 41] width 7 height 9
click at [281, 40] on div "#5 Follow-up [ 0 Interacted ] ..." at bounding box center [269, 38] width 56 height 23
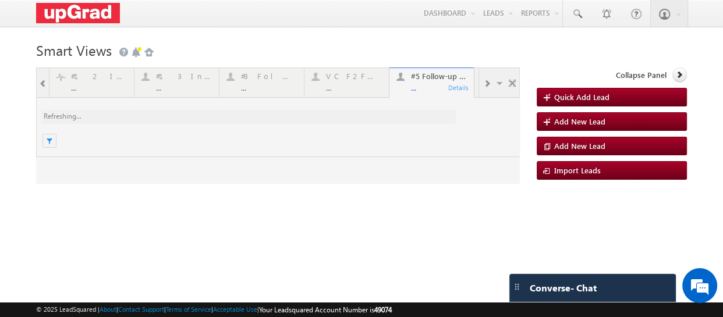
scroll to position [0, 0]
click at [429, 80] on div at bounding box center [278, 126] width 484 height 116
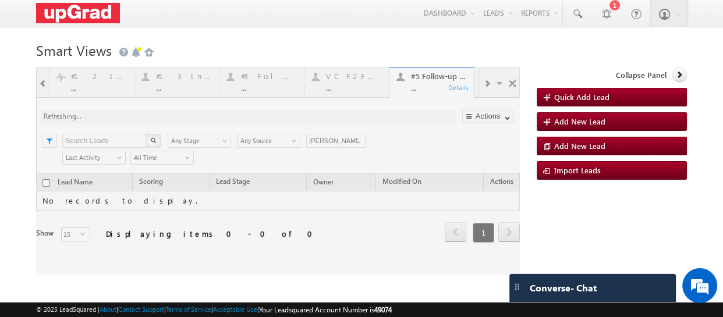
click at [427, 87] on div at bounding box center [278, 171] width 484 height 207
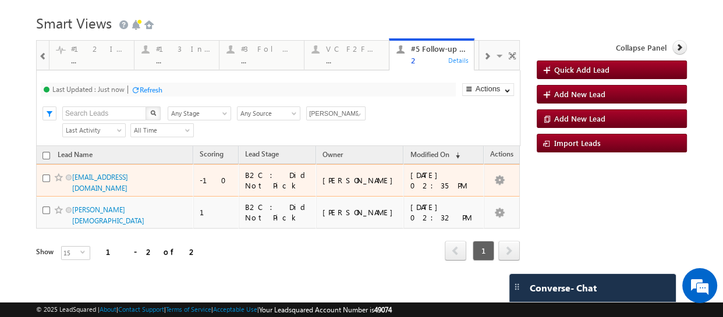
scroll to position [42, 0]
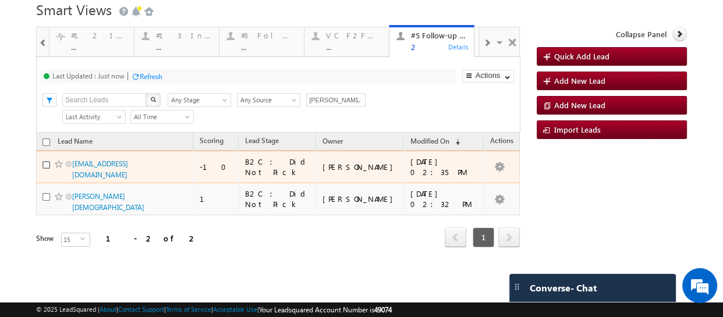
drag, startPoint x: 44, startPoint y: 161, endPoint x: 41, endPoint y: 167, distance: 7.0
click at [43, 161] on input "checkbox" at bounding box center [47, 165] width 8 height 8
checkbox input "true"
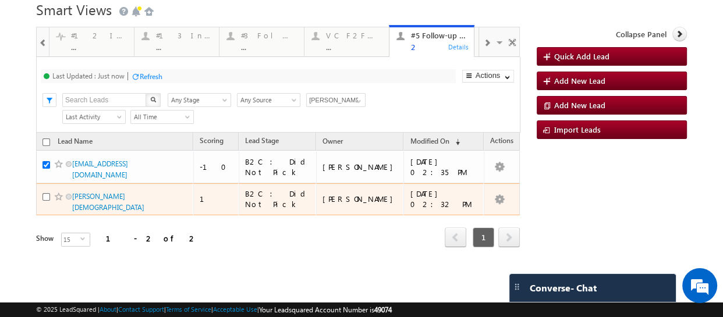
click at [48, 203] on div at bounding box center [61, 197] width 36 height 12
click at [47, 201] on input "checkbox" at bounding box center [47, 197] width 8 height 8
checkbox input "true"
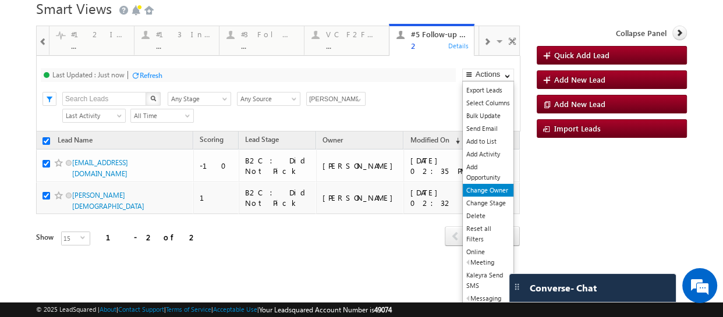
click at [489, 191] on link "Change Owner" at bounding box center [488, 190] width 51 height 13
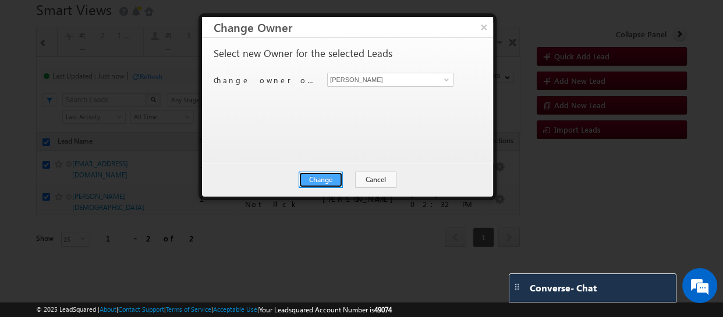
click at [315, 179] on button "Change" at bounding box center [321, 180] width 44 height 16
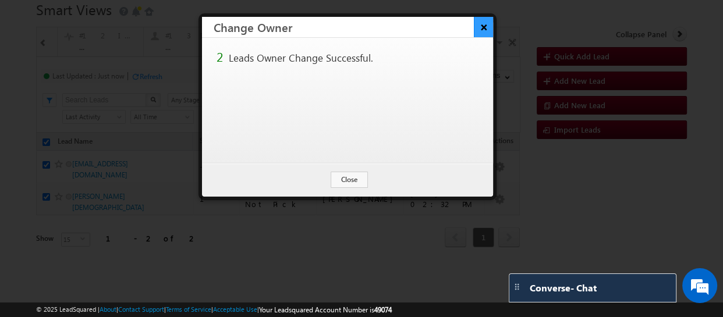
click at [485, 26] on button "×" at bounding box center [483, 27] width 19 height 20
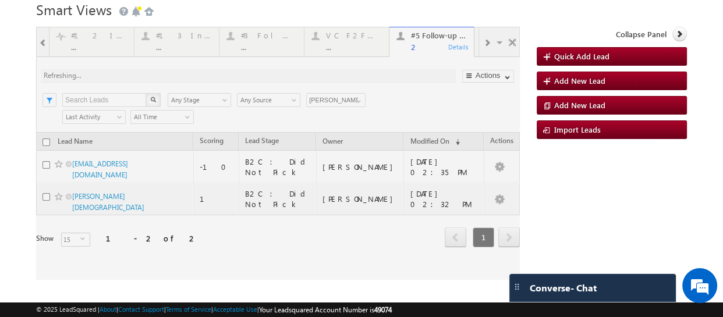
checkbox input "false"
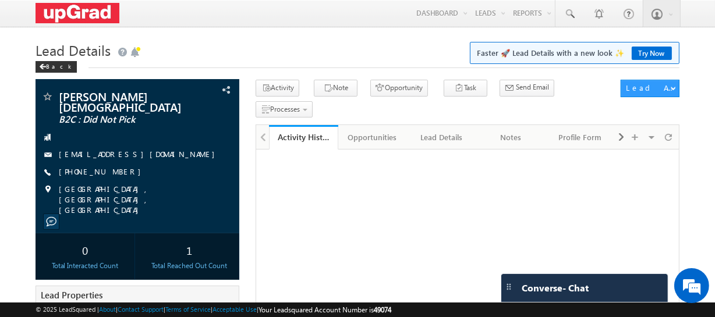
click at [90, 167] on link "[PHONE_NUMBER]" at bounding box center [103, 172] width 88 height 10
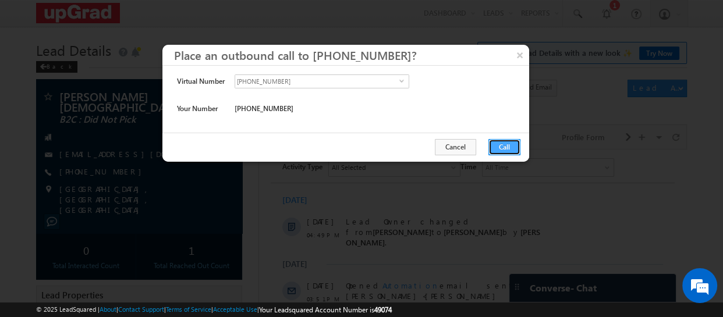
drag, startPoint x: 503, startPoint y: 142, endPoint x: 246, endPoint y: 11, distance: 288.1
click at [503, 142] on button "Call" at bounding box center [505, 147] width 32 height 16
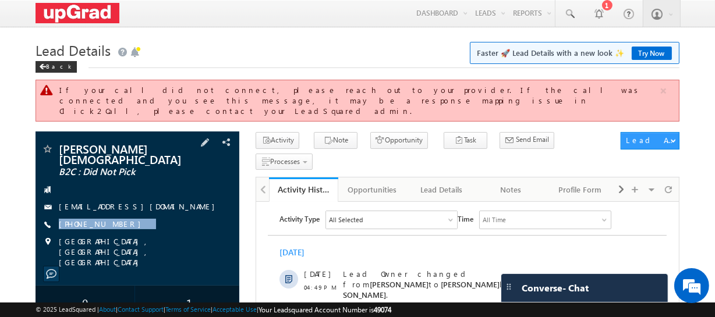
drag, startPoint x: 146, startPoint y: 208, endPoint x: 157, endPoint y: 208, distance: 11.6
click at [122, 215] on div "[PERSON_NAME][DEMOGRAPHIC_DATA] B2C : Did Not Pick [EMAIL_ADDRESS][DOMAIN_NAME]…" at bounding box center [137, 205] width 192 height 125
copy div "[PHONE_NUMBER]"
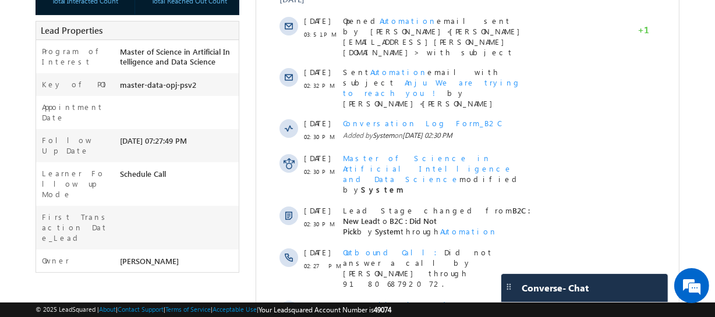
scroll to position [398, 0]
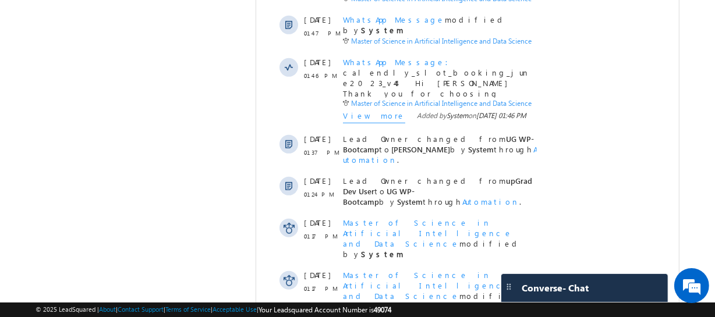
scroll to position [781, 0]
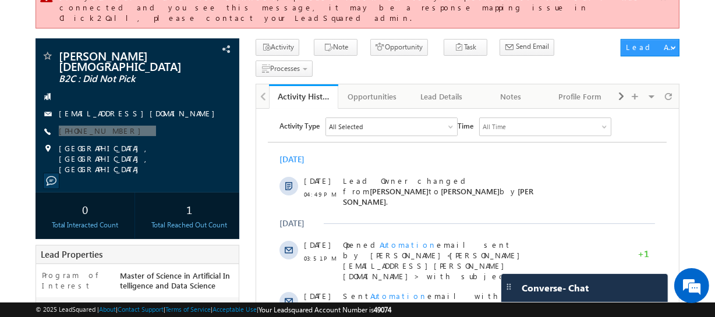
scroll to position [0, 0]
